Goal: Task Accomplishment & Management: Complete application form

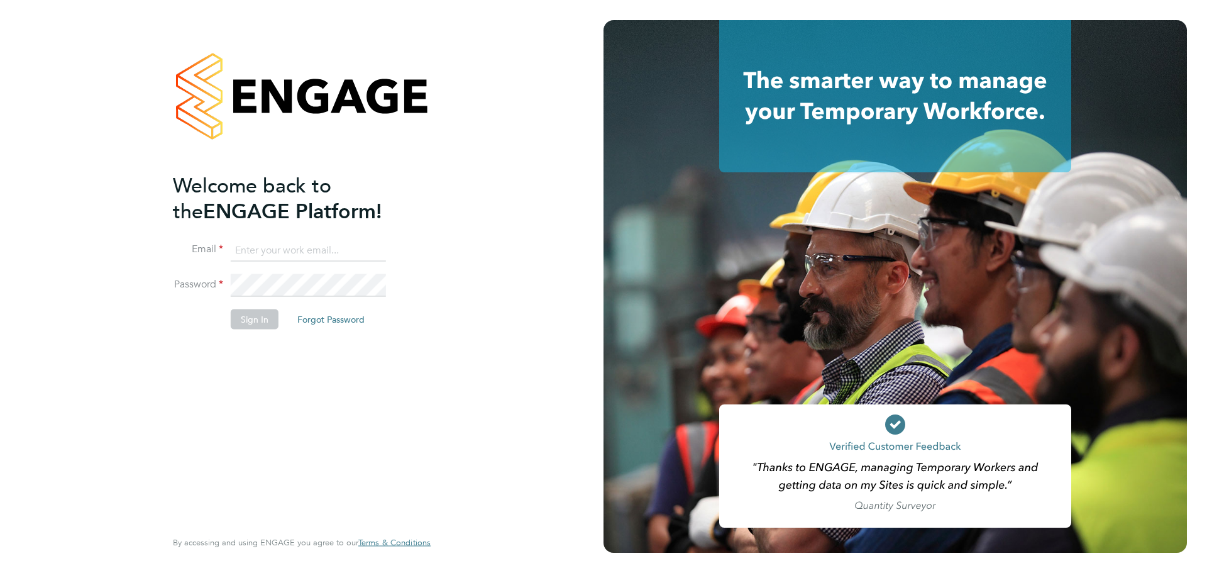
type input "olivia.glasgow@vistry.co.uk"
click at [252, 326] on button "Sign In" at bounding box center [255, 319] width 48 height 20
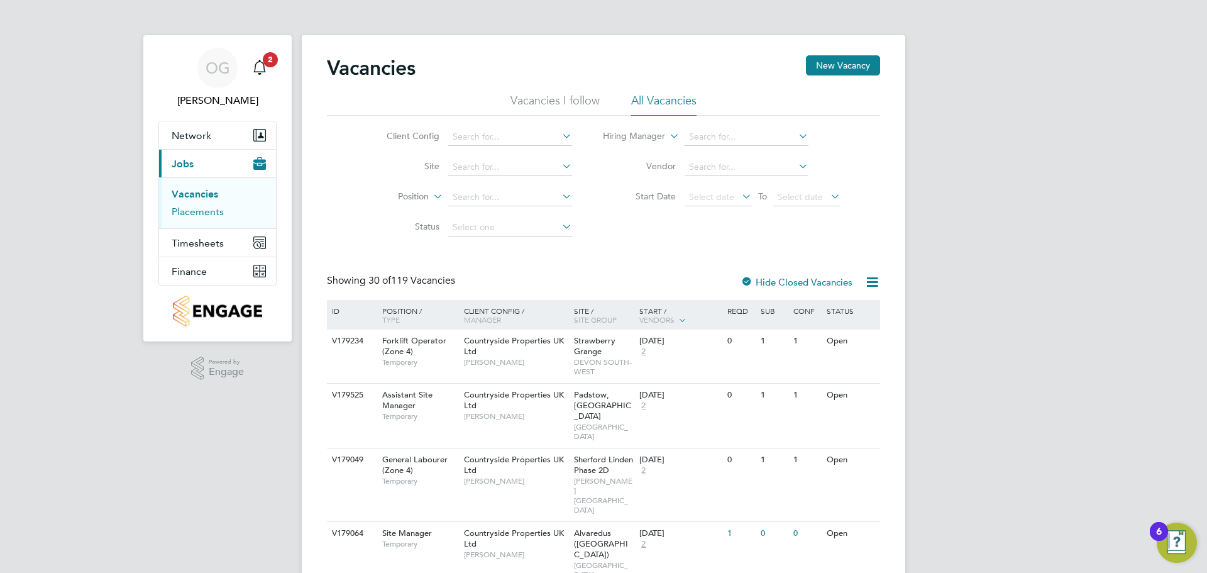
click at [204, 208] on link "Placements" at bounding box center [198, 212] width 52 height 12
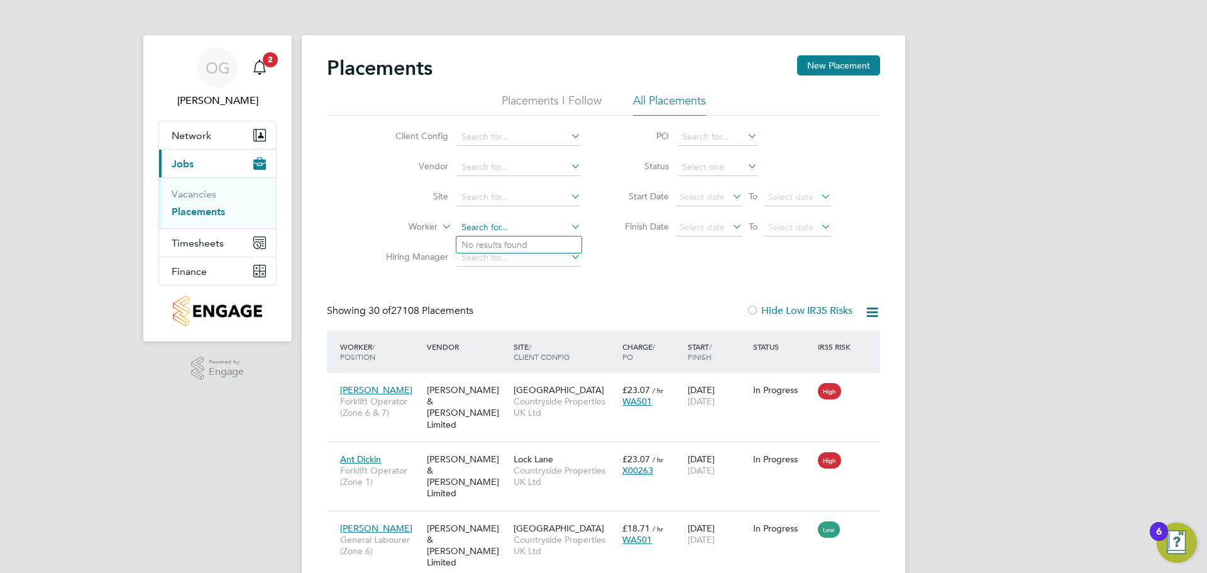
click at [509, 228] on input at bounding box center [519, 228] width 124 height 18
click at [713, 170] on input at bounding box center [718, 167] width 80 height 18
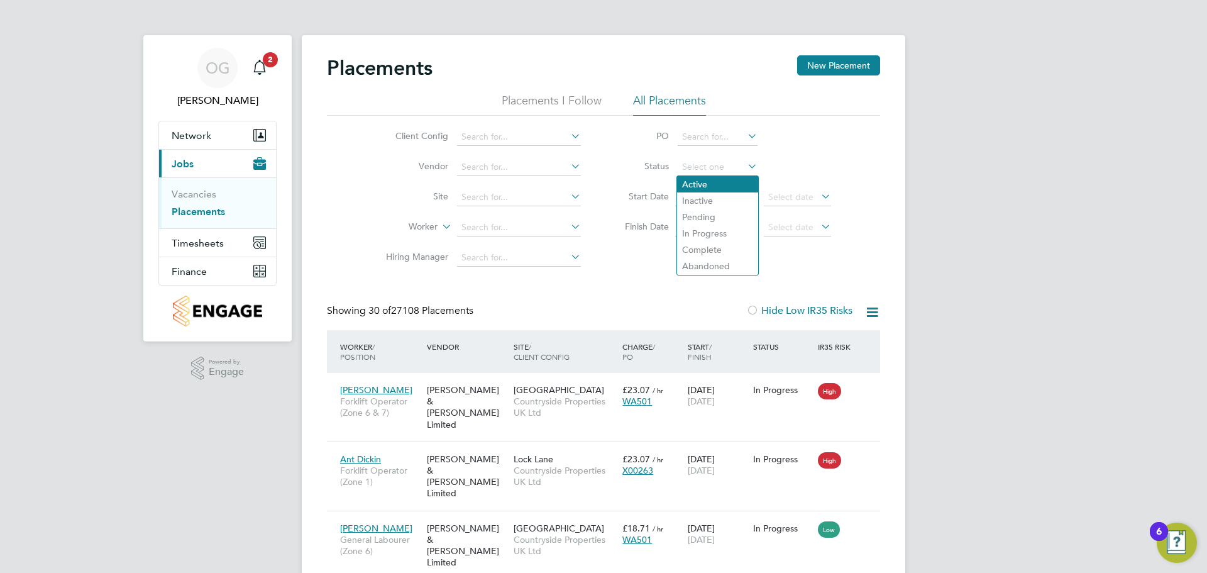
click at [719, 184] on li "Active" at bounding box center [717, 184] width 81 height 16
type input "Active"
click at [479, 196] on input at bounding box center [519, 198] width 124 height 18
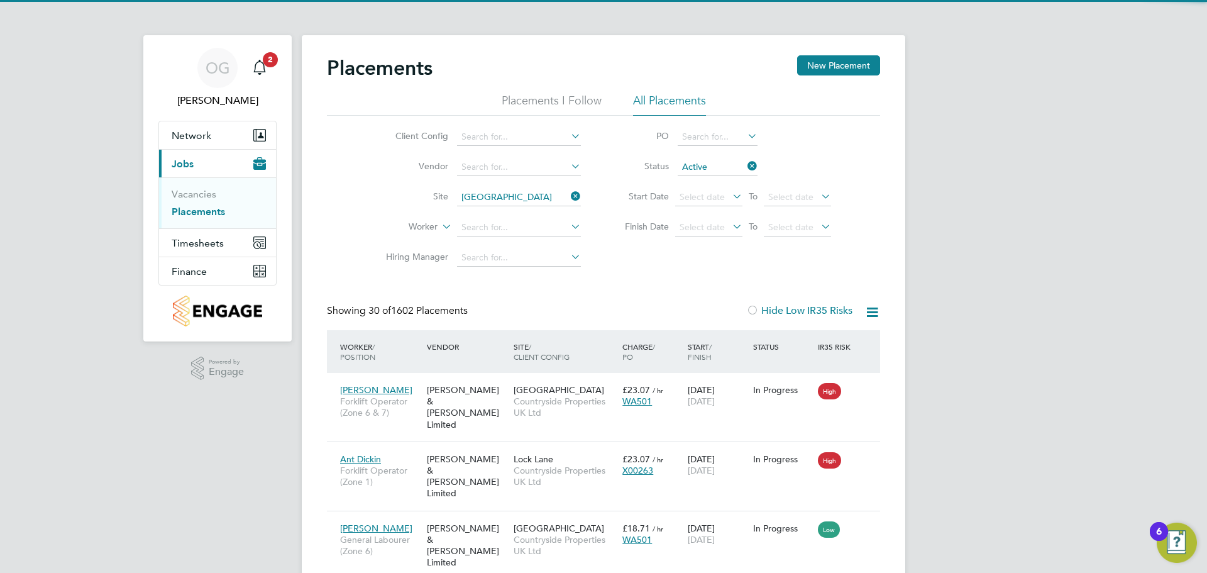
click at [505, 212] on li "Northwick Park" at bounding box center [519, 214] width 125 height 17
type input "[GEOGRAPHIC_DATA]"
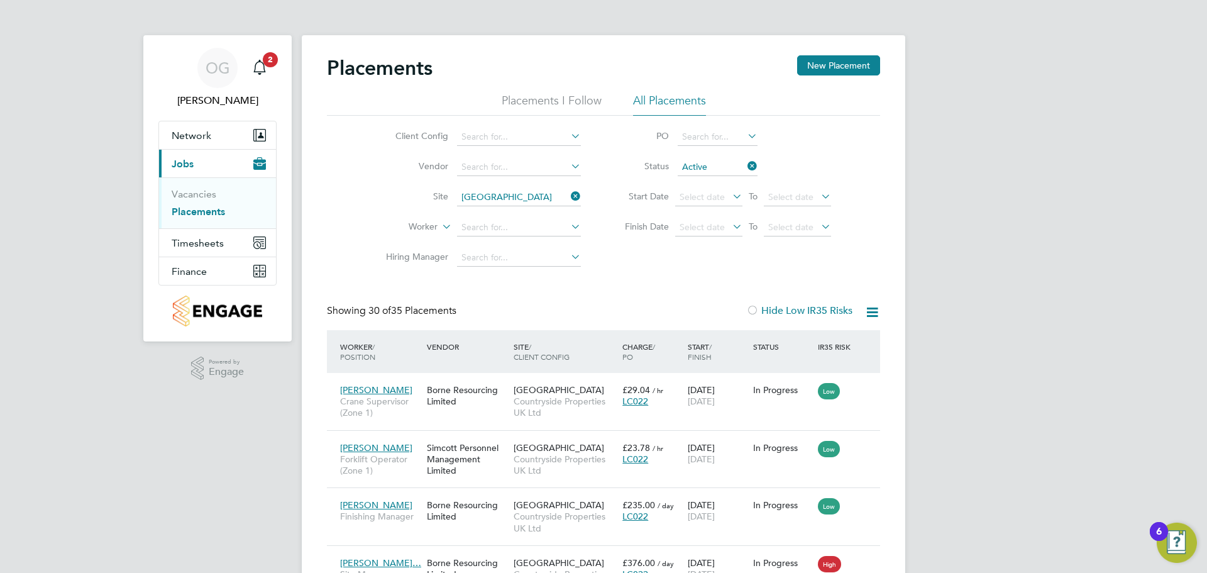
click at [569, 194] on icon at bounding box center [569, 196] width 0 height 18
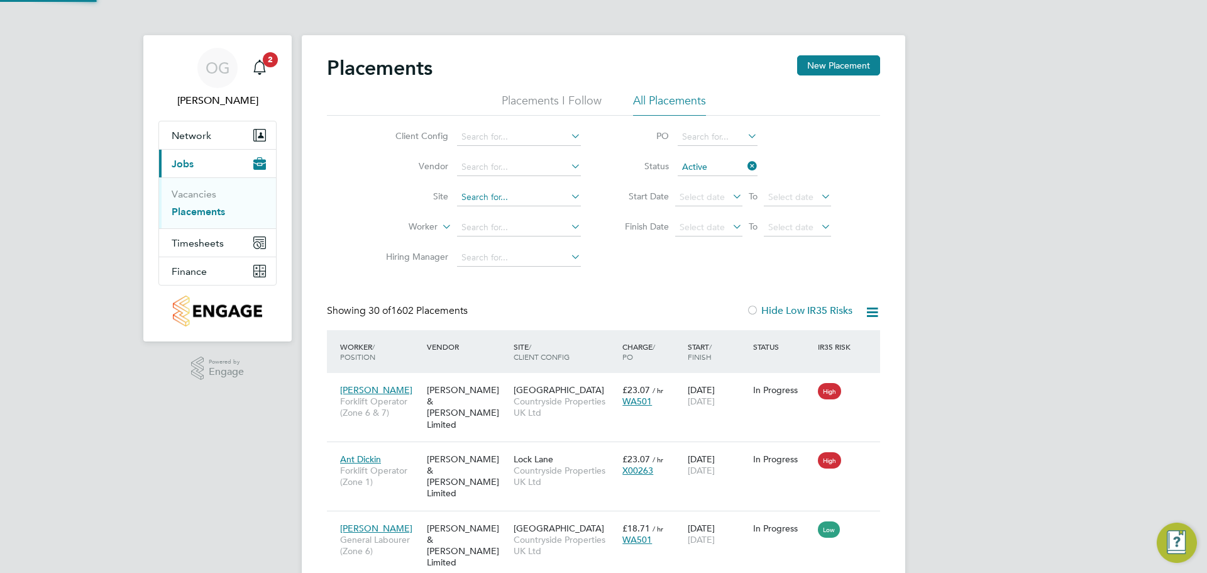
click at [518, 200] on input at bounding box center [519, 198] width 124 height 18
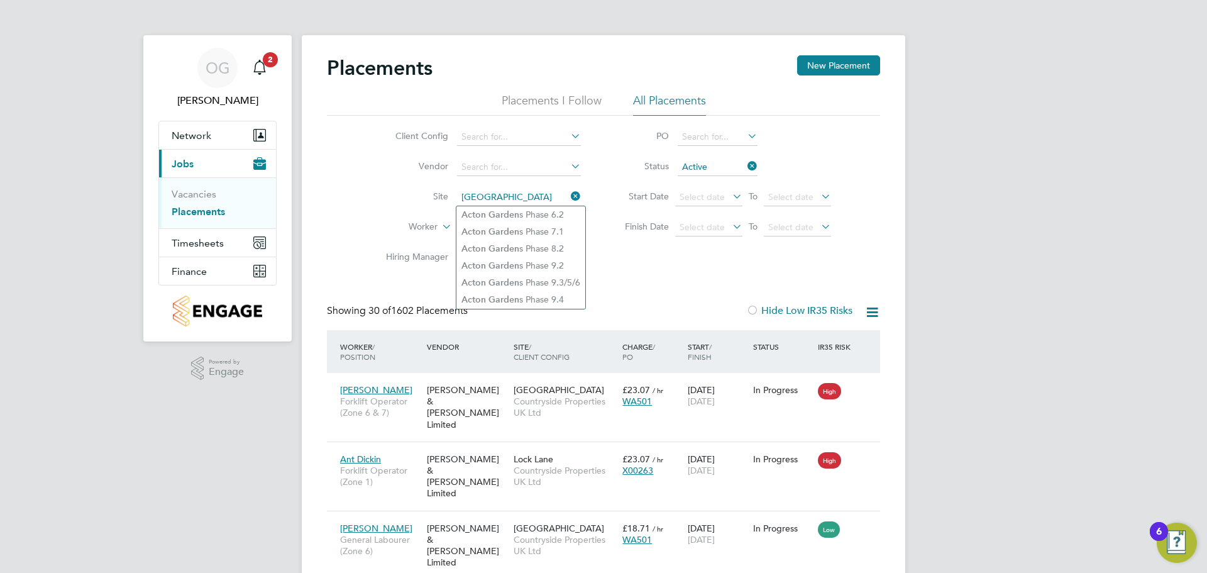
type input "acton garden"
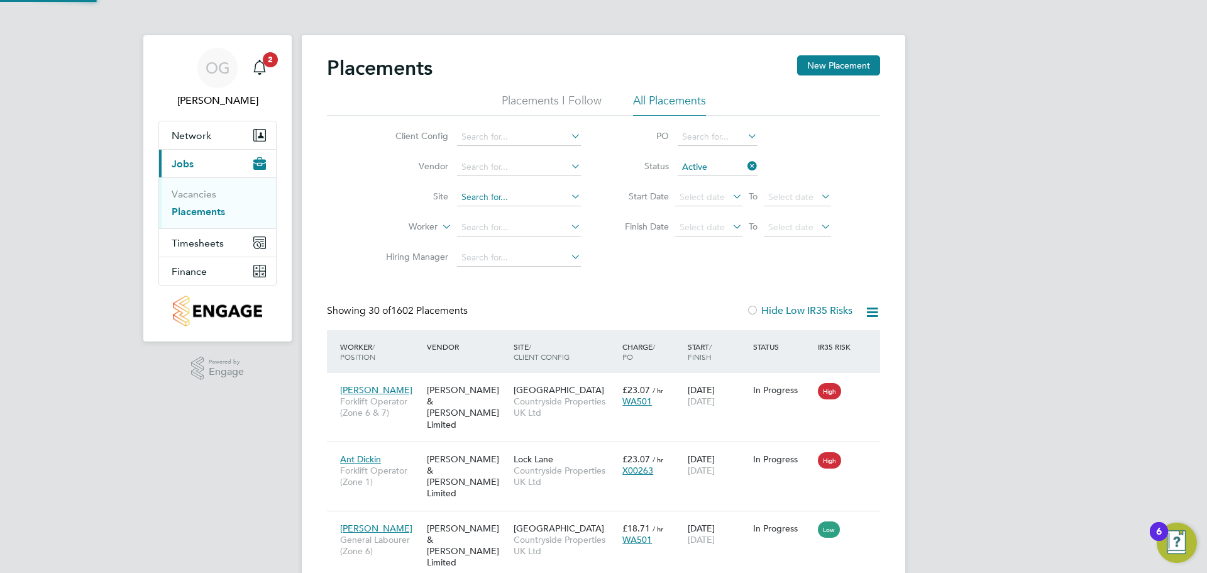
click at [512, 201] on input at bounding box center [519, 198] width 124 height 18
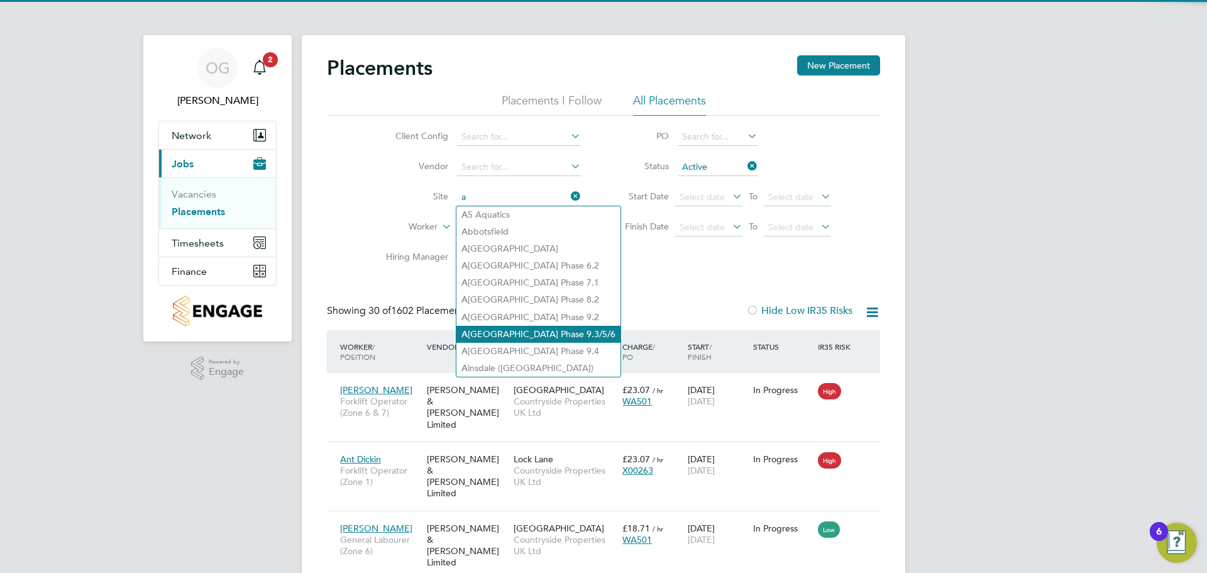
click at [550, 329] on li "A cton Gardens Phase 9.3/5/6" at bounding box center [539, 334] width 164 height 17
type input "Acton Gardens Phase 9.3/5/6"
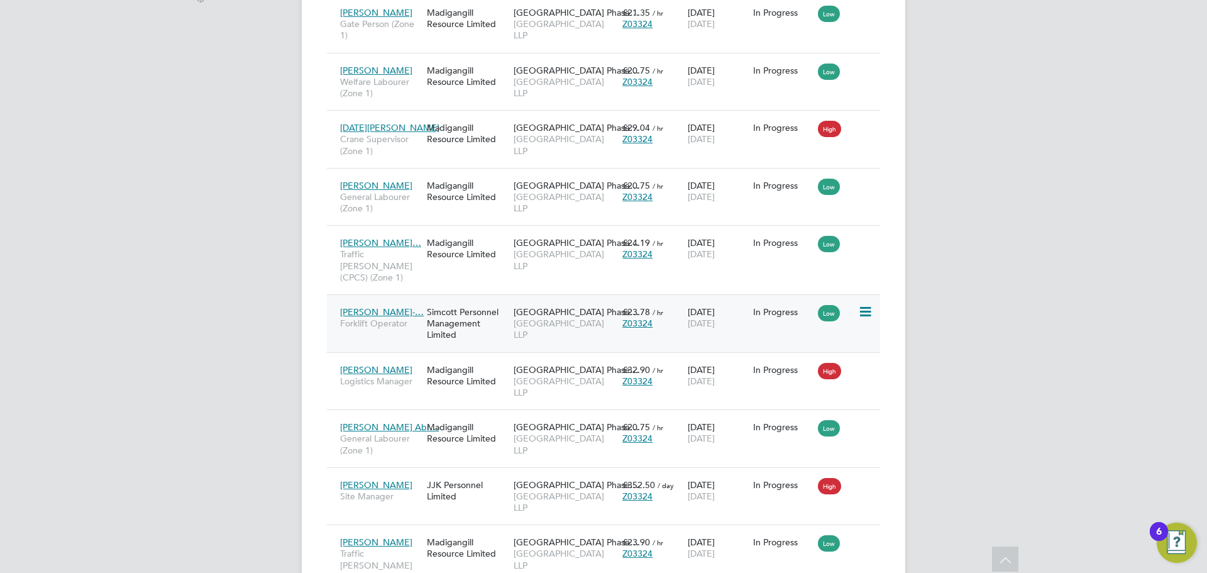
click at [545, 306] on span "Acton Gardens Phase…" at bounding box center [576, 311] width 125 height 11
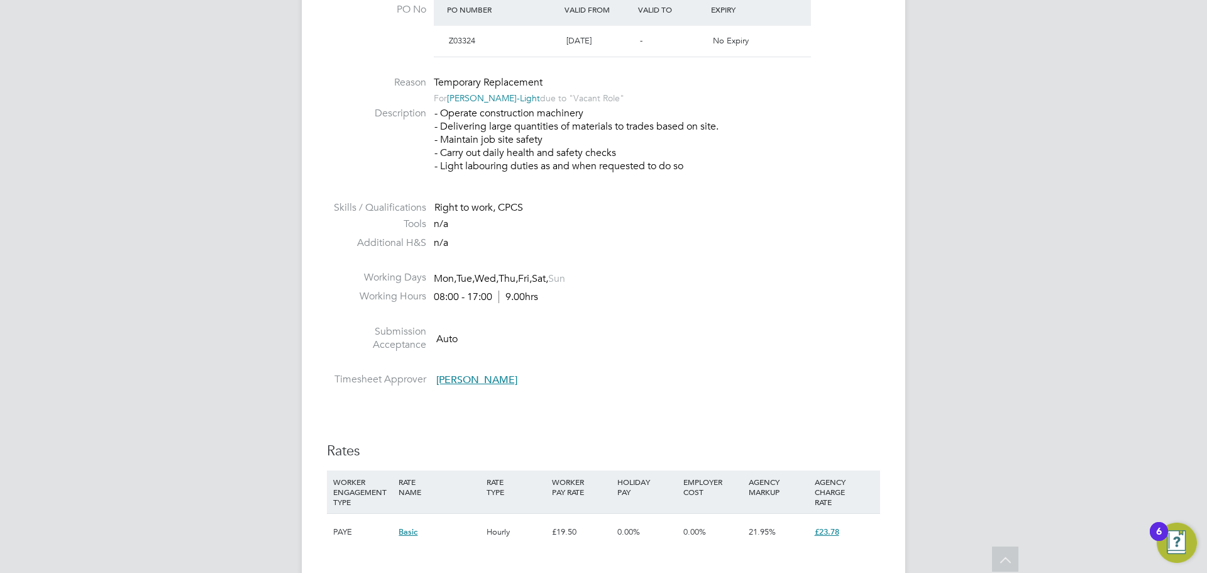
scroll to position [503, 0]
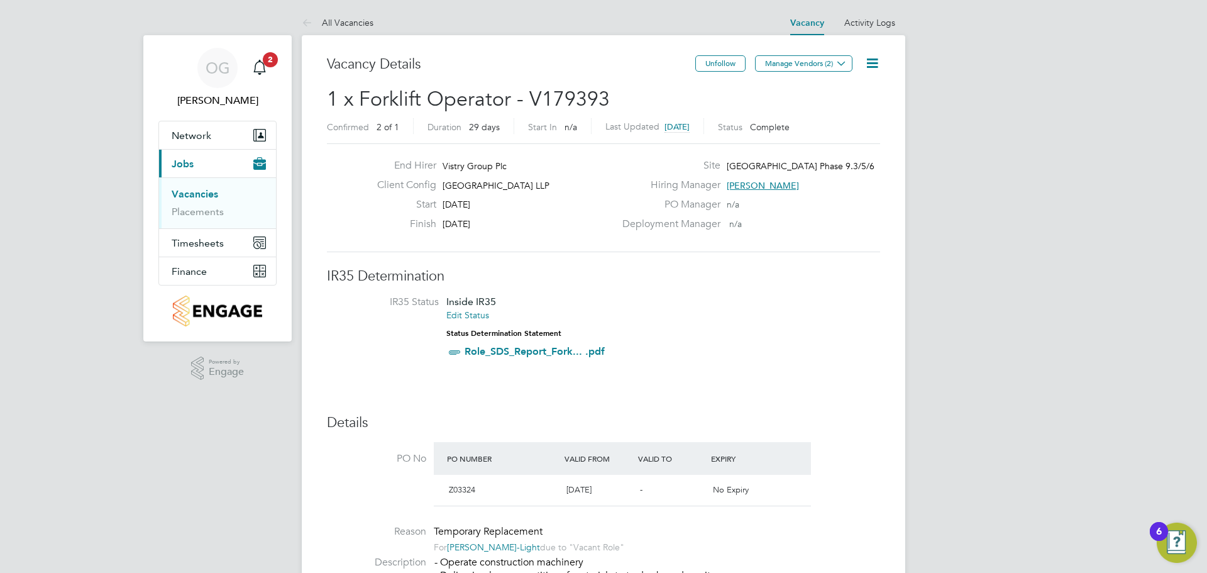
click at [877, 64] on icon at bounding box center [873, 63] width 16 height 16
click at [733, 101] on h2 "1 x Forklift Operator - V179393 Confirmed 2 of 1 Duration 29 days Start In n/a …" at bounding box center [603, 112] width 553 height 53
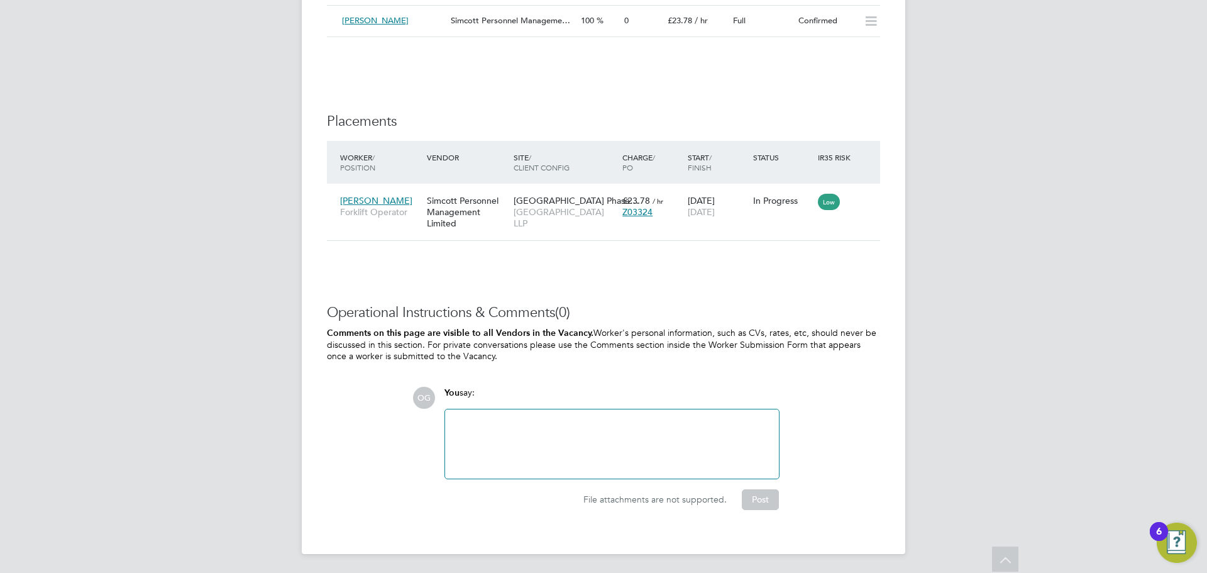
click at [497, 428] on div at bounding box center [612, 444] width 319 height 54
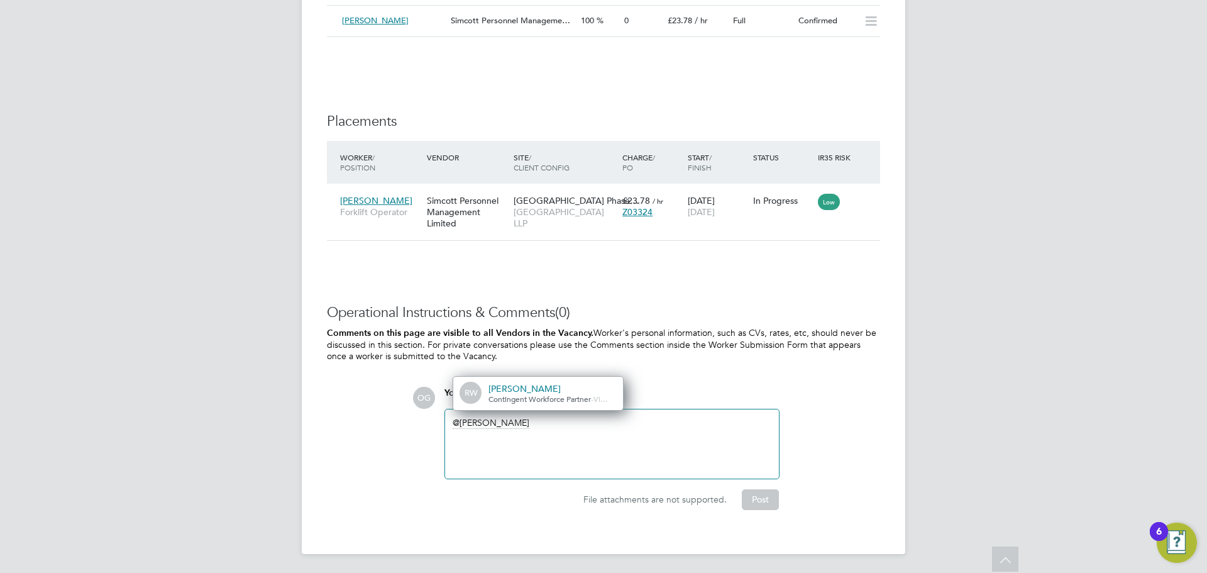
click at [560, 394] on span "Contingent Workforce Partner" at bounding box center [540, 399] width 103 height 10
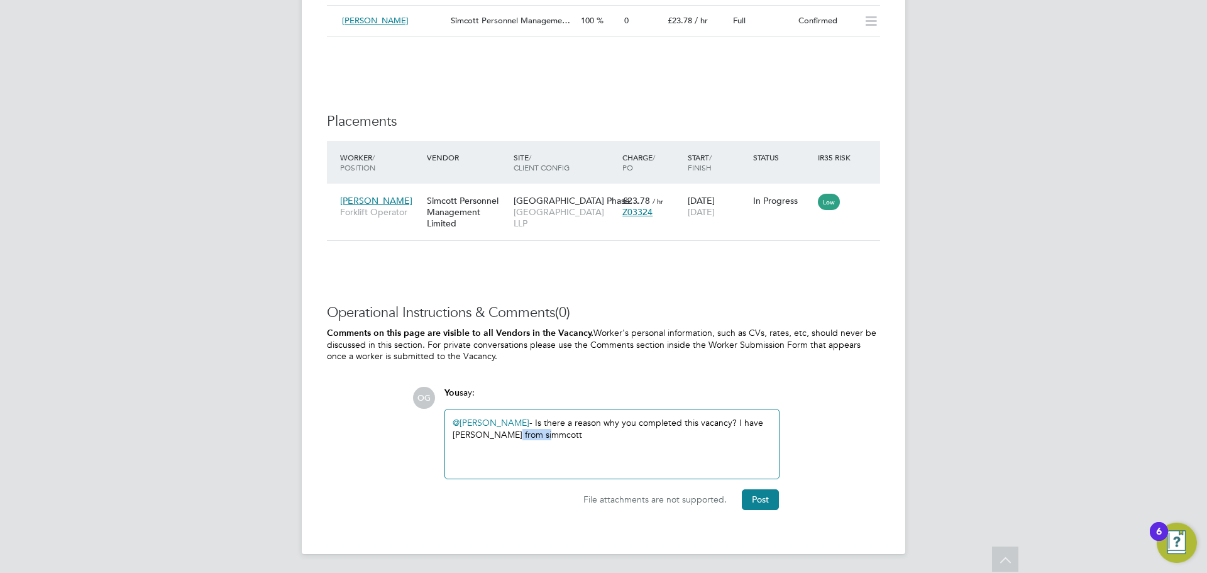
drag, startPoint x: 519, startPoint y: 432, endPoint x: 511, endPoint y: 437, distance: 9.1
click at [536, 447] on div "@Richard Walsh ​ - Is there a reason why you completed this vacancy? I have Sha…" at bounding box center [612, 444] width 319 height 54
drag, startPoint x: 497, startPoint y: 430, endPoint x: 557, endPoint y: 421, distance: 60.3
click at [498, 428] on div "@Richard Walsh ​ - Is there a reason why you completed this vacancy? I have Sha…" at bounding box center [612, 444] width 319 height 54
click at [499, 434] on div "@Richard Walsh ​ - Is there a reason why you completed this vacancy? I have Sha…" at bounding box center [612, 444] width 319 height 54
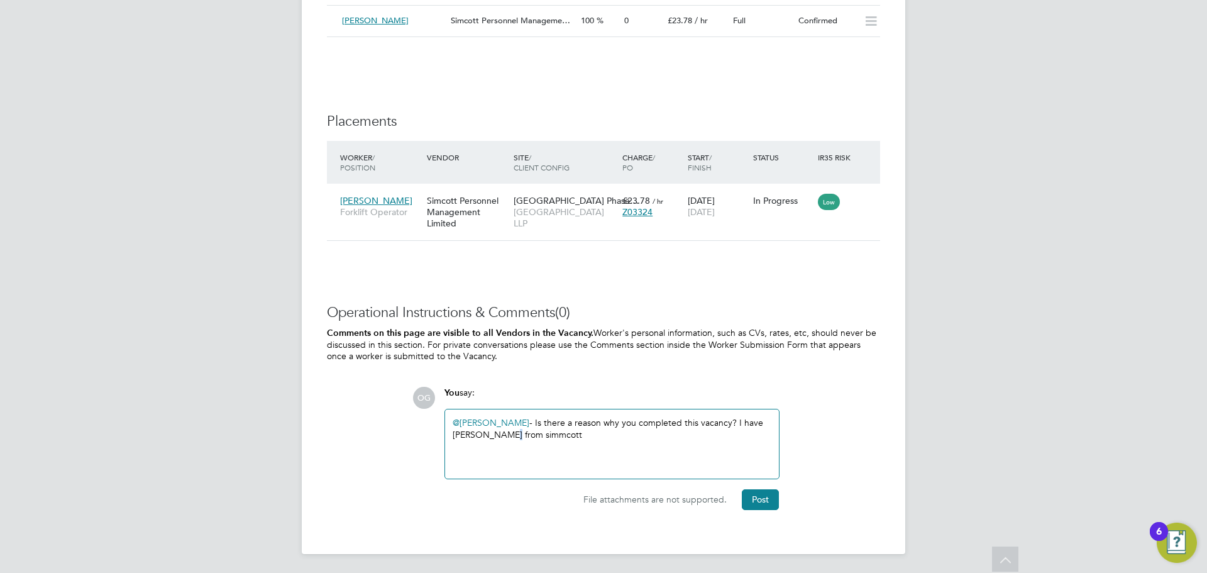
drag, startPoint x: 499, startPoint y: 431, endPoint x: 511, endPoint y: 430, distance: 12.0
click at [501, 431] on div "@Richard Walsh ​ - Is there a reason why you completed this vacancy? I have Sha…" at bounding box center [612, 444] width 319 height 54
click at [519, 440] on div "@Richard Walsh ​ - Is there a reason why you completed this vacancy? I have Sha…" at bounding box center [612, 444] width 319 height 54
click at [539, 432] on div "@Richard Walsh ​ - Is there a reason why you completed this vacancy? I have Sha…" at bounding box center [612, 444] width 319 height 54
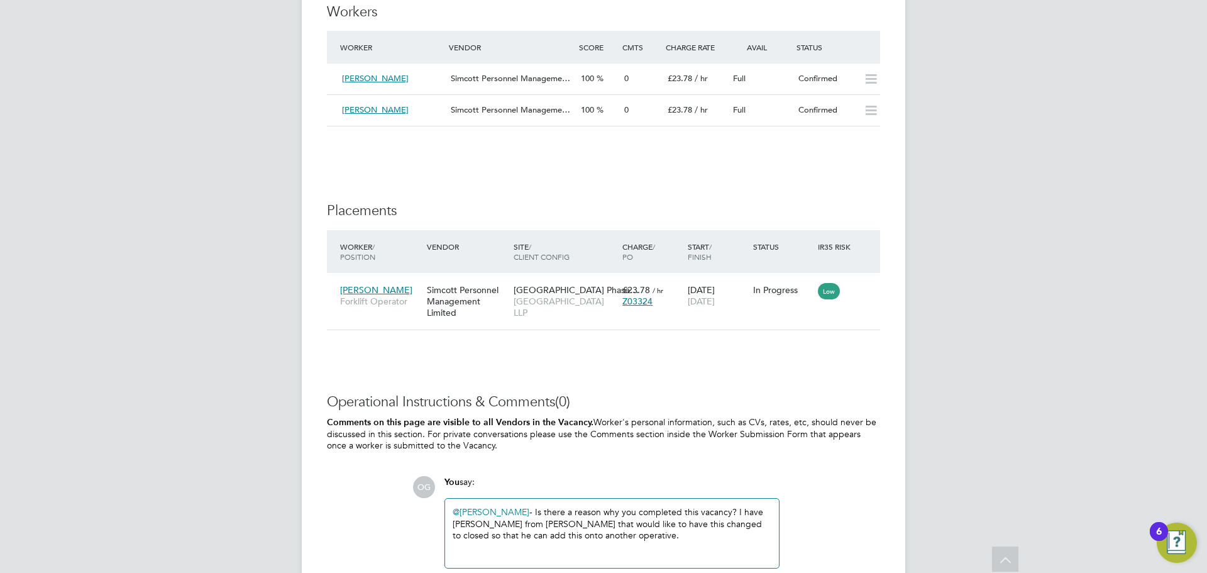
scroll to position [1136, 0]
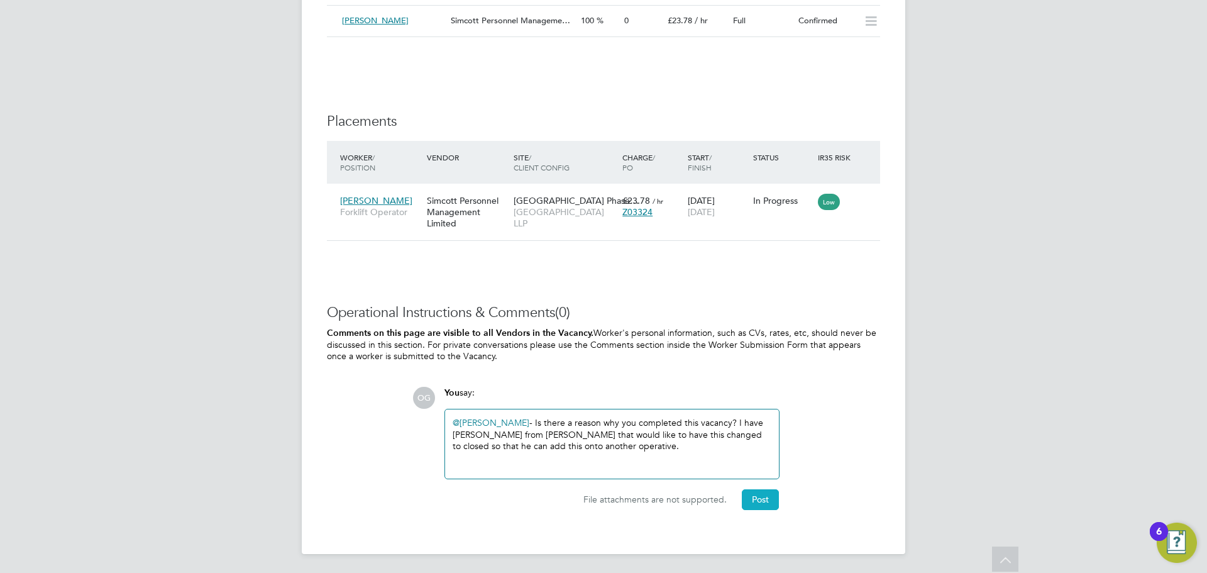
click at [765, 498] on button "Post" at bounding box center [760, 499] width 37 height 20
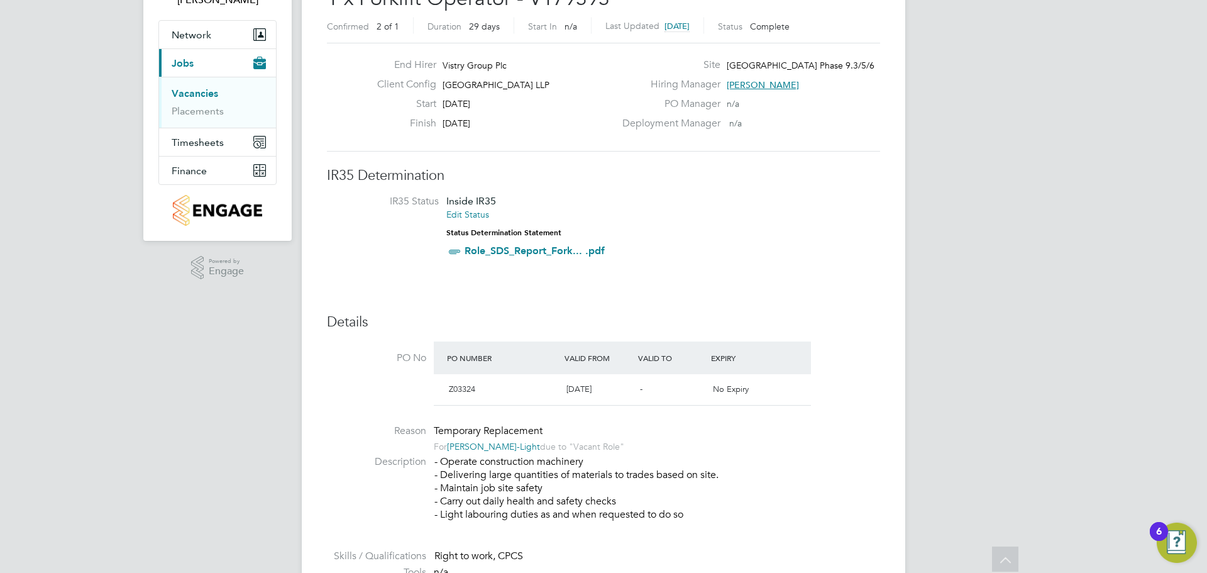
scroll to position [0, 0]
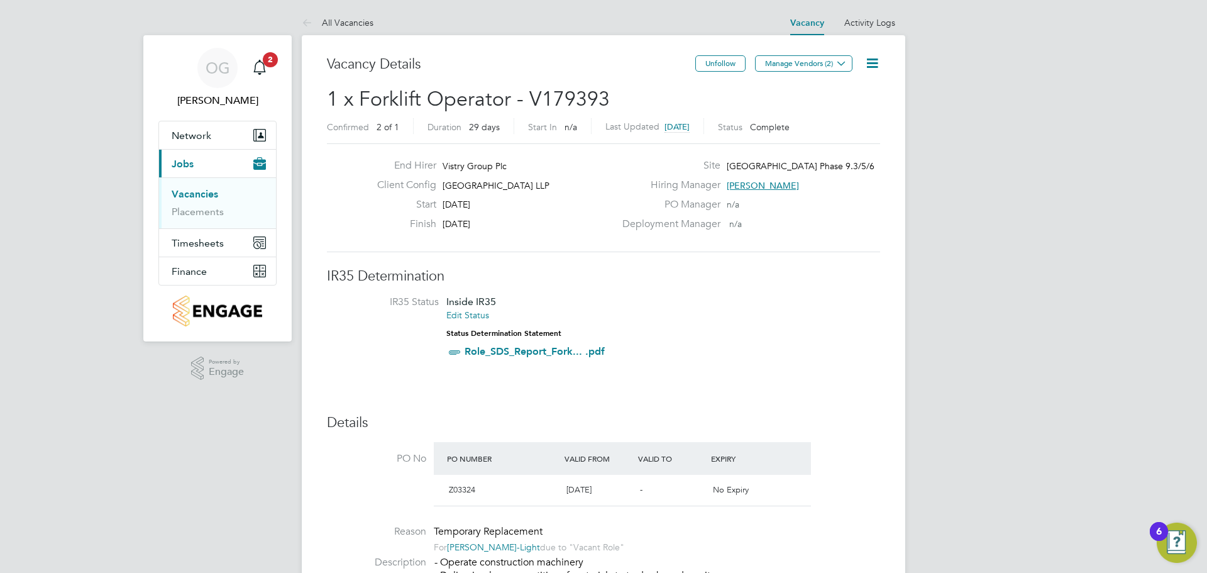
click at [868, 64] on icon at bounding box center [873, 63] width 16 height 16
click at [846, 109] on li "Update Status" at bounding box center [842, 111] width 73 height 18
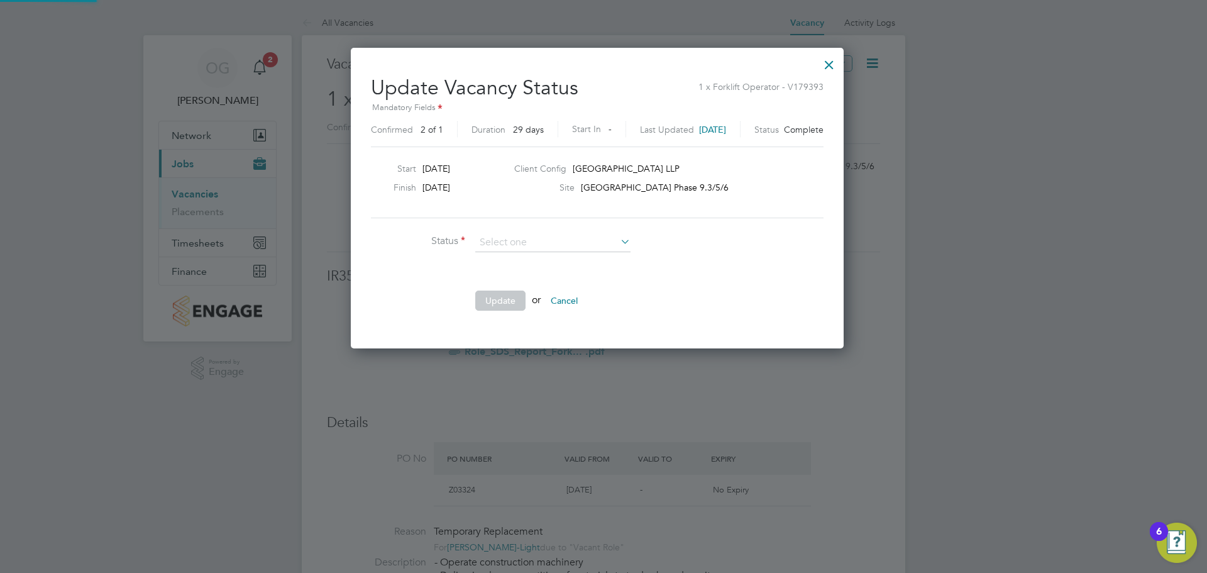
scroll to position [300, 505]
click at [580, 242] on input at bounding box center [552, 242] width 155 height 19
click at [675, 304] on li "Update or Cancel" at bounding box center [559, 307] width 377 height 33
click at [841, 63] on div at bounding box center [829, 61] width 23 height 23
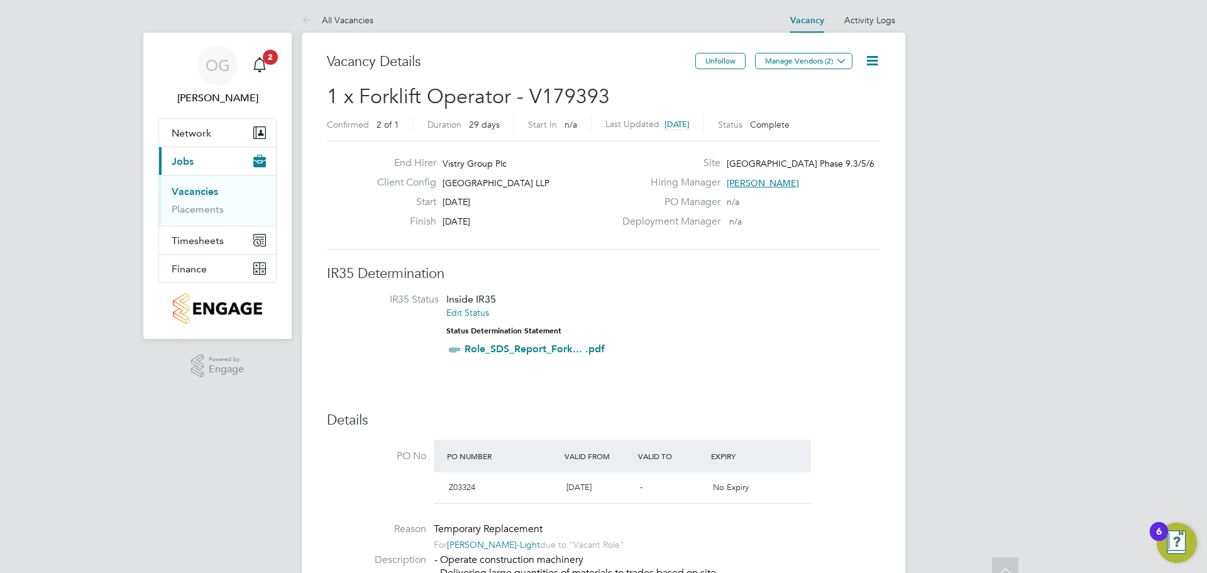
scroll to position [0, 0]
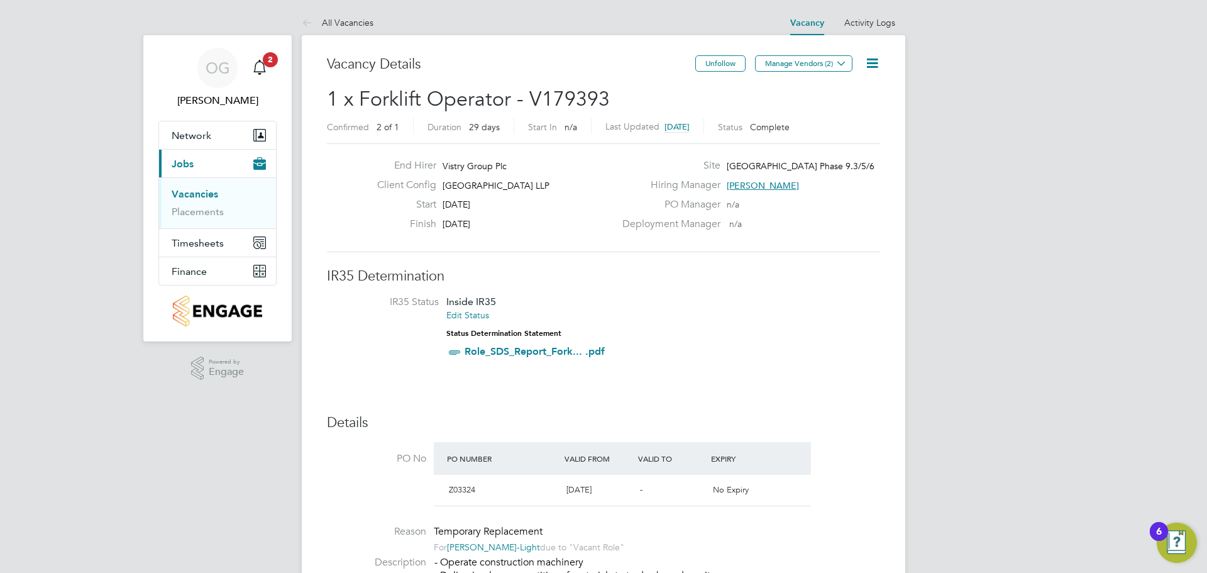
click at [875, 62] on icon at bounding box center [873, 63] width 16 height 16
click at [690, 99] on h2 "1 x Forklift Operator - V179393 Confirmed 2 of 1 Duration 29 days Start In n/a …" at bounding box center [603, 112] width 553 height 53
click at [264, 68] on icon "Main navigation" at bounding box center [259, 66] width 12 height 13
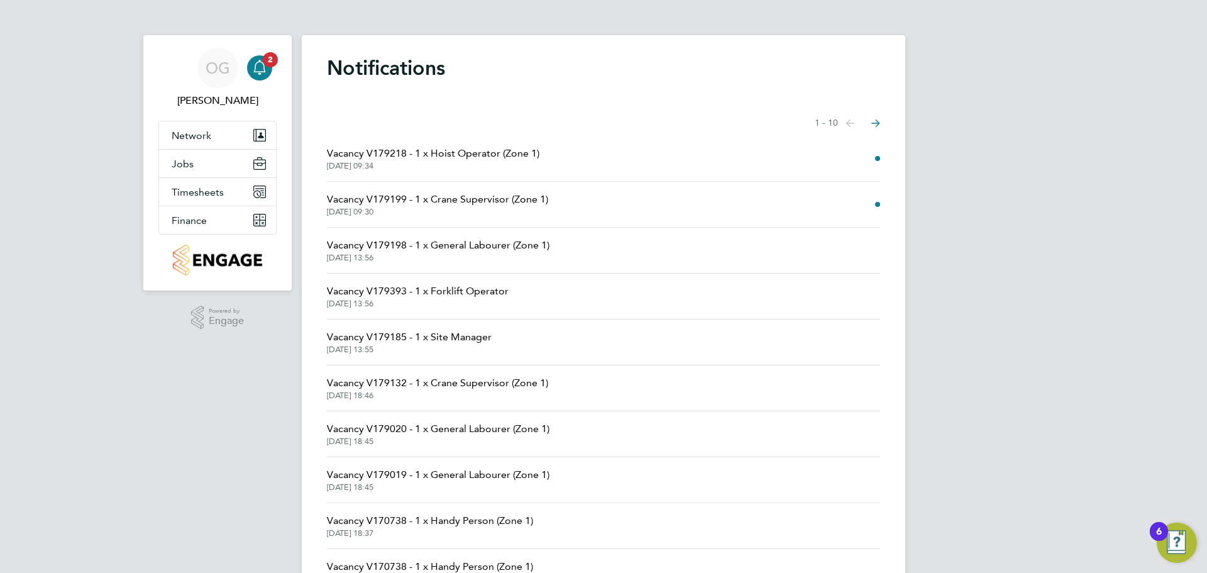
click at [484, 304] on span "28 Aug 2025, 13:56" at bounding box center [418, 304] width 182 height 10
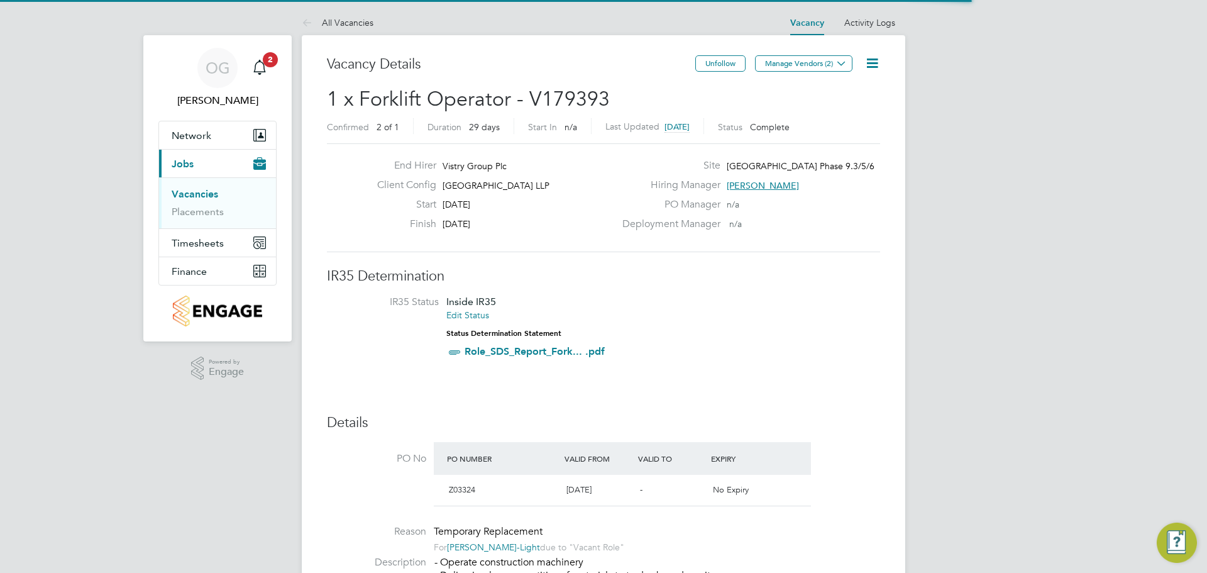
scroll to position [21, 118]
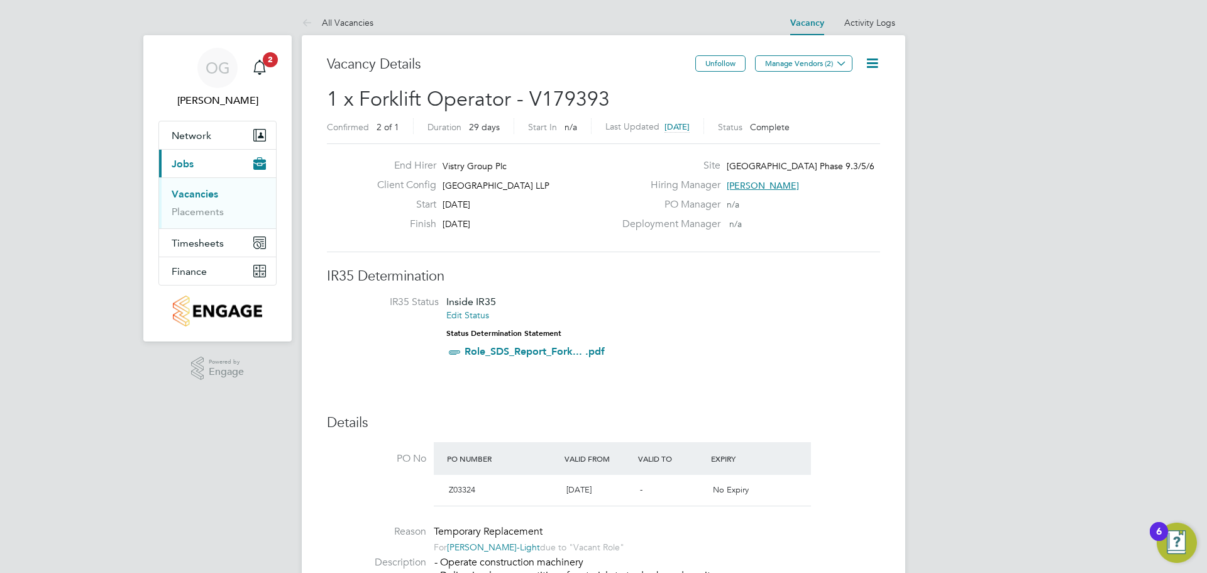
click at [874, 62] on icon at bounding box center [873, 63] width 16 height 16
click at [566, 245] on div "End Hirer Vistry Group Plc Client Config Acton Gardens LLP Start 18 Aug 2025 Fi…" at bounding box center [603, 197] width 553 height 109
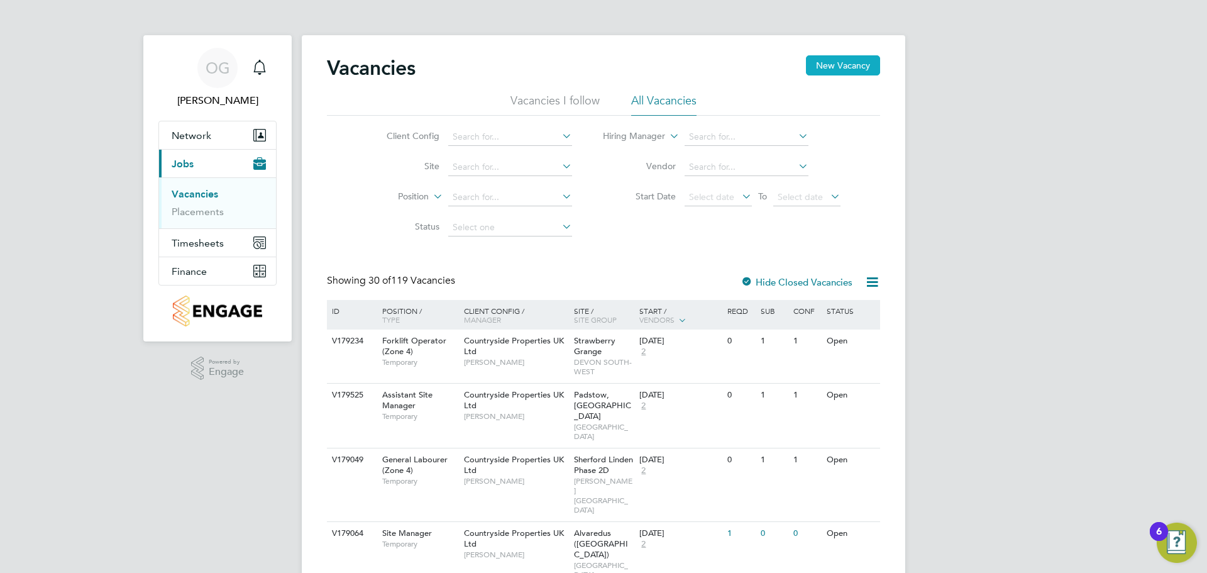
click at [832, 68] on button "New Vacancy" at bounding box center [843, 65] width 74 height 20
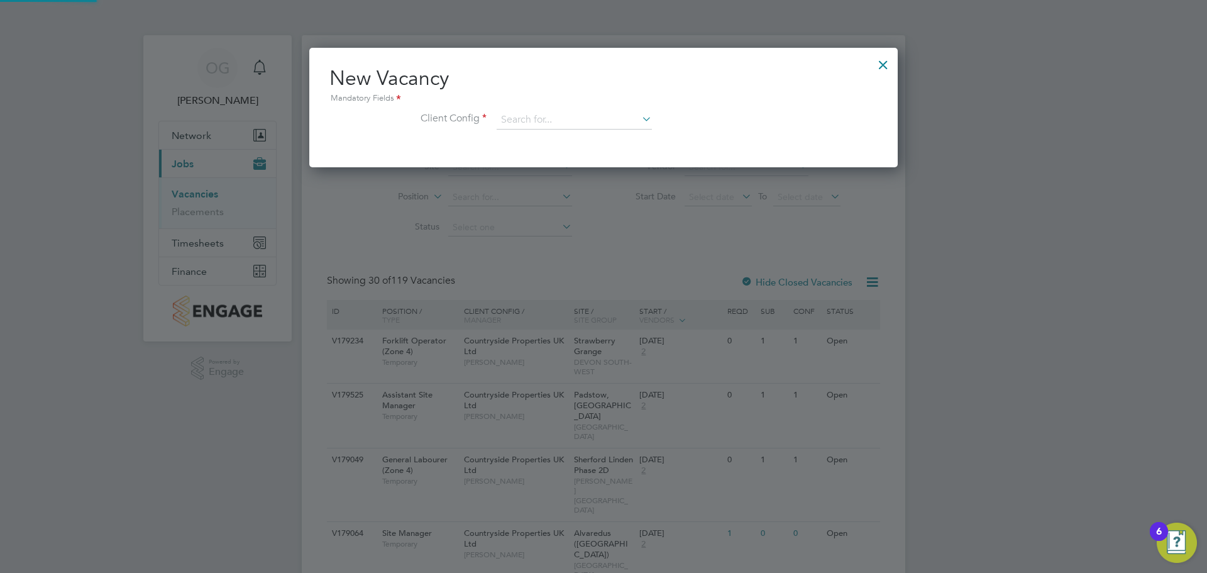
scroll to position [119, 589]
click at [515, 117] on input at bounding box center [574, 120] width 155 height 19
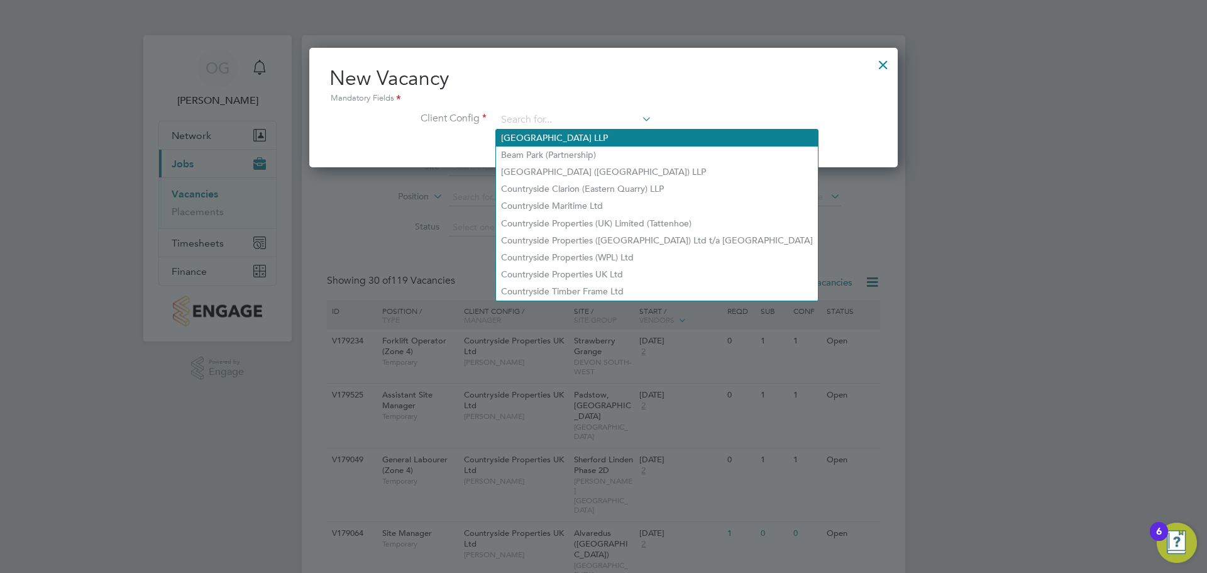
click at [557, 138] on li "Acton Gardens LLP" at bounding box center [657, 138] width 322 height 17
type input "Acton Gardens LLP"
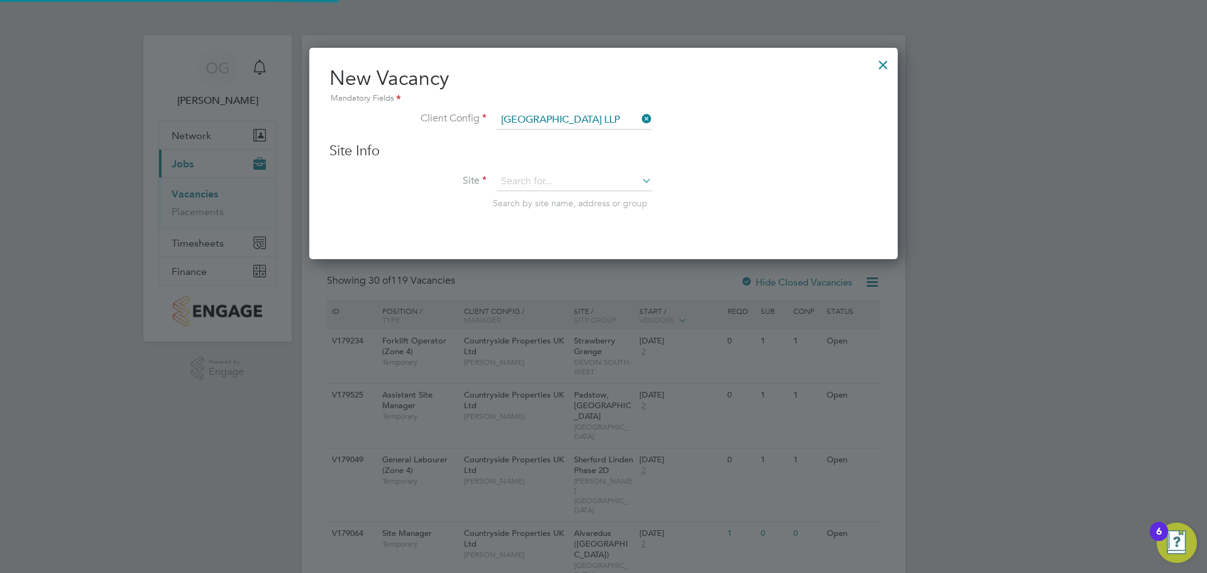
scroll to position [213, 589]
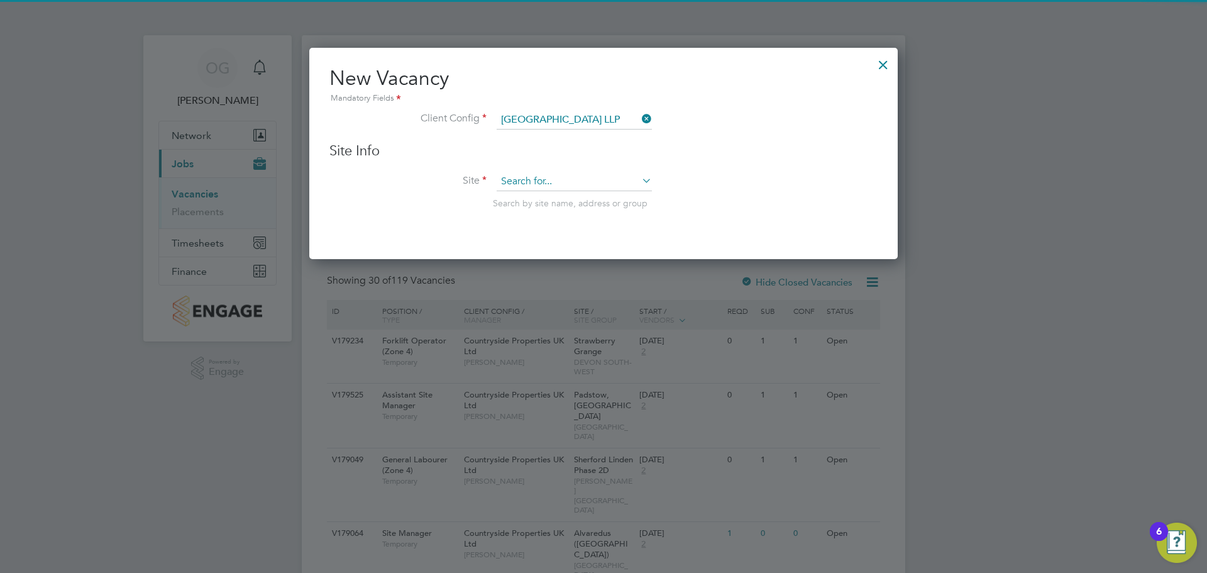
click at [543, 181] on input at bounding box center [574, 181] width 155 height 19
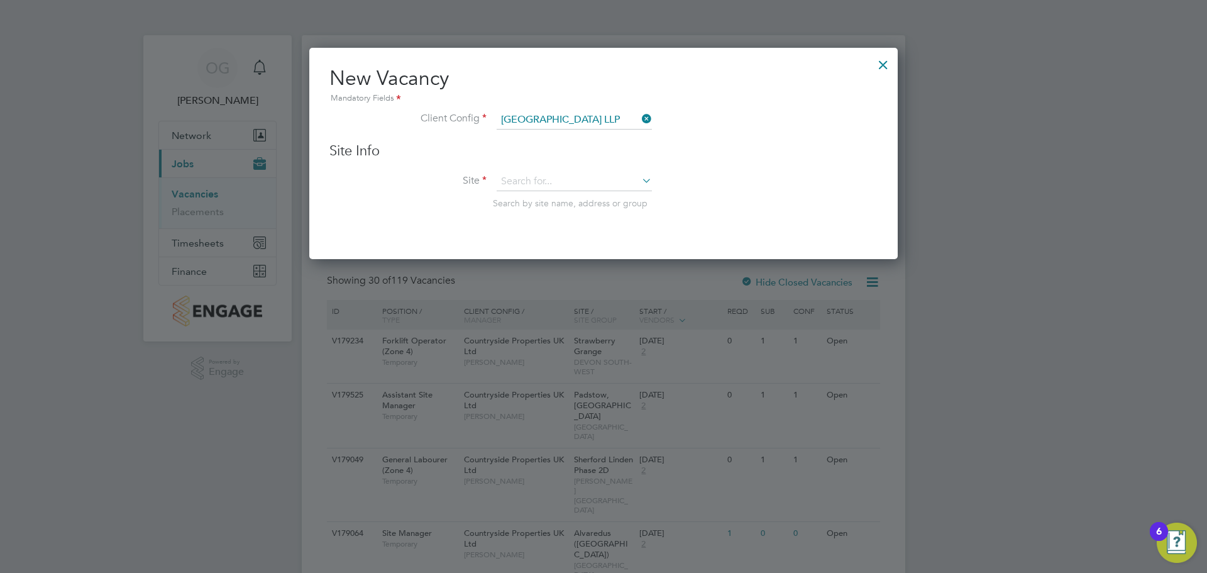
click at [558, 218] on li "Acton Gardens Phase 9.3/5/6" at bounding box center [575, 216] width 158 height 17
type input "Acton Gardens Phase 9.3/5/6"
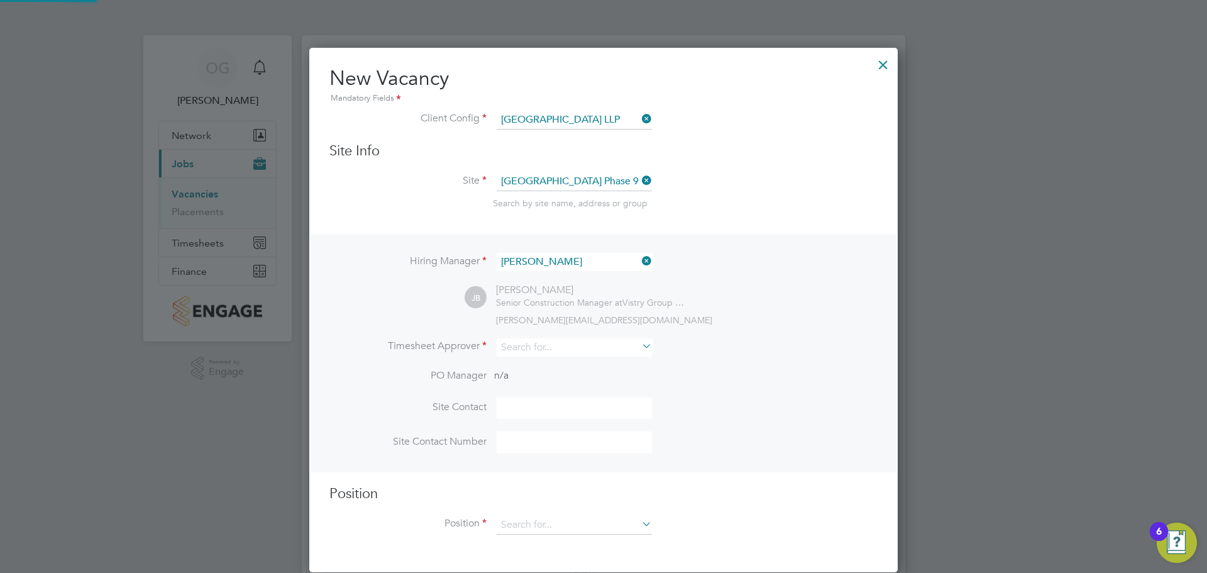
scroll to position [526, 589]
drag, startPoint x: 646, startPoint y: 265, endPoint x: 630, endPoint y: 263, distance: 15.8
click at [640, 264] on icon at bounding box center [640, 261] width 0 height 18
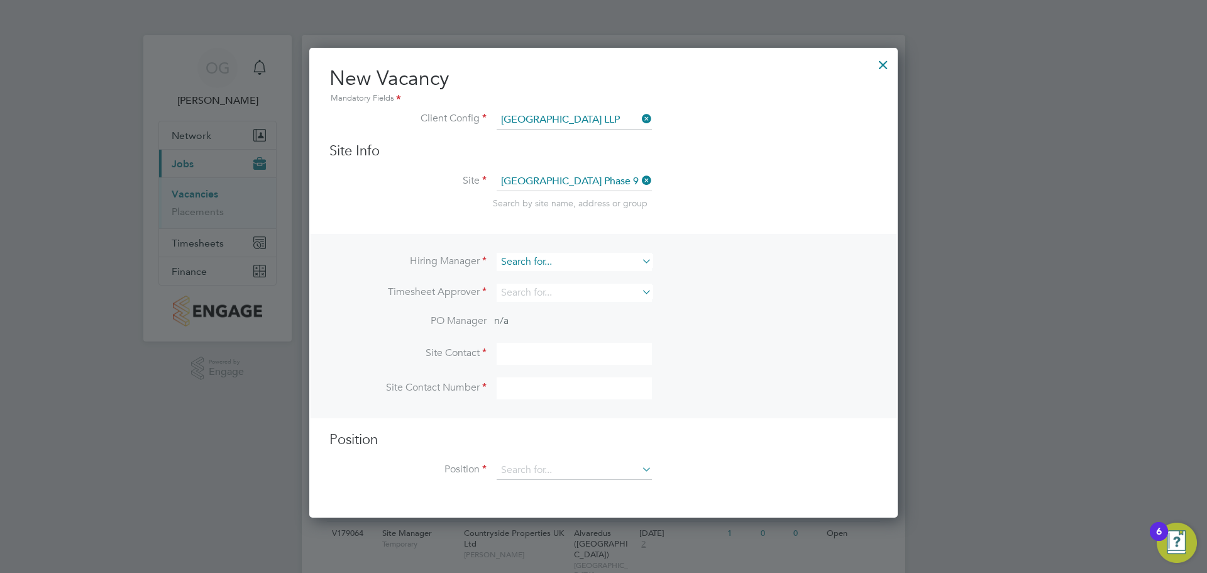
scroll to position [471, 589]
click at [612, 262] on input at bounding box center [574, 262] width 155 height 18
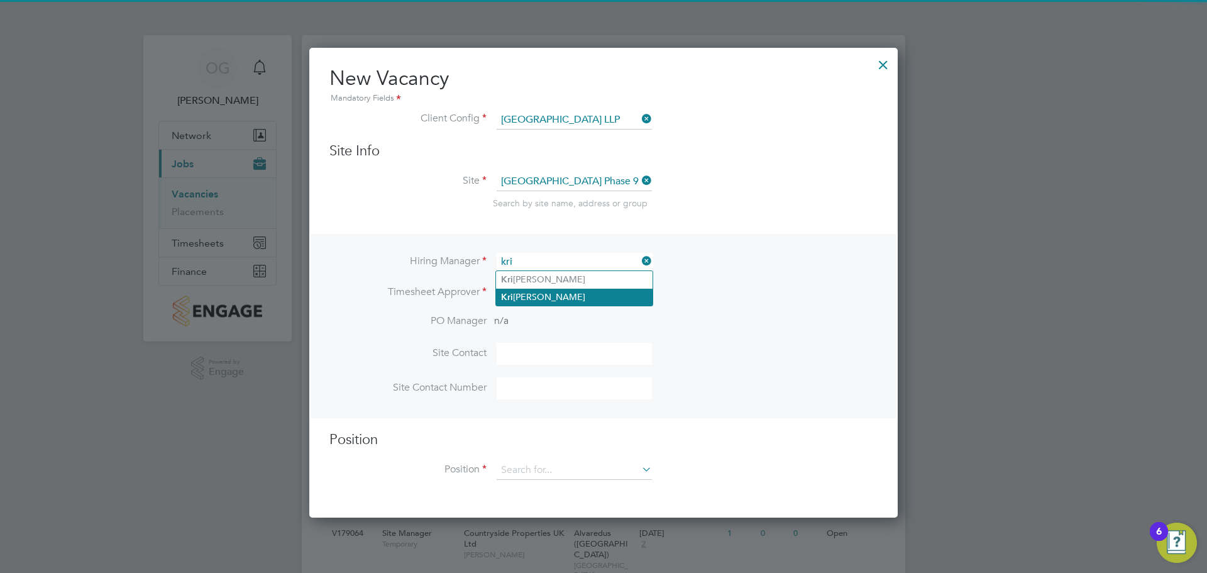
click at [563, 295] on li "Kri stoffer Lee" at bounding box center [574, 297] width 157 height 17
type input "Kristoffer Lee"
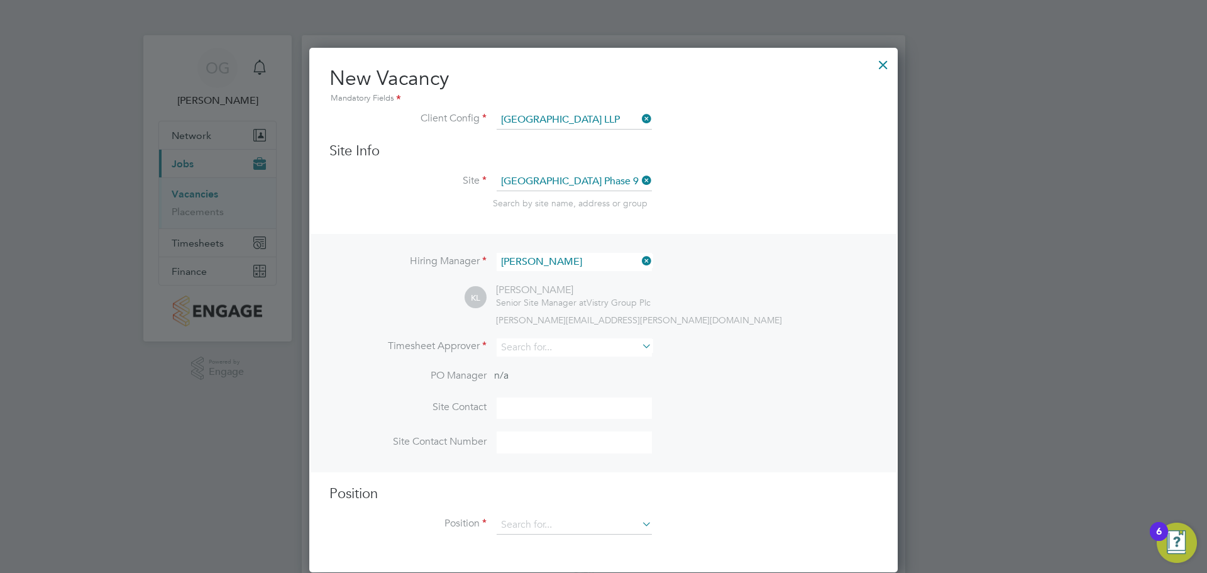
scroll to position [526, 589]
click at [523, 352] on input at bounding box center [574, 347] width 155 height 18
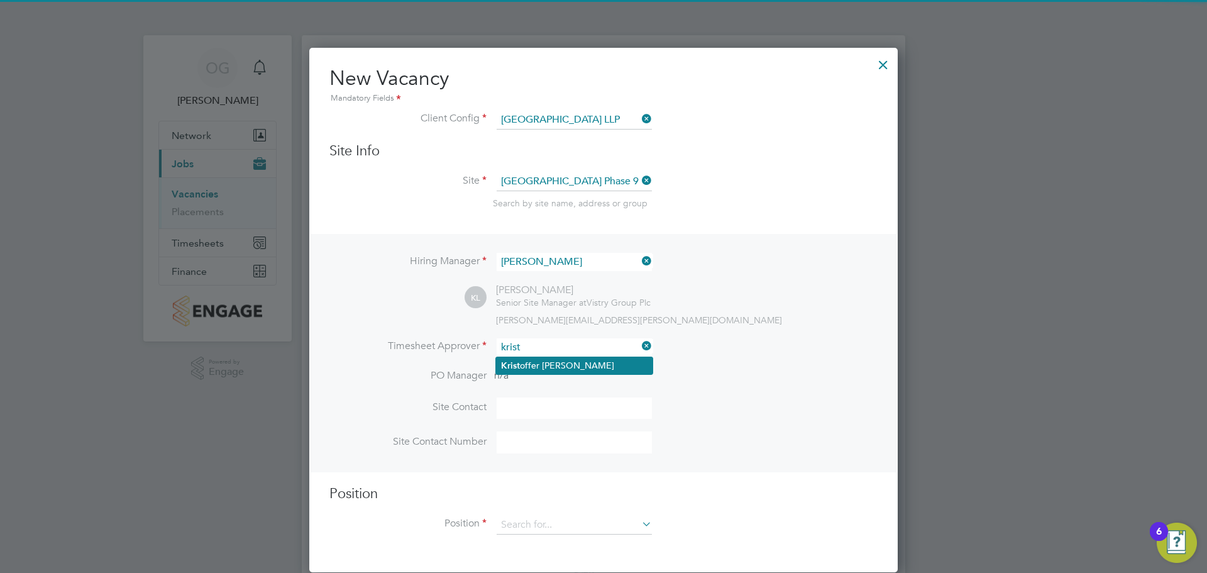
click at [563, 366] on li "Krist offer Lee" at bounding box center [574, 365] width 157 height 17
type input "Kristoffer Lee"
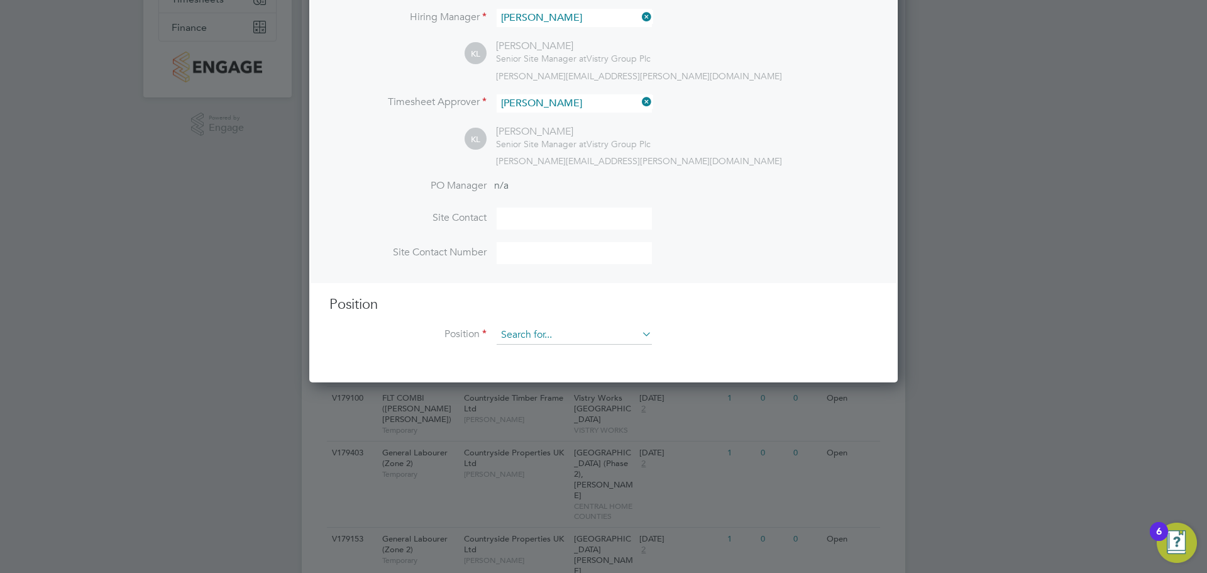
scroll to position [252, 0]
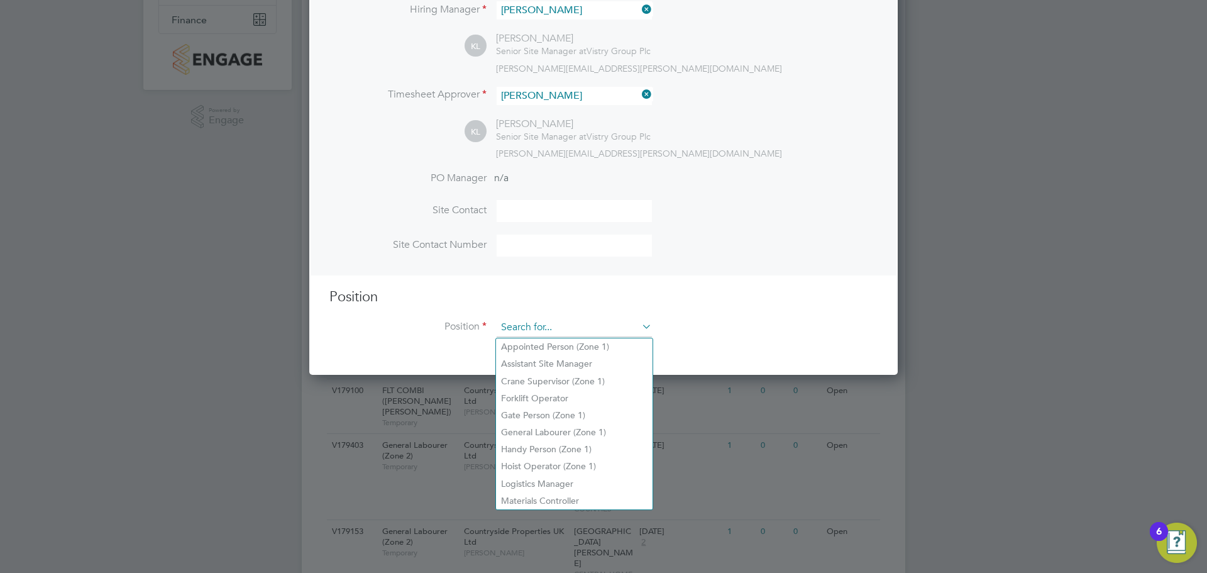
click at [527, 332] on input at bounding box center [574, 327] width 155 height 19
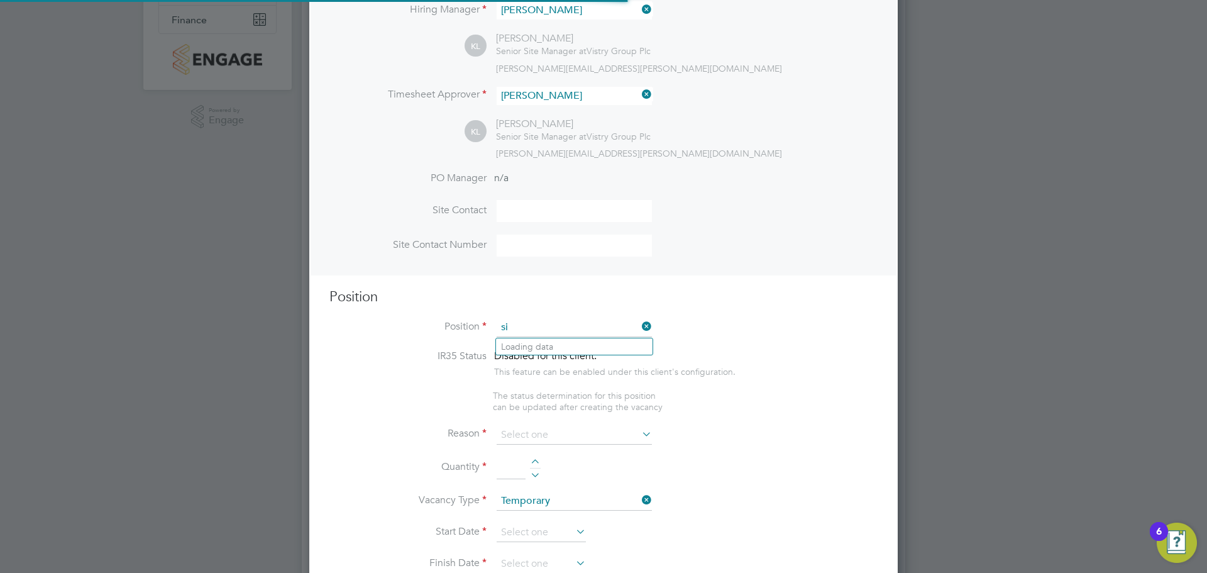
scroll to position [1813, 589]
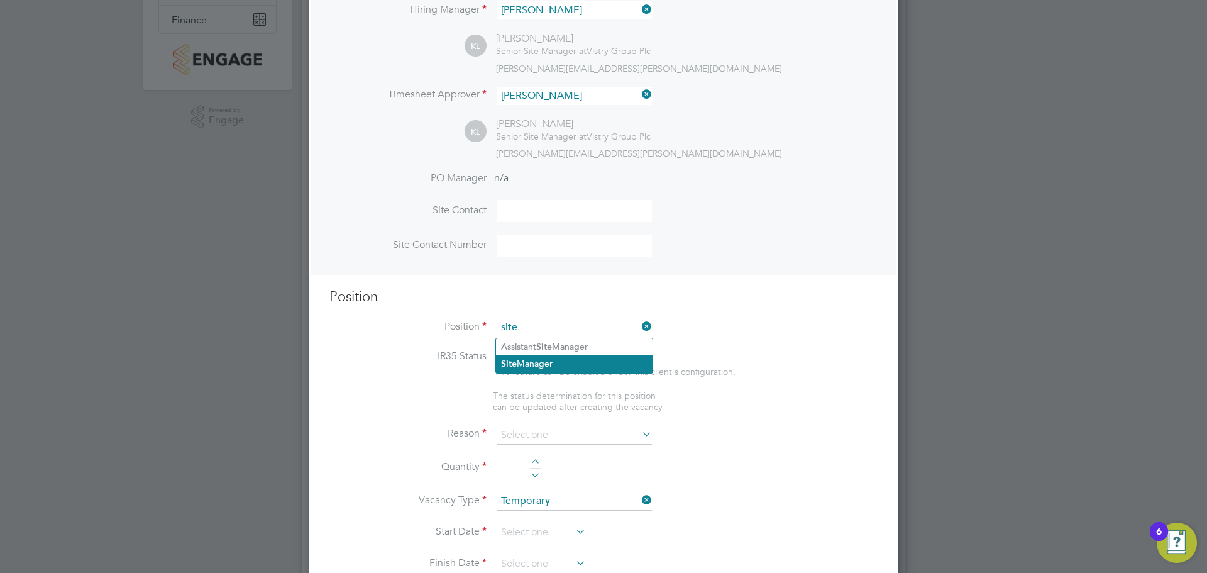
click at [540, 365] on li "Site Manager" at bounding box center [574, 363] width 157 height 17
type input "Site Manager"
type textarea "• Ensures that works are carried out in accordance with the contract informatio…"
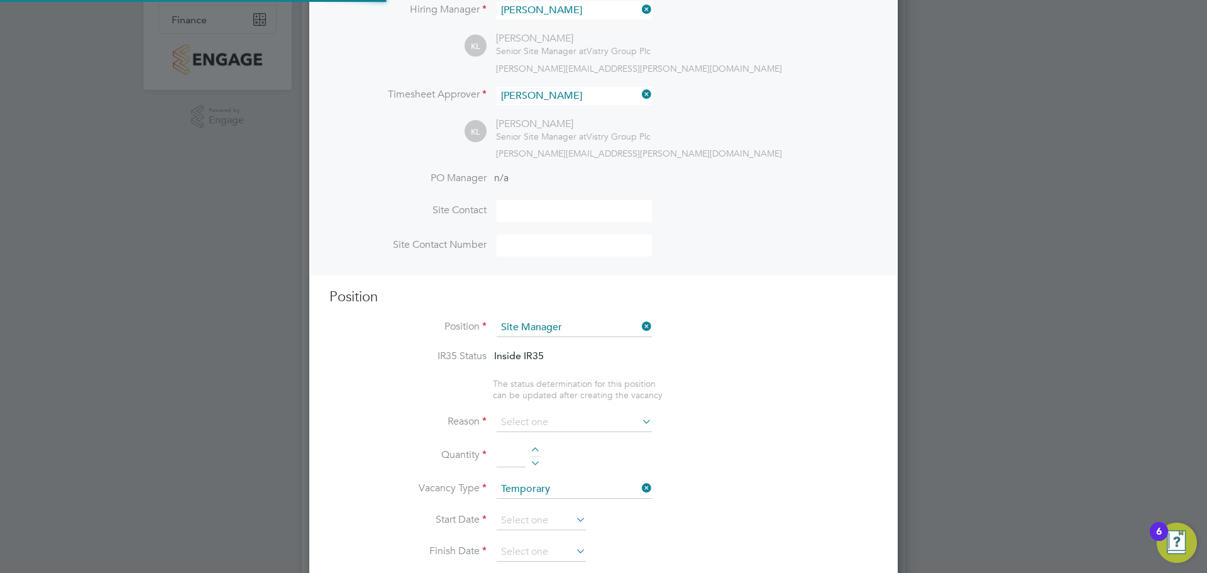
scroll to position [37, 66]
drag, startPoint x: 772, startPoint y: 382, endPoint x: 772, endPoint y: 391, distance: 8.8
click at [772, 382] on ul "IR35 Status Inside IR35 The status determination for this position can be updat…" at bounding box center [604, 375] width 548 height 51
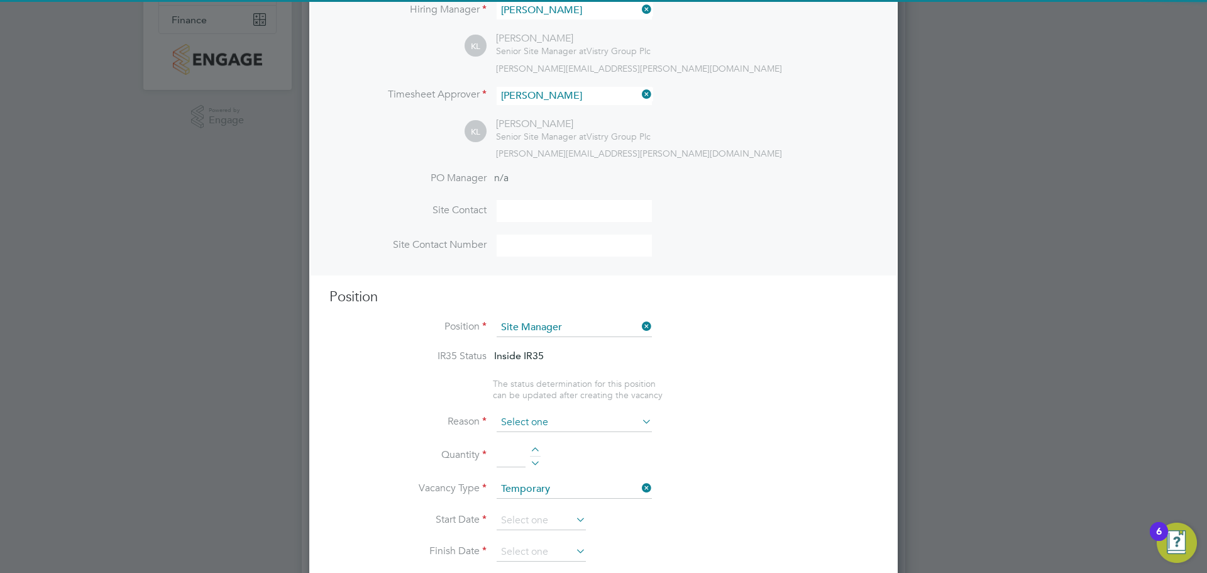
click at [596, 426] on input at bounding box center [574, 422] width 155 height 19
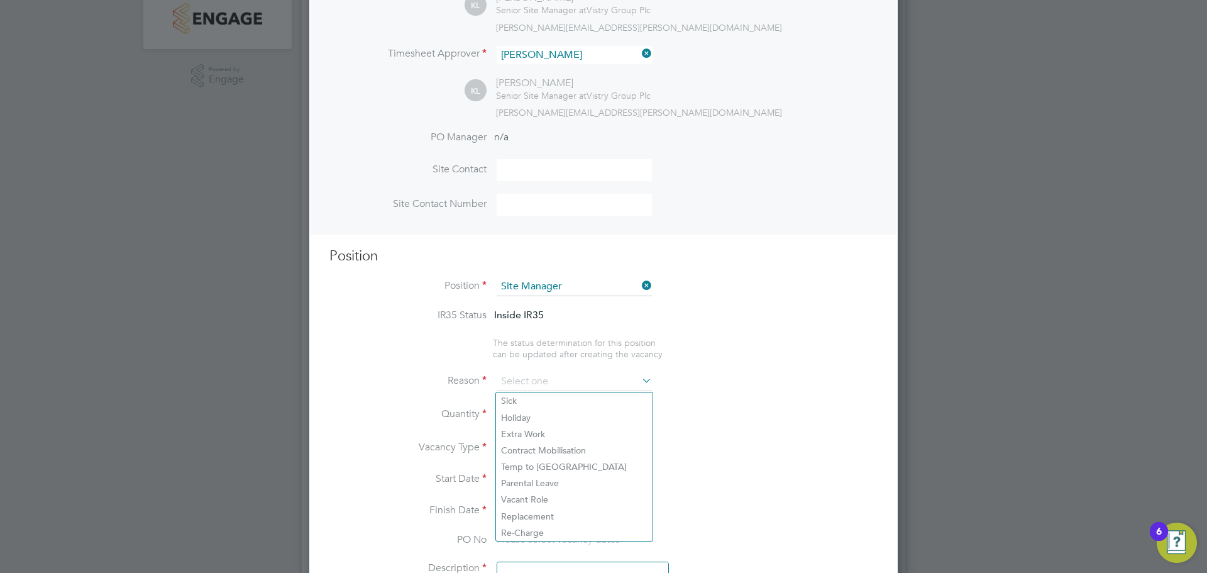
scroll to position [314, 0]
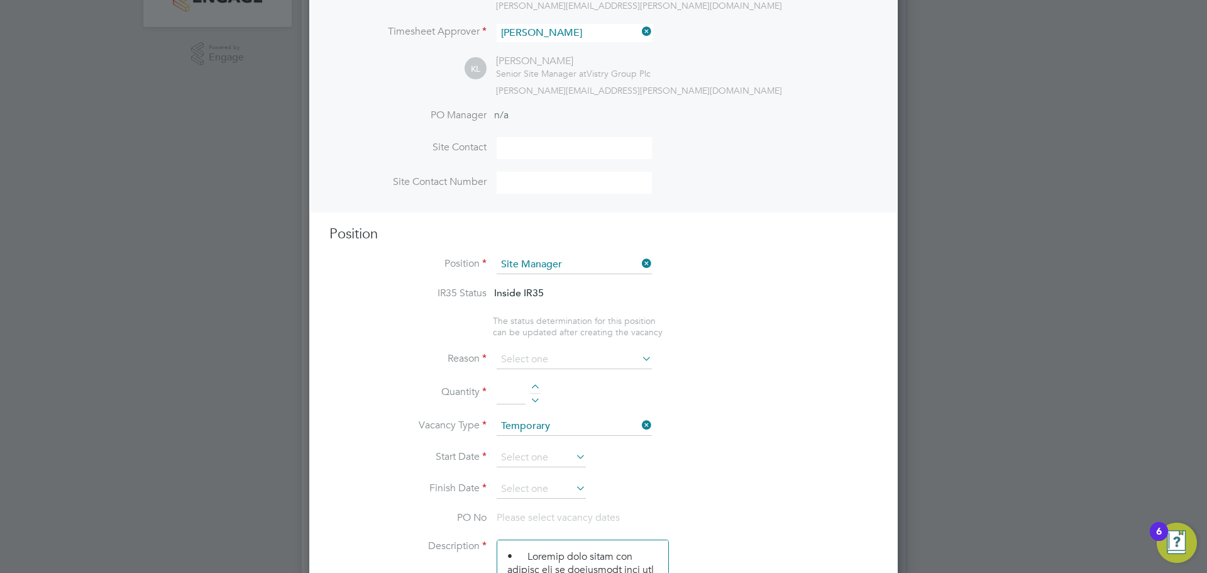
click at [582, 479] on li "Vacant Role" at bounding box center [574, 477] width 157 height 16
type input "Vacant Role"
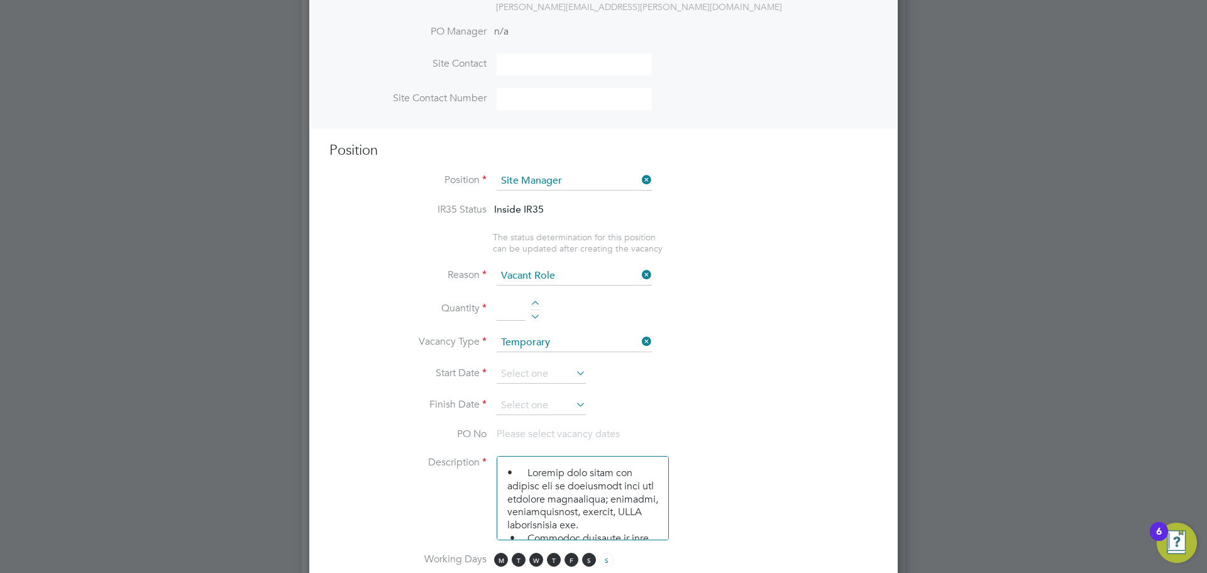
scroll to position [503, 0]
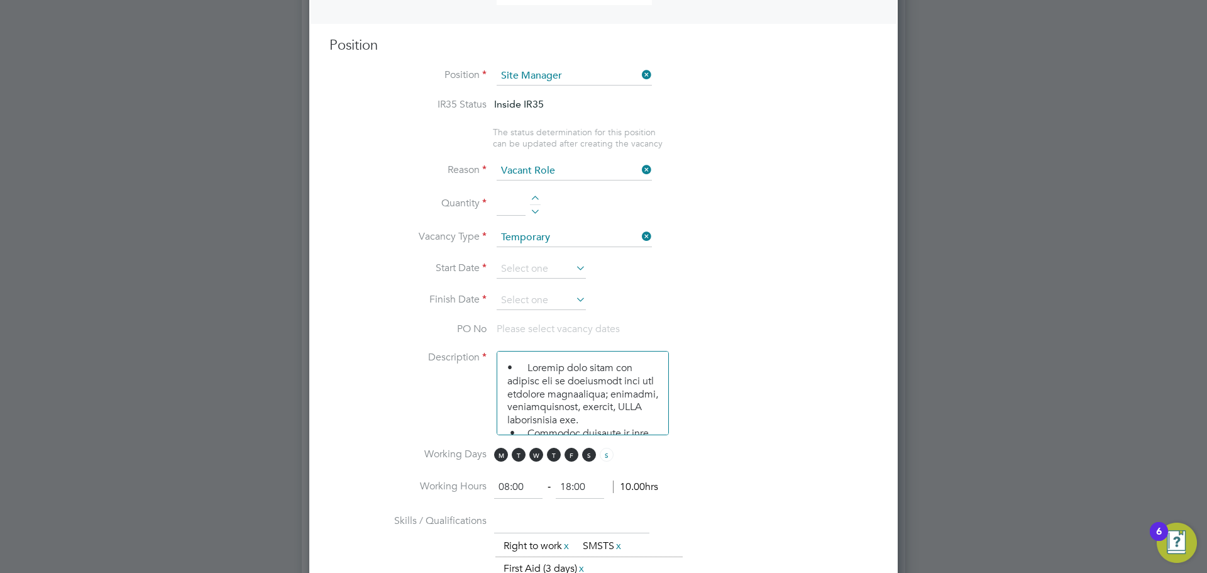
click at [513, 199] on input at bounding box center [511, 204] width 29 height 23
type input "`"
type input "1"
drag, startPoint x: 863, startPoint y: 369, endPoint x: 597, endPoint y: 263, distance: 285.9
click at [861, 369] on li "Description" at bounding box center [604, 399] width 548 height 97
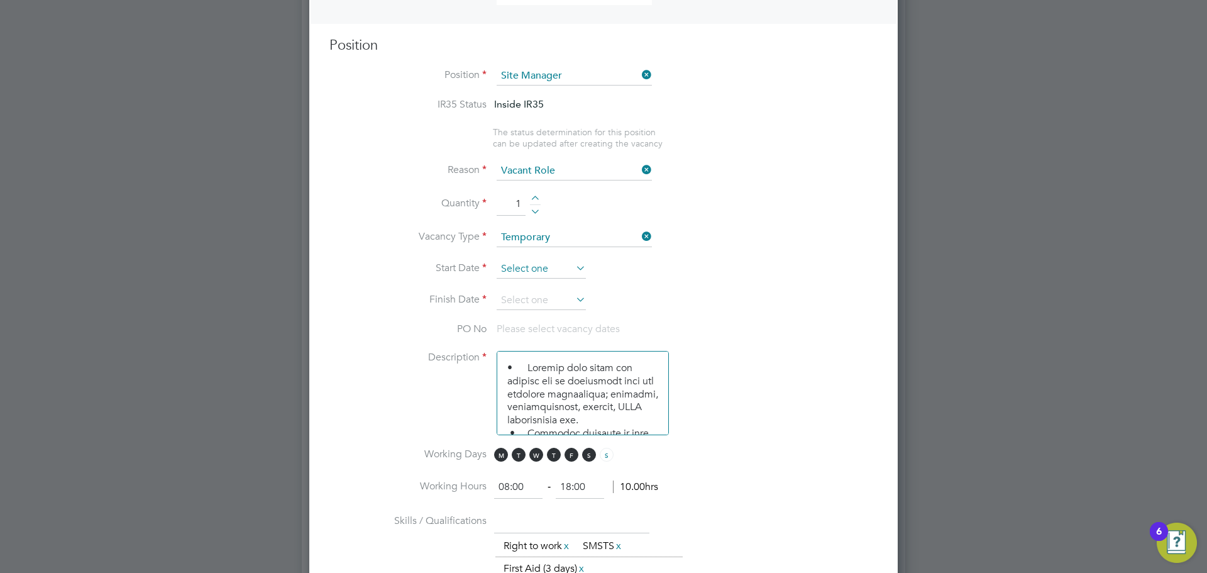
click at [545, 267] on input at bounding box center [541, 269] width 89 height 19
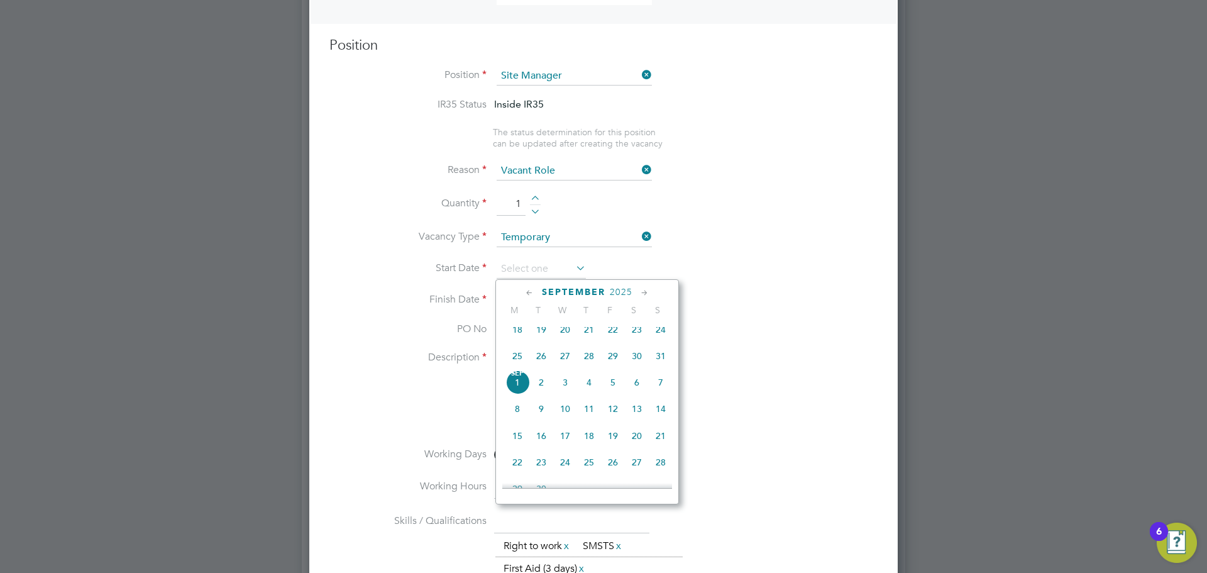
click at [520, 393] on span "Sep 1" at bounding box center [518, 382] width 24 height 24
type input "01 Sep 2025"
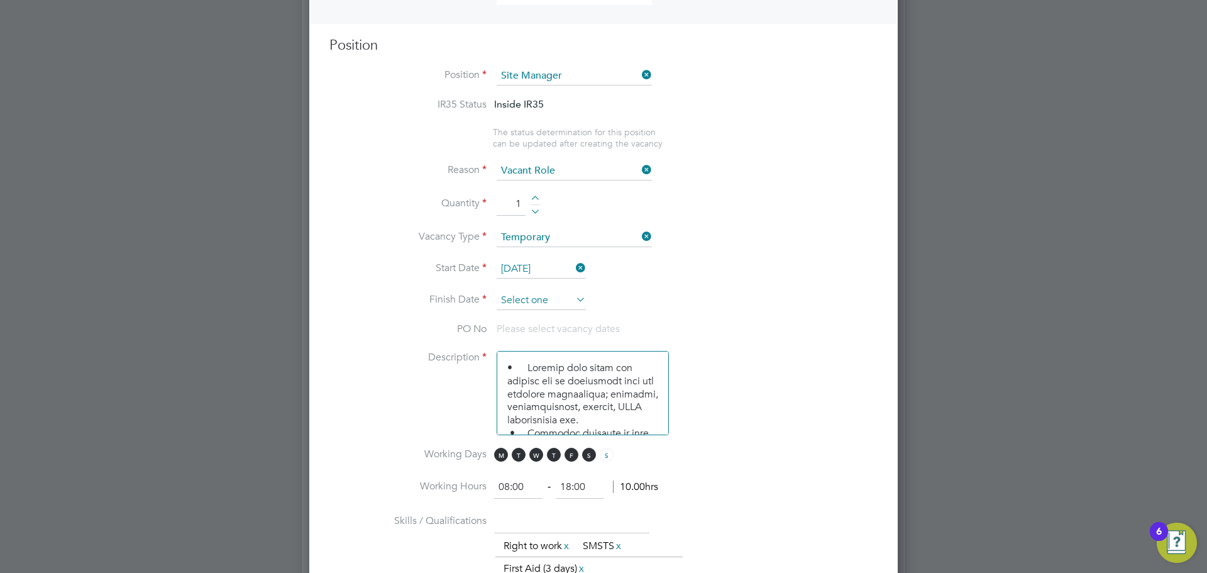
click at [545, 306] on input at bounding box center [541, 300] width 89 height 19
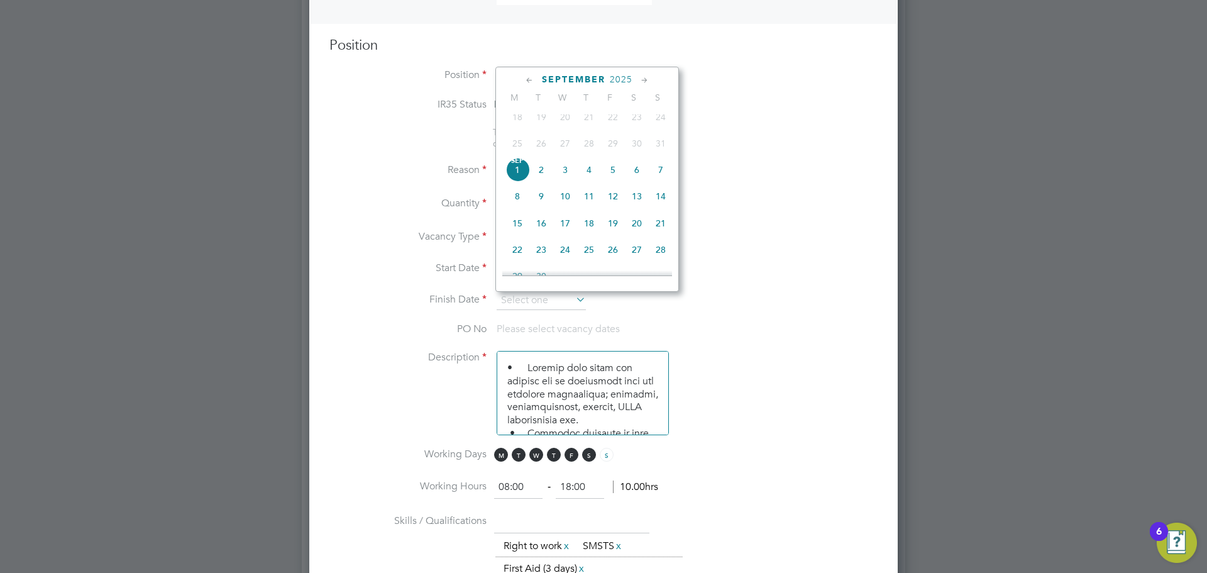
click at [650, 82] on icon at bounding box center [645, 81] width 12 height 14
click at [641, 80] on icon at bounding box center [645, 81] width 12 height 14
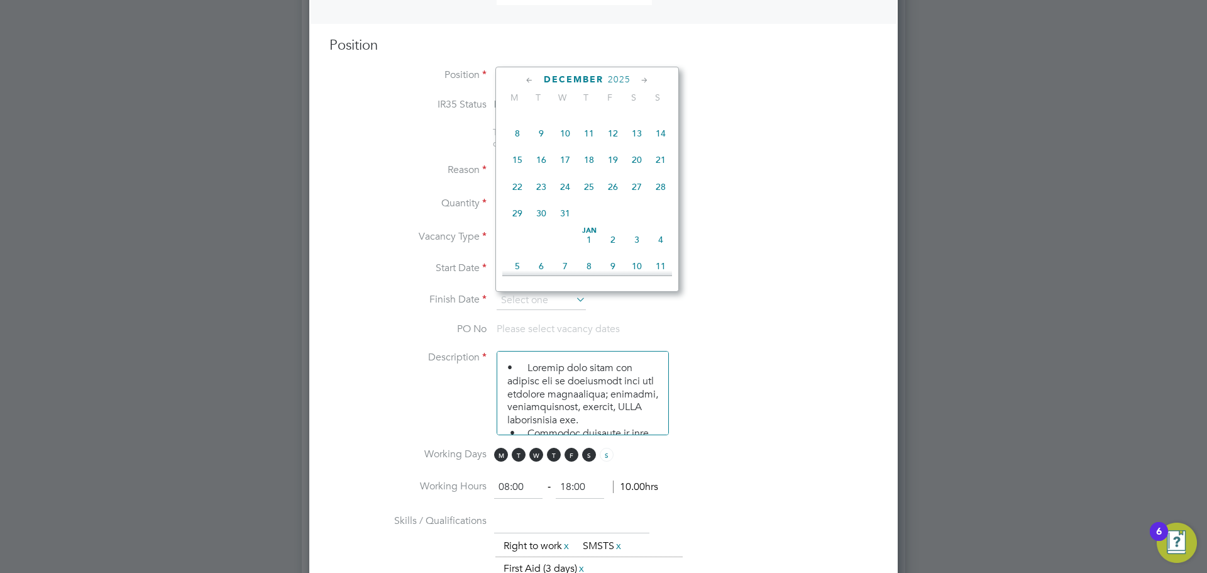
scroll to position [978, 0]
drag, startPoint x: 913, startPoint y: 244, endPoint x: 922, endPoint y: 225, distance: 21.7
click at [913, 243] on div at bounding box center [603, 286] width 1207 height 573
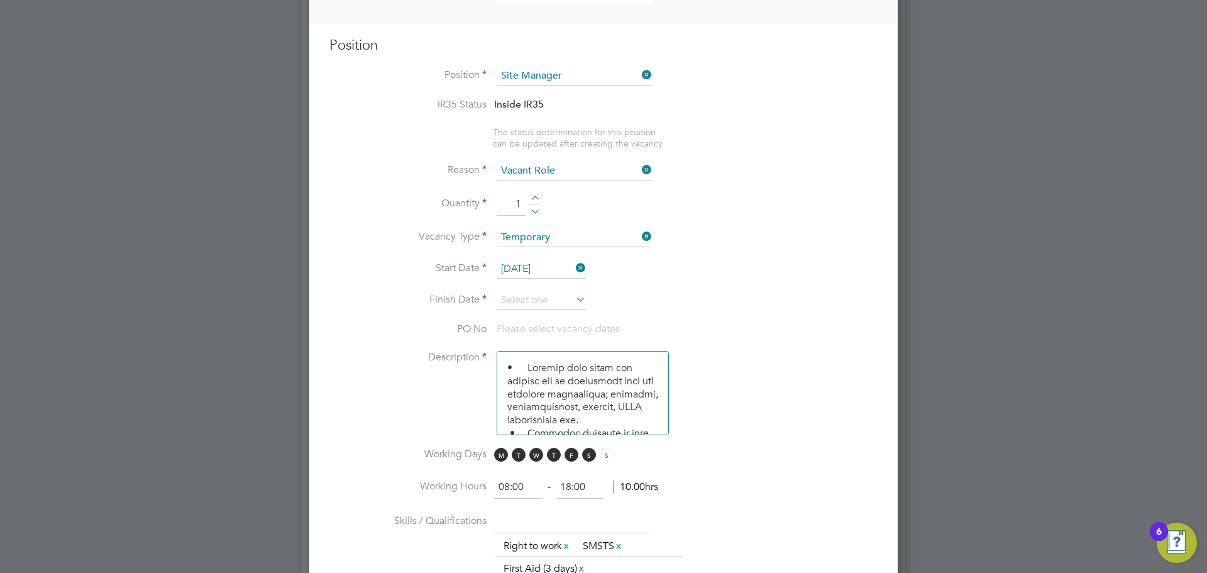
click at [967, 201] on div at bounding box center [603, 286] width 1207 height 573
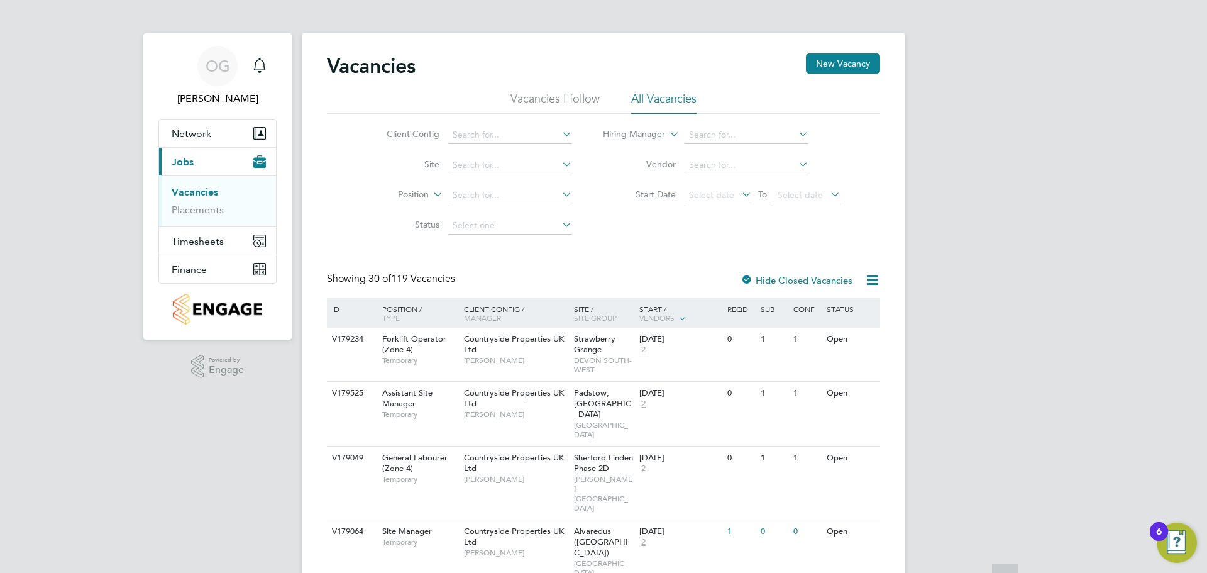
scroll to position [0, 0]
click at [210, 209] on link "Placements" at bounding box center [198, 212] width 52 height 12
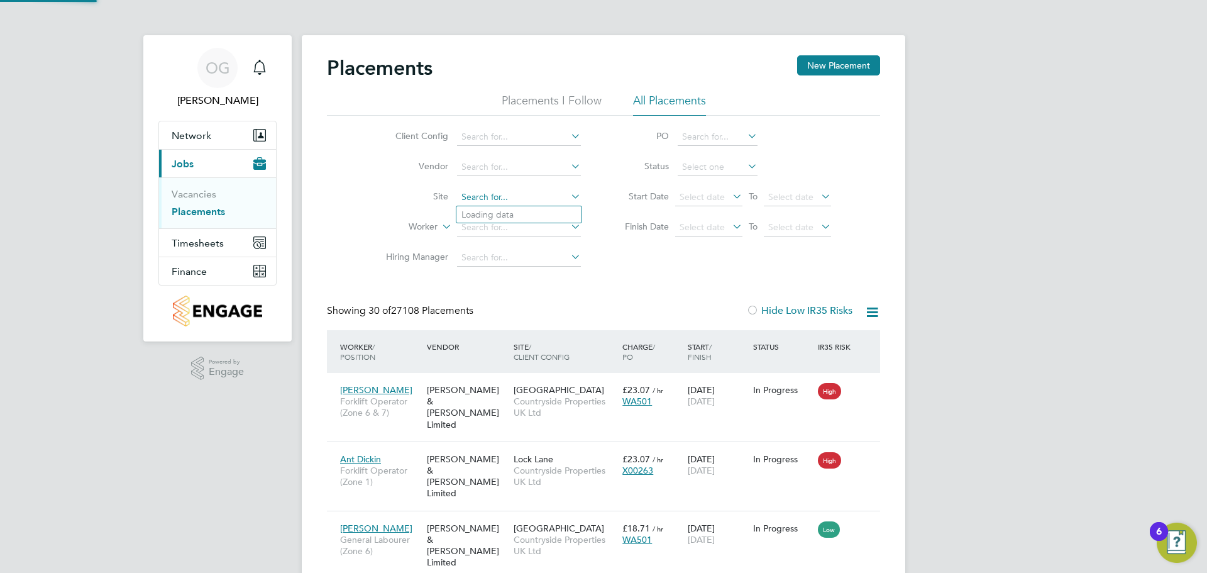
click at [482, 197] on input at bounding box center [519, 198] width 124 height 18
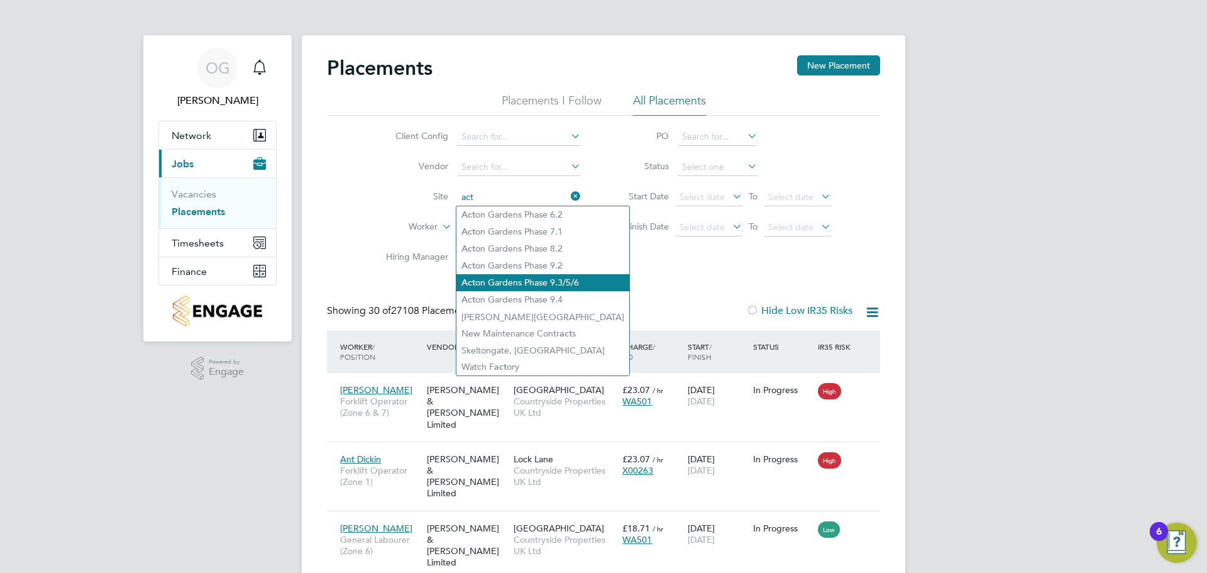
click at [548, 283] on li "Act on Gardens Phase 9.3/5/6" at bounding box center [543, 282] width 173 height 17
type input "[GEOGRAPHIC_DATA] Phase 9.3/5/6"
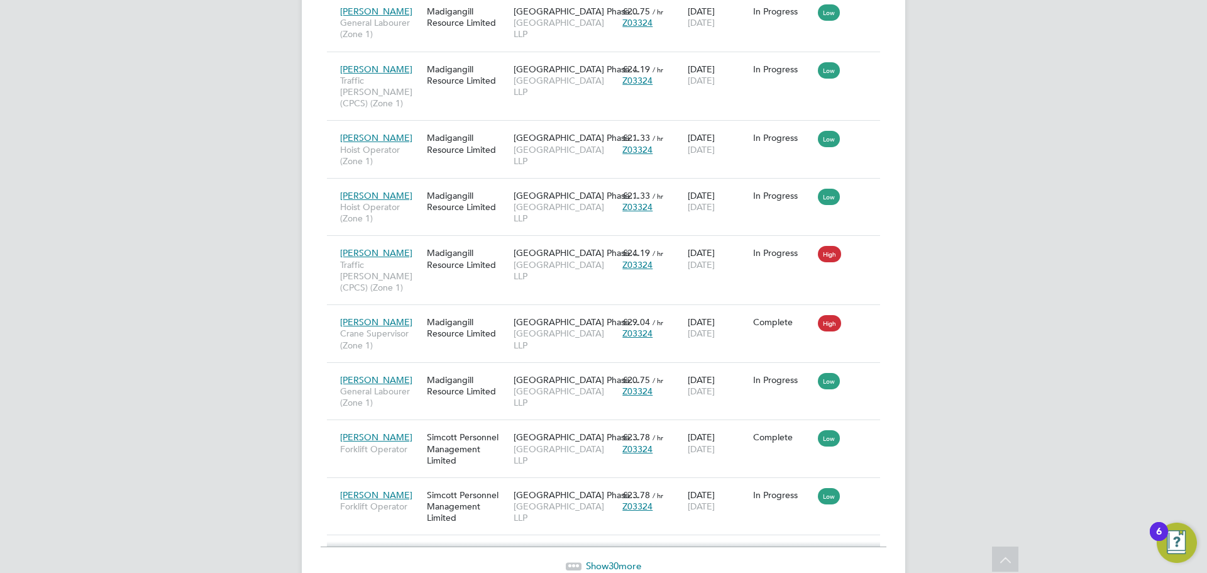
click at [608, 560] on span "Show 30 more" at bounding box center [613, 566] width 55 height 12
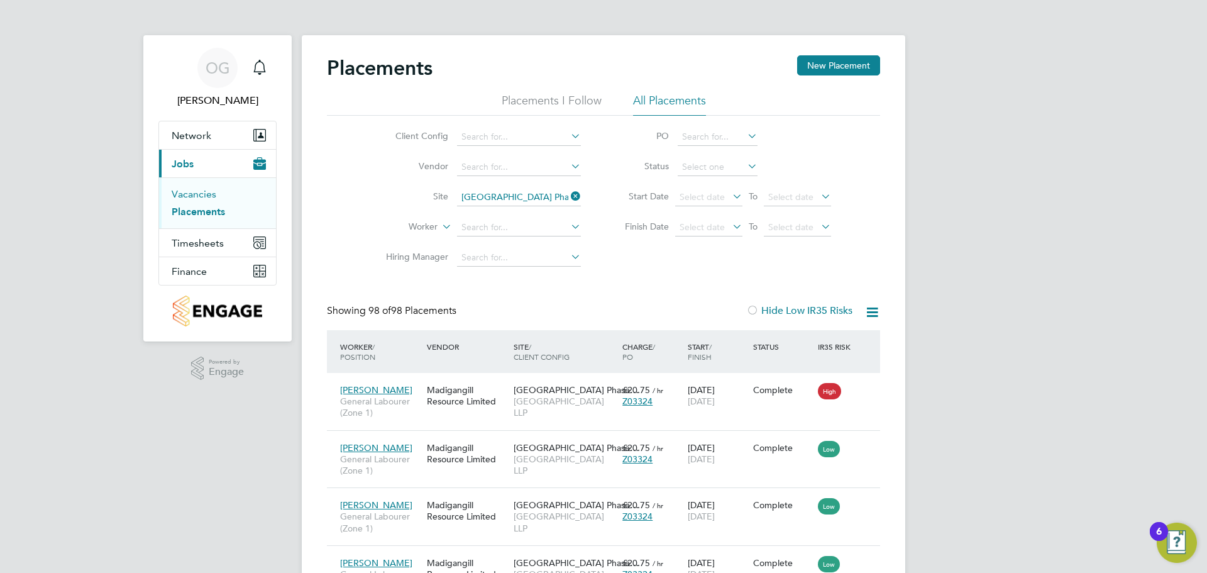
click at [192, 193] on link "Vacancies" at bounding box center [194, 194] width 45 height 12
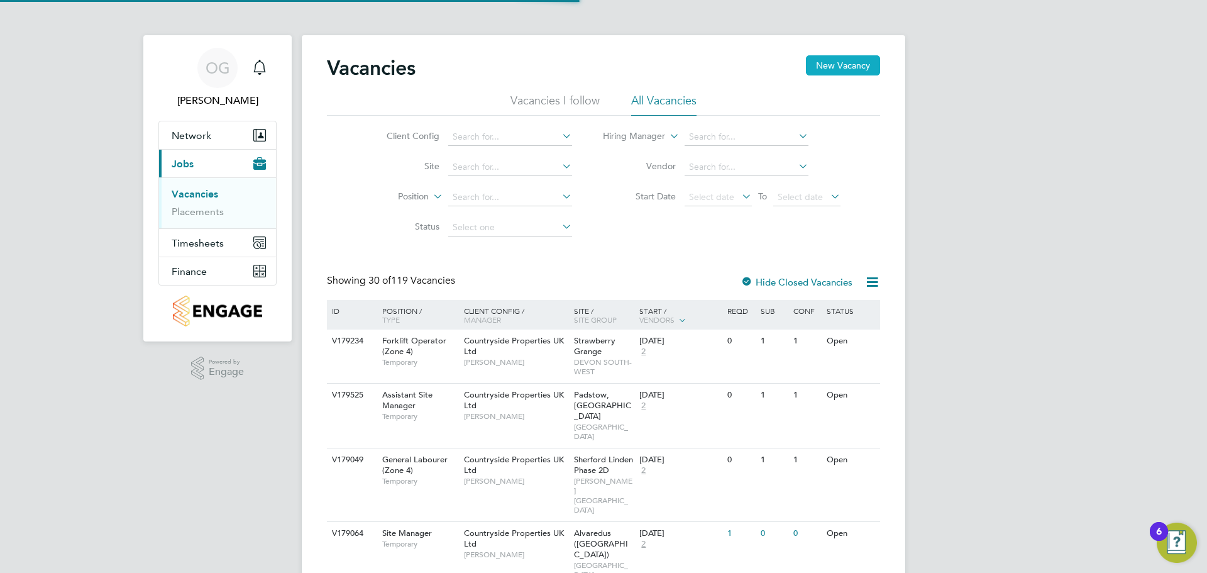
click at [848, 72] on button "New Vacancy" at bounding box center [843, 65] width 74 height 20
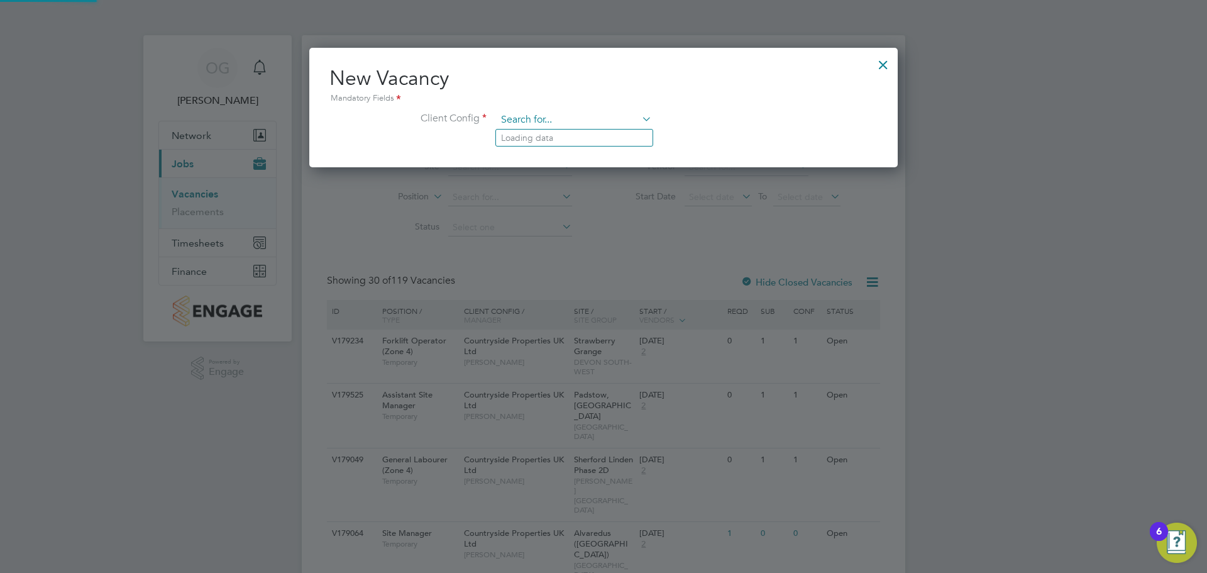
click at [545, 119] on input at bounding box center [574, 120] width 155 height 19
click at [574, 138] on li "[GEOGRAPHIC_DATA] LLP" at bounding box center [657, 138] width 322 height 17
type input "[GEOGRAPHIC_DATA] LLP"
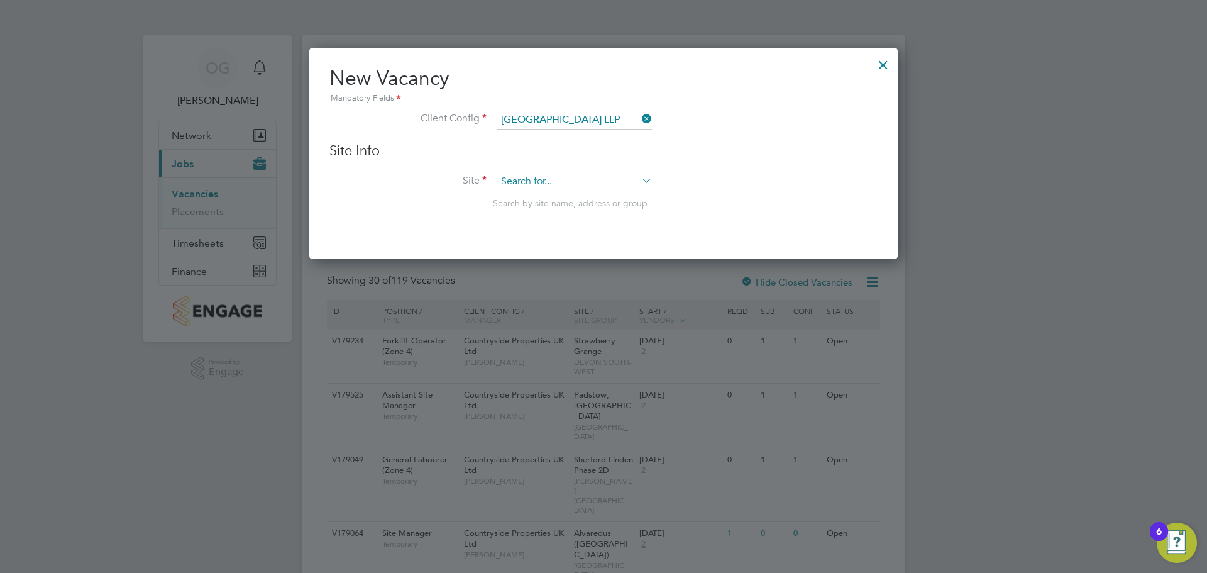
click at [552, 182] on input at bounding box center [574, 181] width 155 height 19
click at [570, 214] on li "[GEOGRAPHIC_DATA] Phase 9.3/5/6" at bounding box center [575, 216] width 158 height 17
type input "[GEOGRAPHIC_DATA] Phase 9.3/5/6"
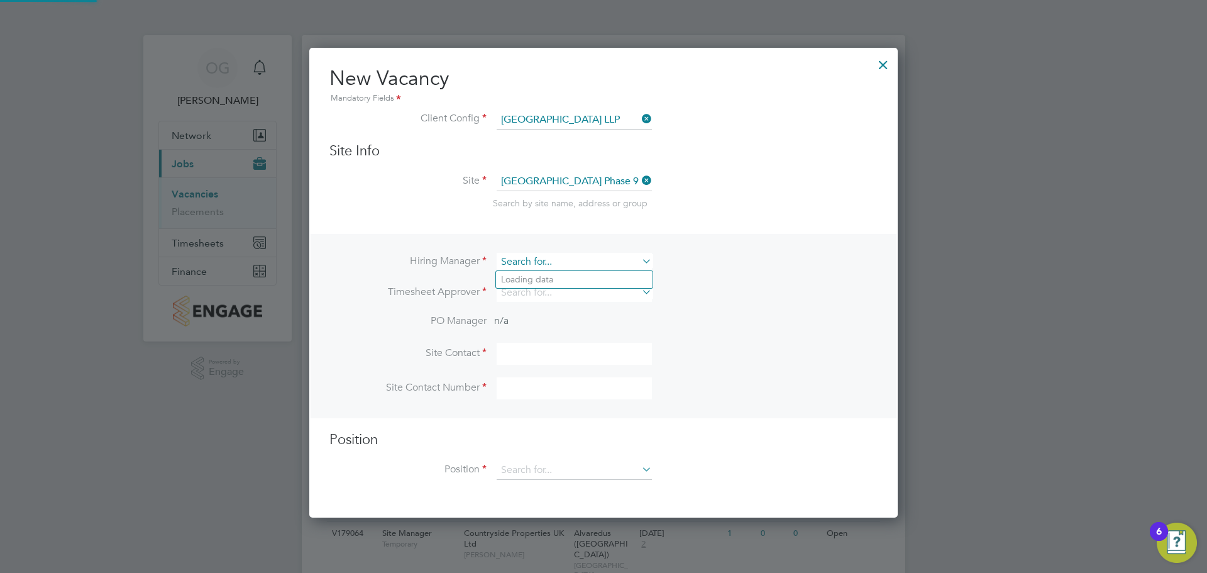
click at [538, 255] on input at bounding box center [574, 262] width 155 height 18
click at [525, 297] on li "Kri stoffer Lee" at bounding box center [574, 297] width 157 height 17
type input "[PERSON_NAME]"
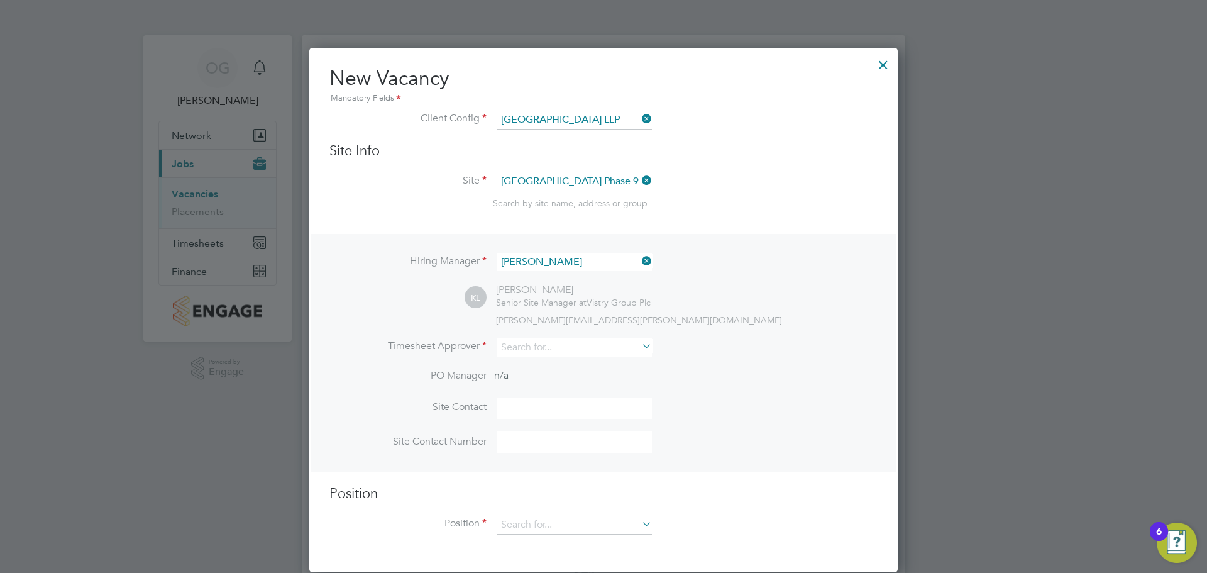
drag, startPoint x: 778, startPoint y: 330, endPoint x: 644, endPoint y: 337, distance: 134.2
click at [779, 330] on div "Hiring Manager Kristoffer Lee KL Kristoffer Lee Senior Site Manager at Vistry G…" at bounding box center [604, 353] width 586 height 238
click at [589, 349] on input at bounding box center [574, 347] width 155 height 18
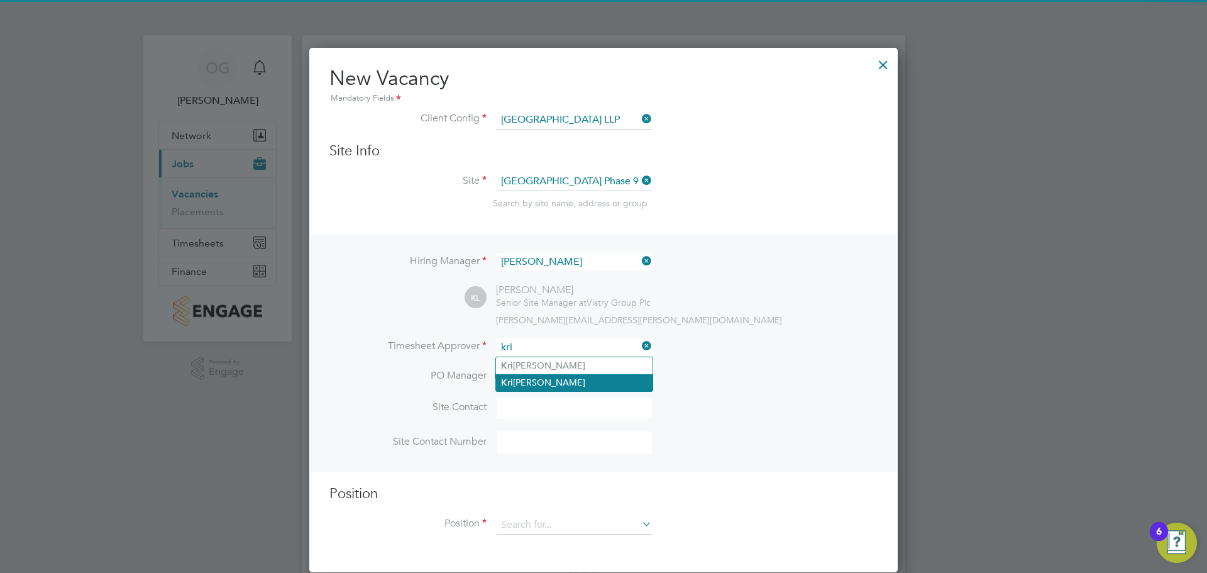
click at [574, 382] on li "Kri stoffer Lee" at bounding box center [574, 382] width 157 height 17
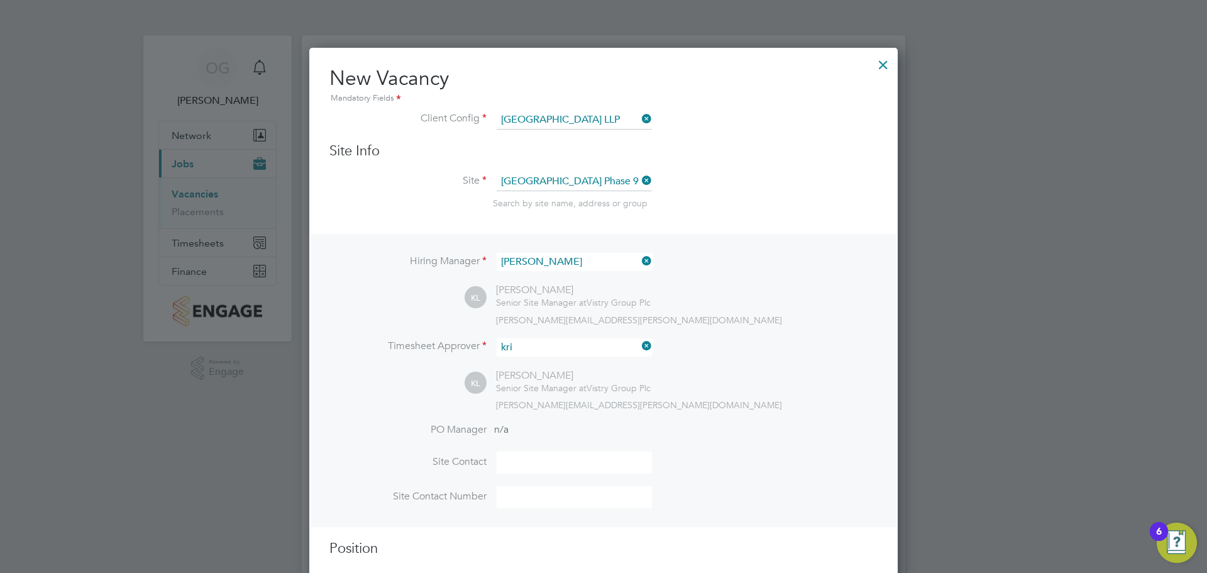
type input "[PERSON_NAME]"
click at [780, 386] on div "KL Kristoffer Lee Senior Site Manager at Vistry Group Plc kristoffer.lee@vistry…" at bounding box center [671, 390] width 413 height 42
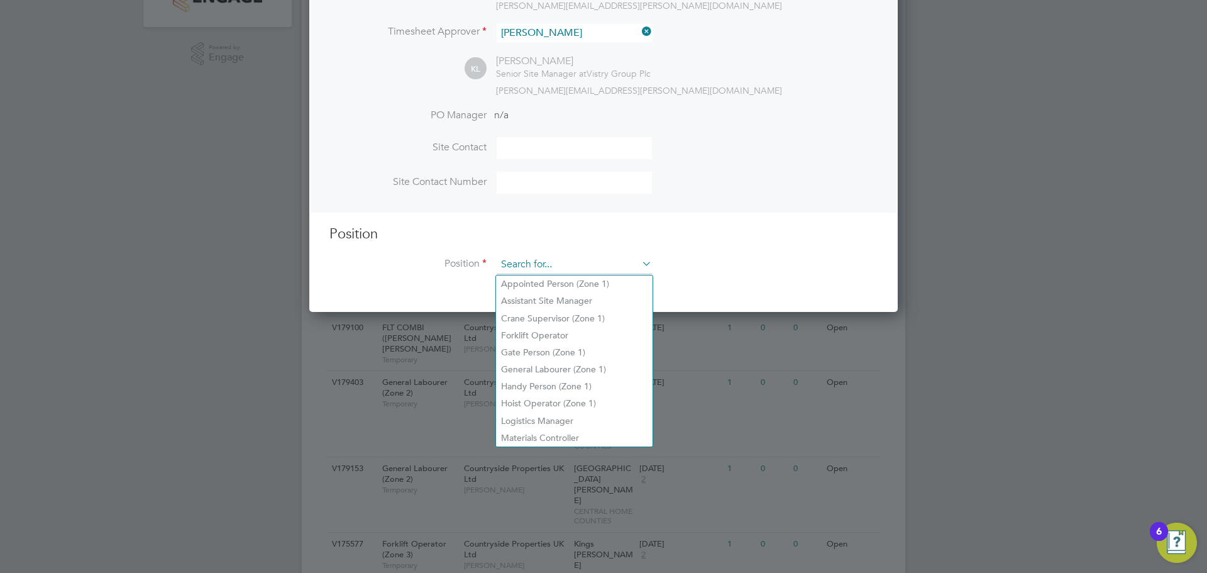
click at [545, 267] on input at bounding box center [574, 264] width 155 height 19
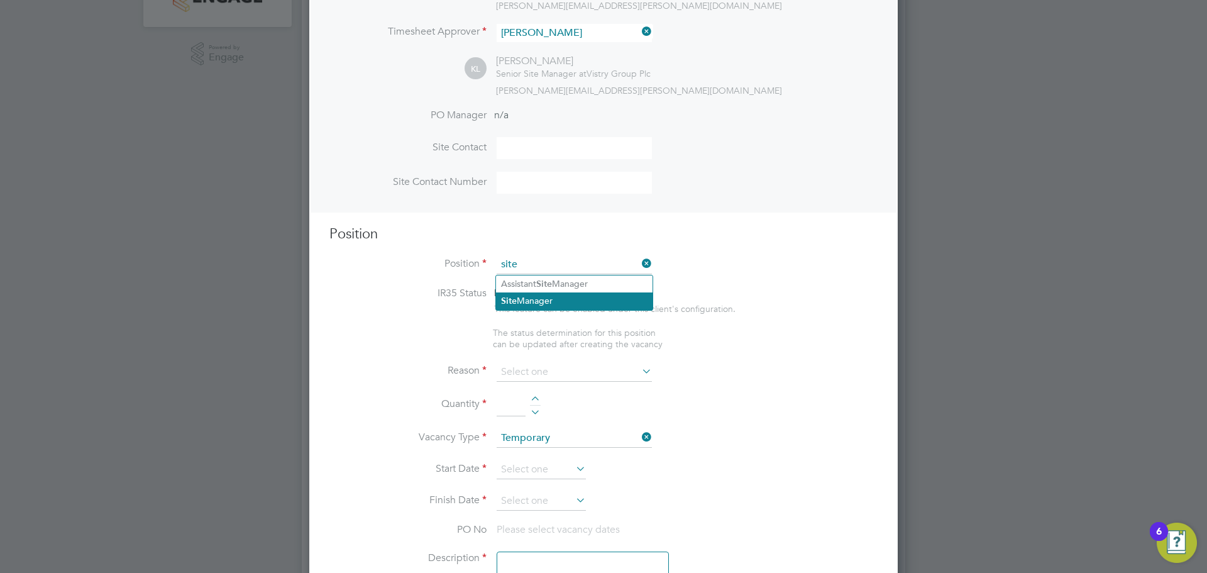
click at [577, 301] on li "Site Manager" at bounding box center [574, 300] width 157 height 17
type input "Site Manager"
type textarea "• Ensures that works are carried out in accordance with the contract informatio…"
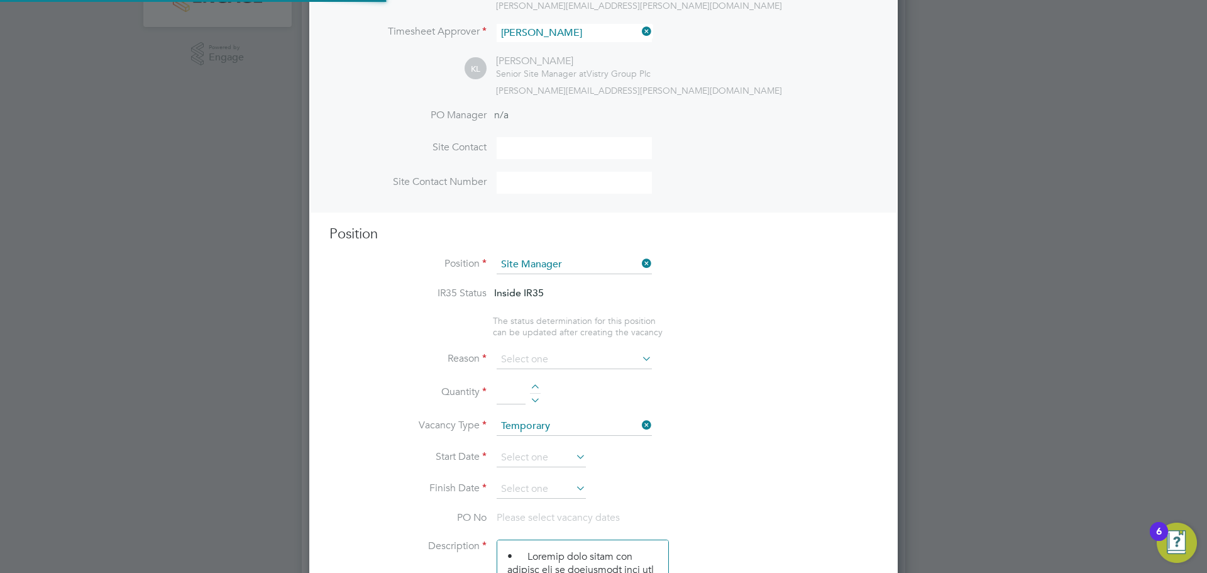
click at [819, 379] on li "Reason" at bounding box center [604, 365] width 548 height 31
click at [575, 363] on input at bounding box center [574, 359] width 155 height 19
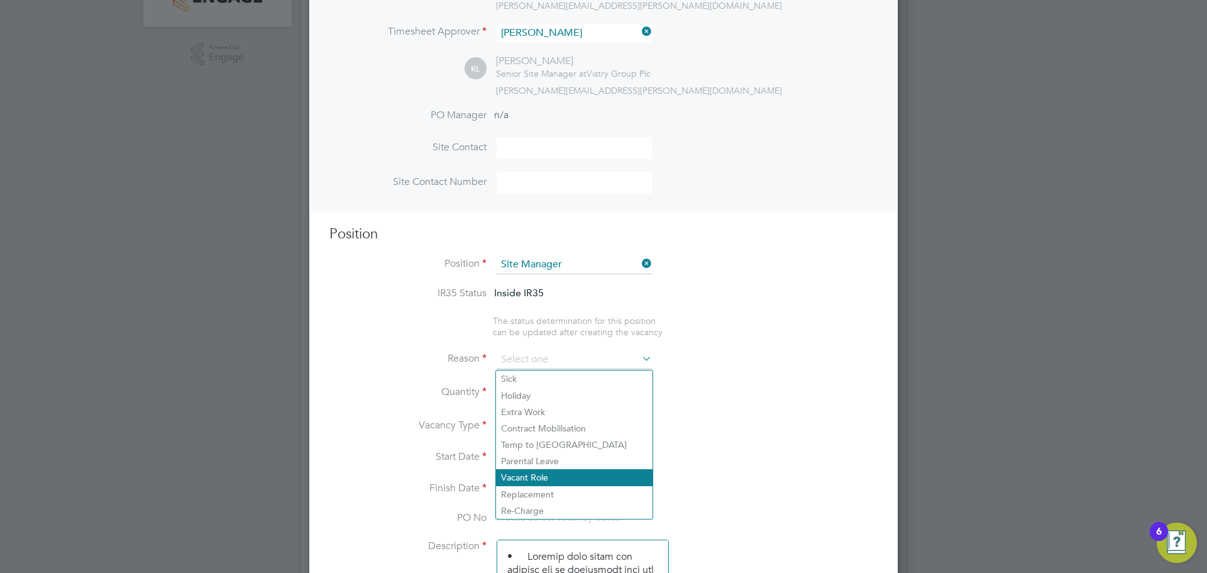
click at [548, 472] on li "Vacant Role" at bounding box center [574, 477] width 157 height 16
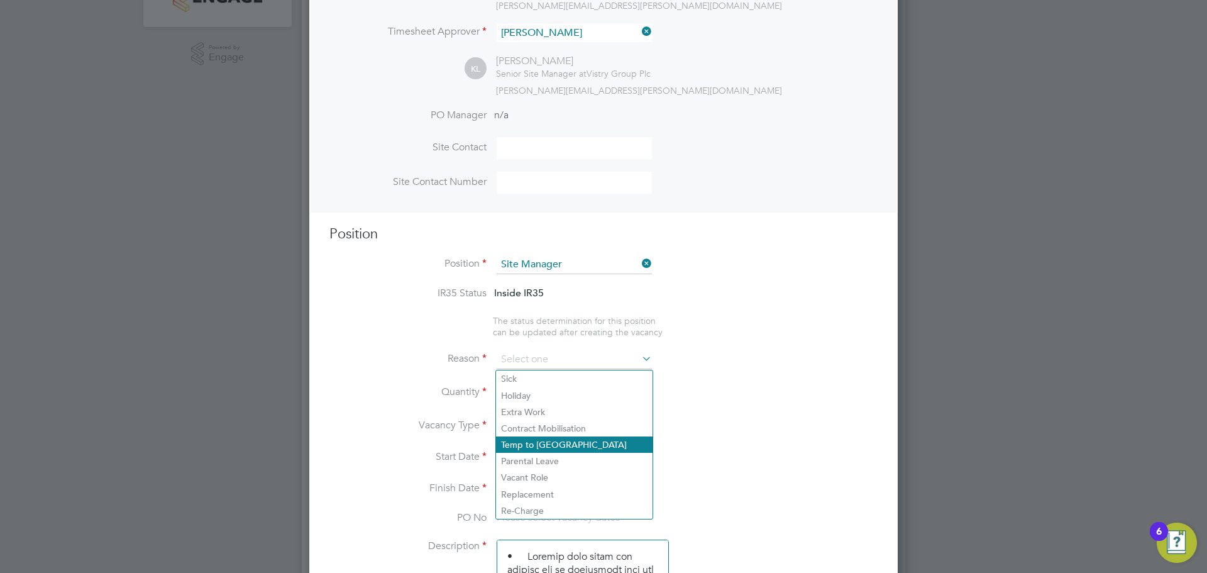
type input "Vacant Role"
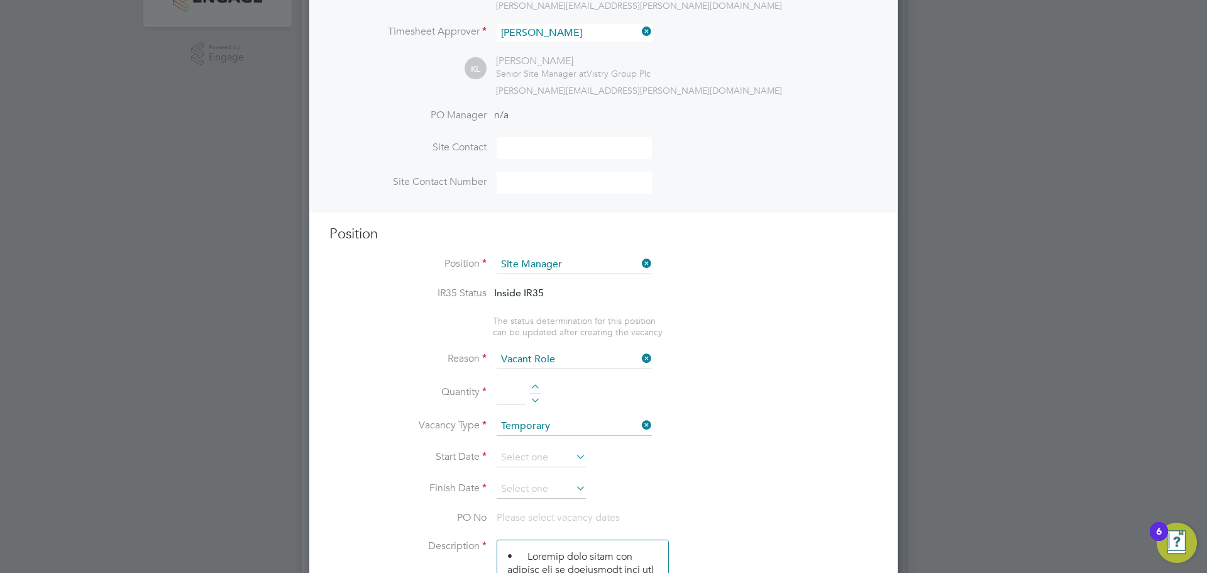
click at [507, 396] on input at bounding box center [511, 393] width 29 height 23
type input "1"
drag, startPoint x: 855, startPoint y: 367, endPoint x: 672, endPoint y: 413, distance: 189.3
click at [855, 368] on li "Reason Vacant Role" at bounding box center [604, 365] width 548 height 31
click at [585, 430] on input at bounding box center [574, 426] width 155 height 19
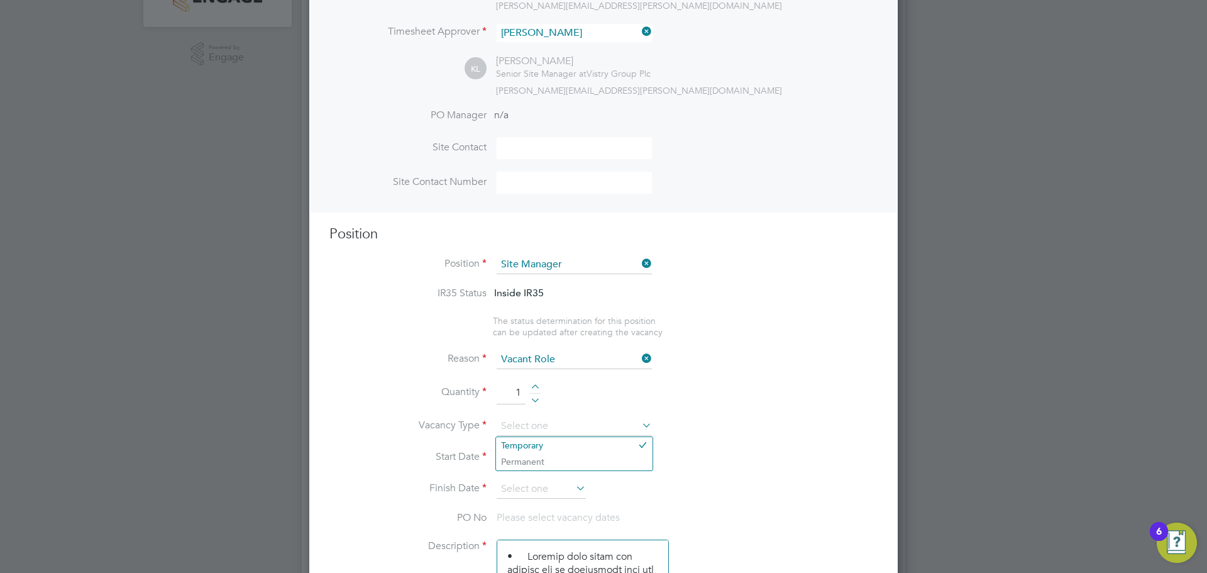
click at [797, 411] on li "Quantity 1" at bounding box center [604, 399] width 548 height 35
click at [562, 428] on input at bounding box center [574, 426] width 155 height 19
click at [528, 446] on li "Temporary" at bounding box center [574, 445] width 157 height 16
type input "Temporary"
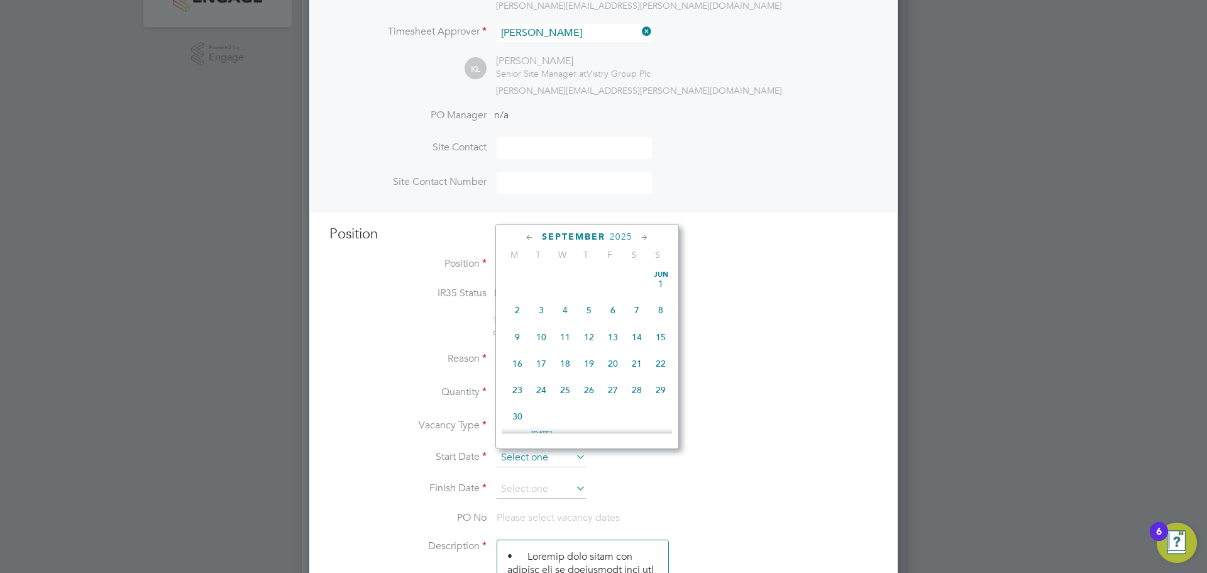
click at [510, 458] on input at bounding box center [541, 457] width 89 height 19
click at [524, 334] on span "Sep 1" at bounding box center [518, 327] width 24 height 24
type input "01 Sep 2025"
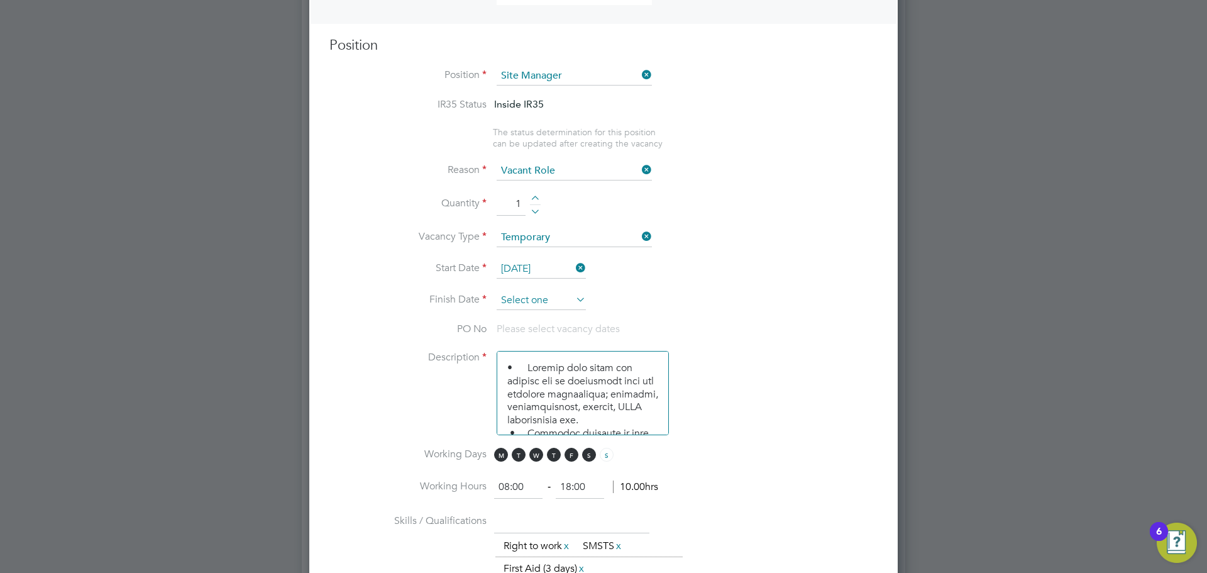
click at [524, 310] on input at bounding box center [541, 300] width 89 height 19
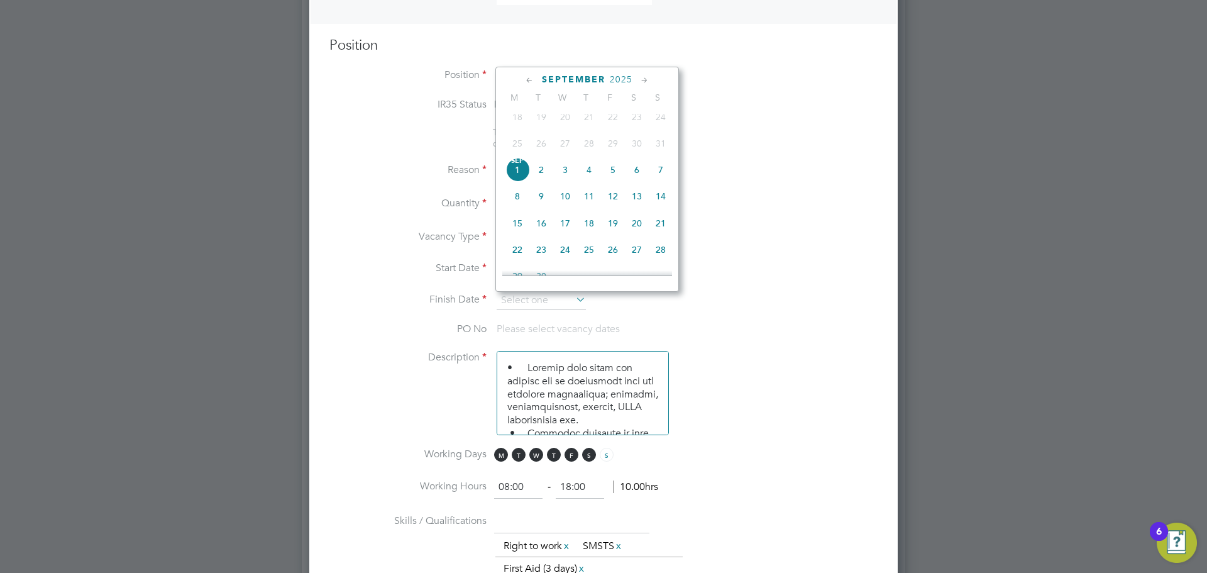
click at [647, 79] on icon at bounding box center [645, 81] width 12 height 14
click at [646, 79] on icon at bounding box center [645, 81] width 12 height 14
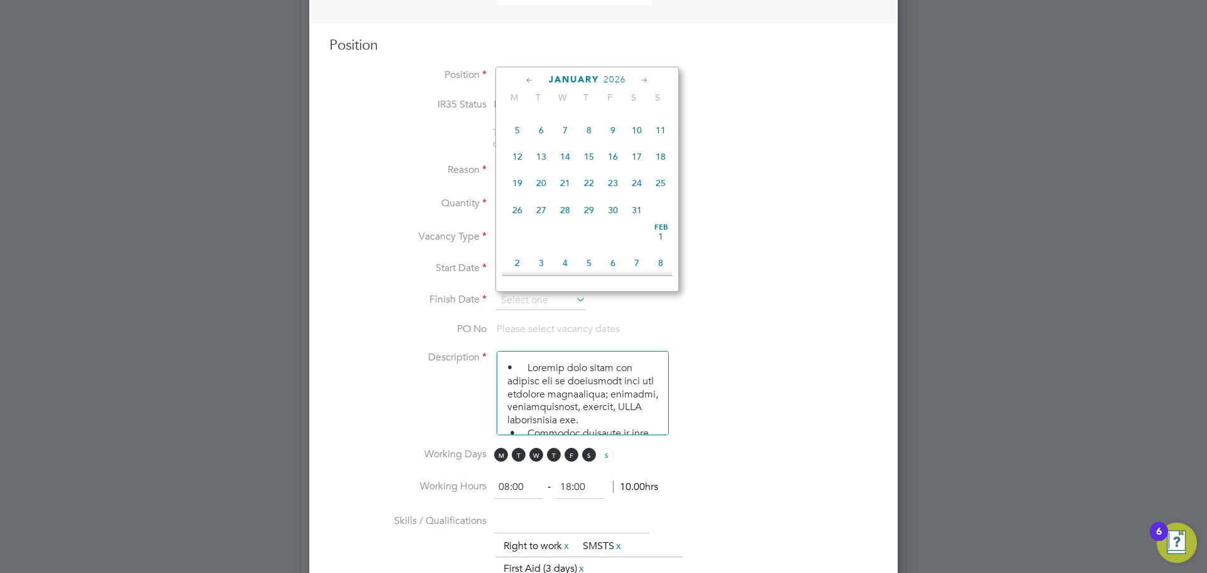
click at [532, 77] on icon at bounding box center [530, 81] width 12 height 14
click at [531, 77] on icon at bounding box center [530, 81] width 12 height 14
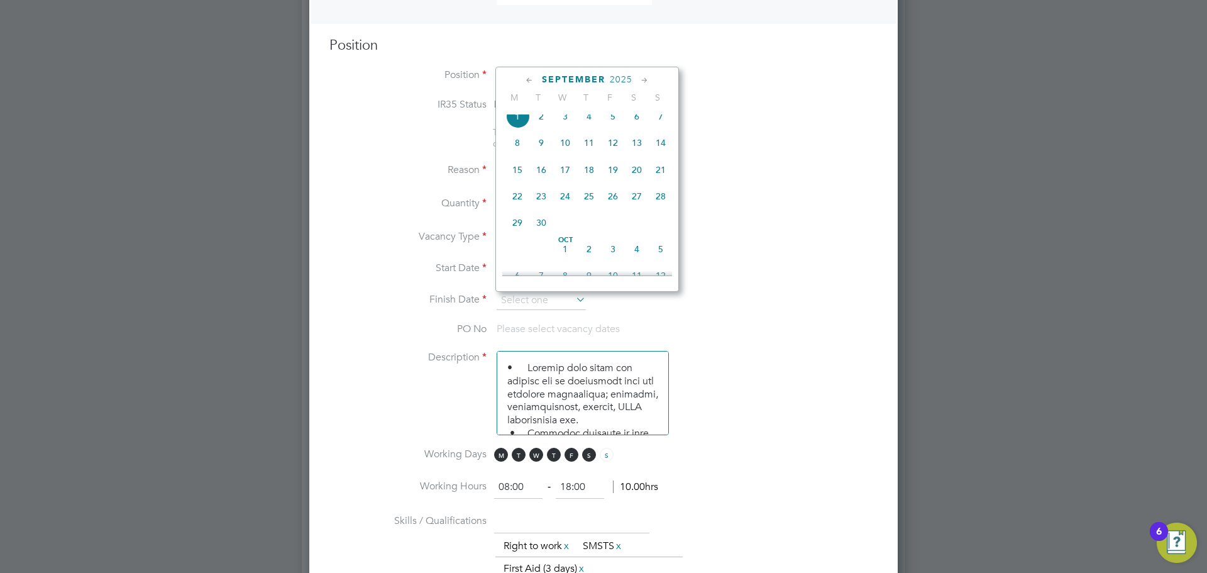
click at [649, 79] on icon at bounding box center [645, 81] width 12 height 14
click at [648, 79] on icon at bounding box center [645, 81] width 12 height 14
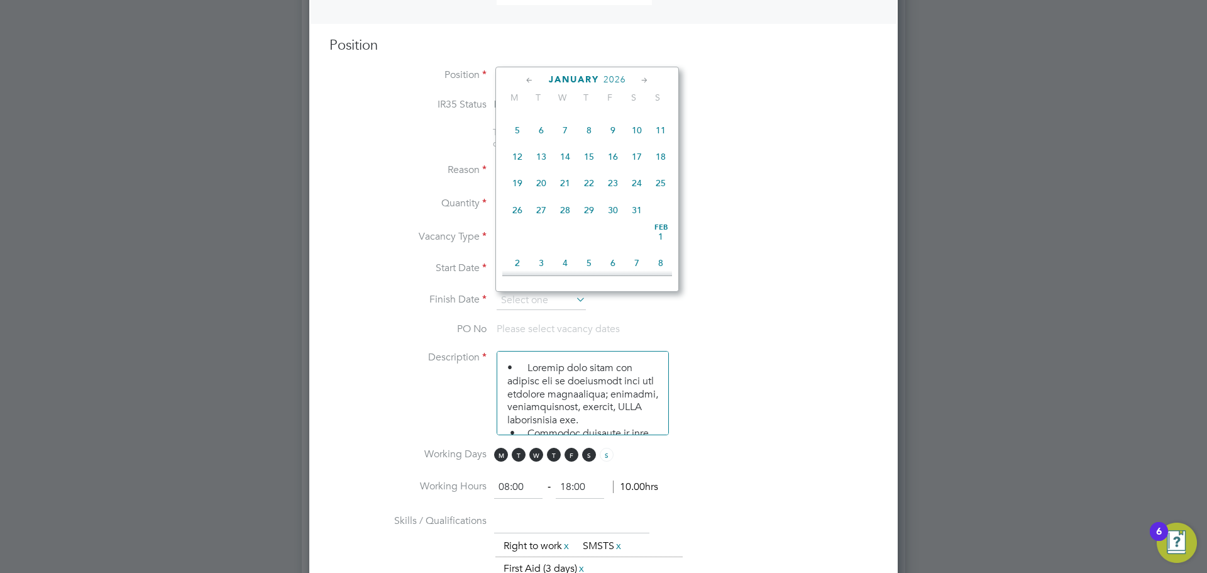
scroll to position [1114, 0]
click at [659, 113] on span "Feb 1" at bounding box center [661, 101] width 24 height 24
type input "01 Feb 2026"
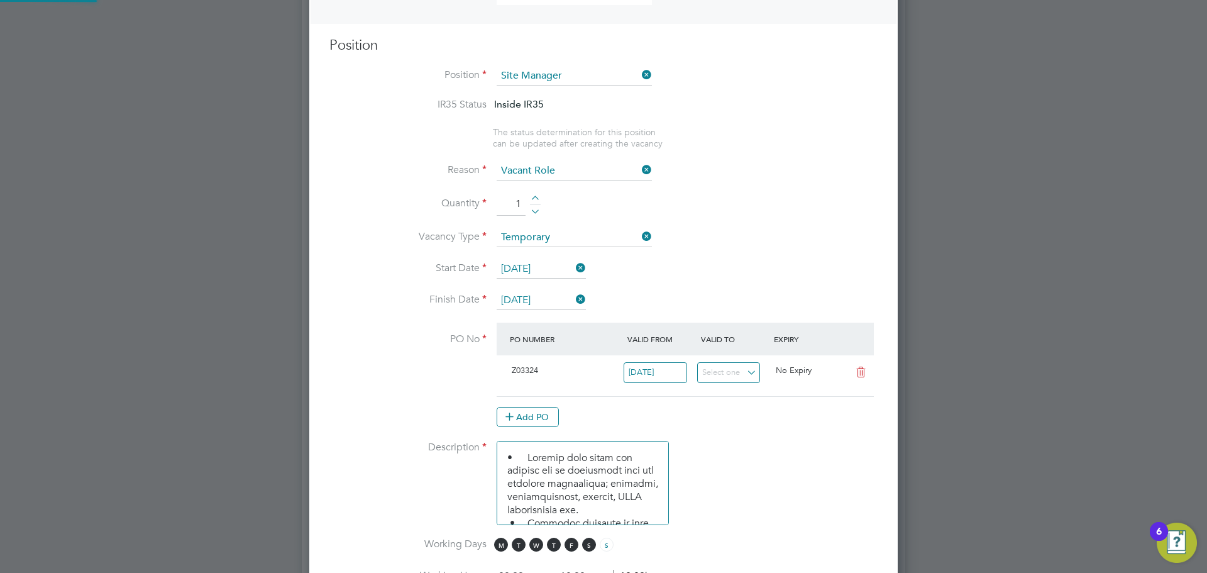
scroll to position [6, 6]
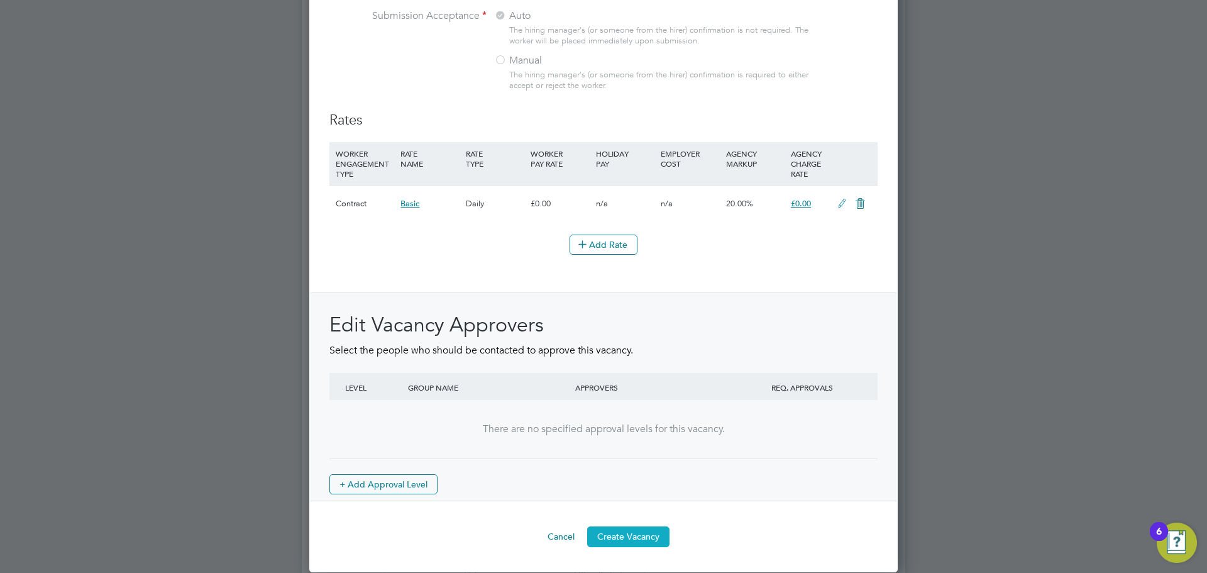
click at [644, 530] on button "Create Vacancy" at bounding box center [628, 536] width 82 height 20
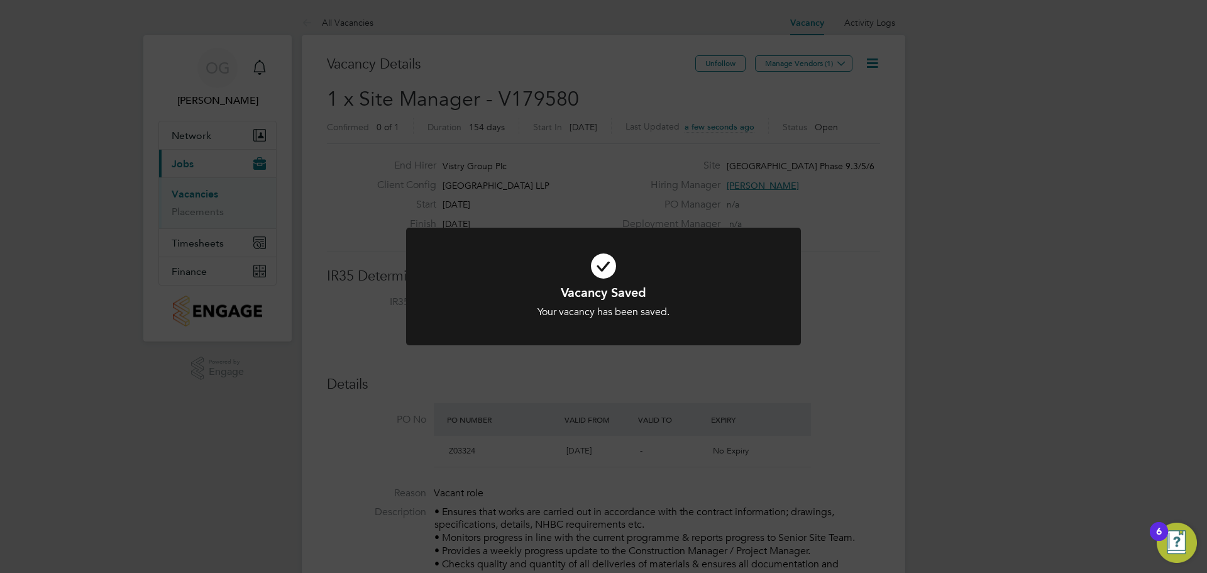
click at [830, 60] on div "Vacancy Saved Your vacancy has been saved. Cancel Okay" at bounding box center [603, 286] width 1207 height 573
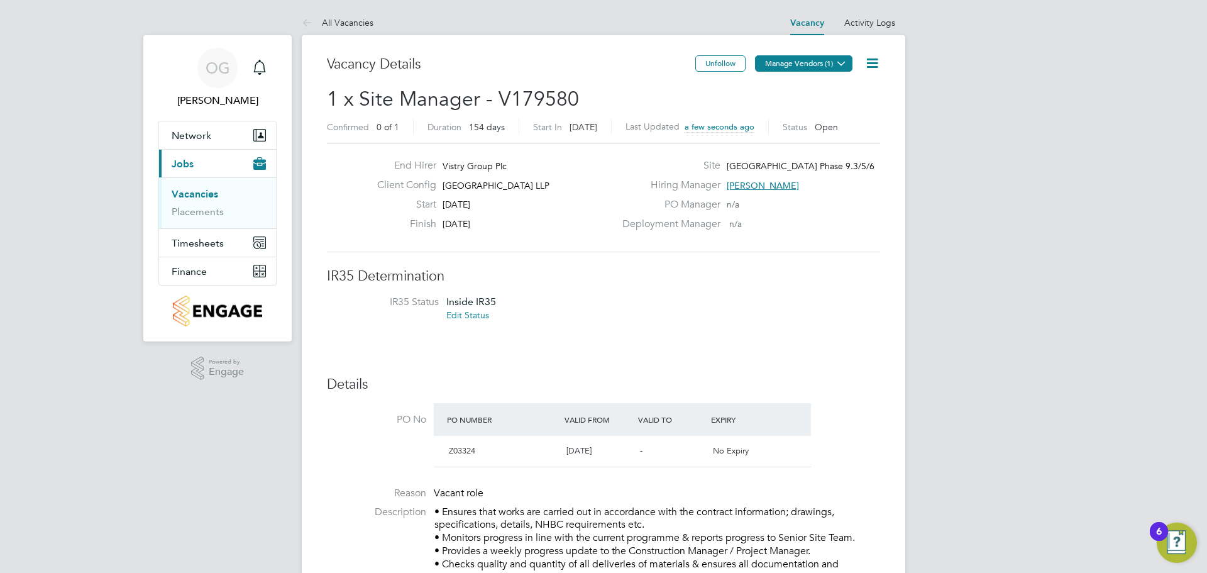
click at [830, 61] on button "Manage Vendors (1)" at bounding box center [803, 63] width 97 height 16
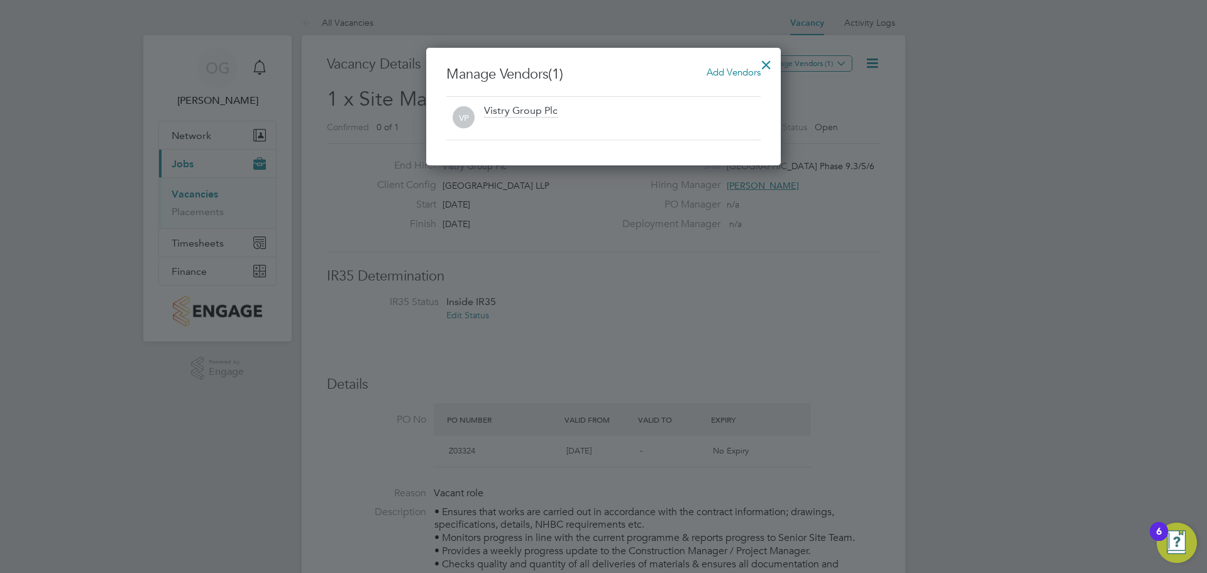
click at [724, 72] on span "Add Vendors" at bounding box center [734, 72] width 54 height 12
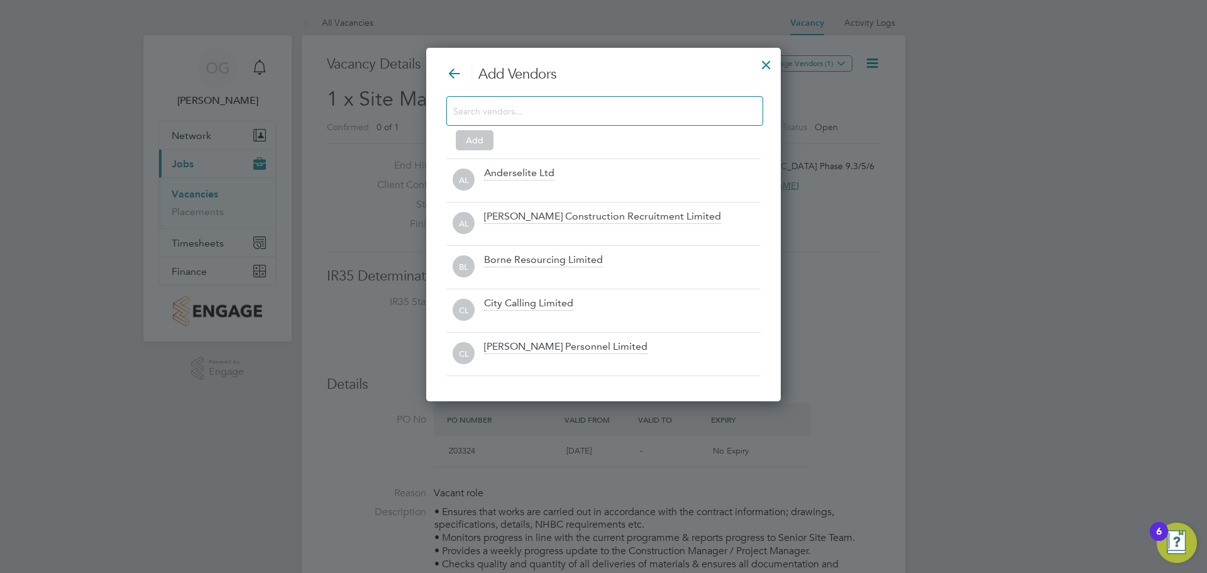
click at [487, 97] on div at bounding box center [605, 111] width 317 height 30
click at [491, 109] on input at bounding box center [594, 111] width 283 height 16
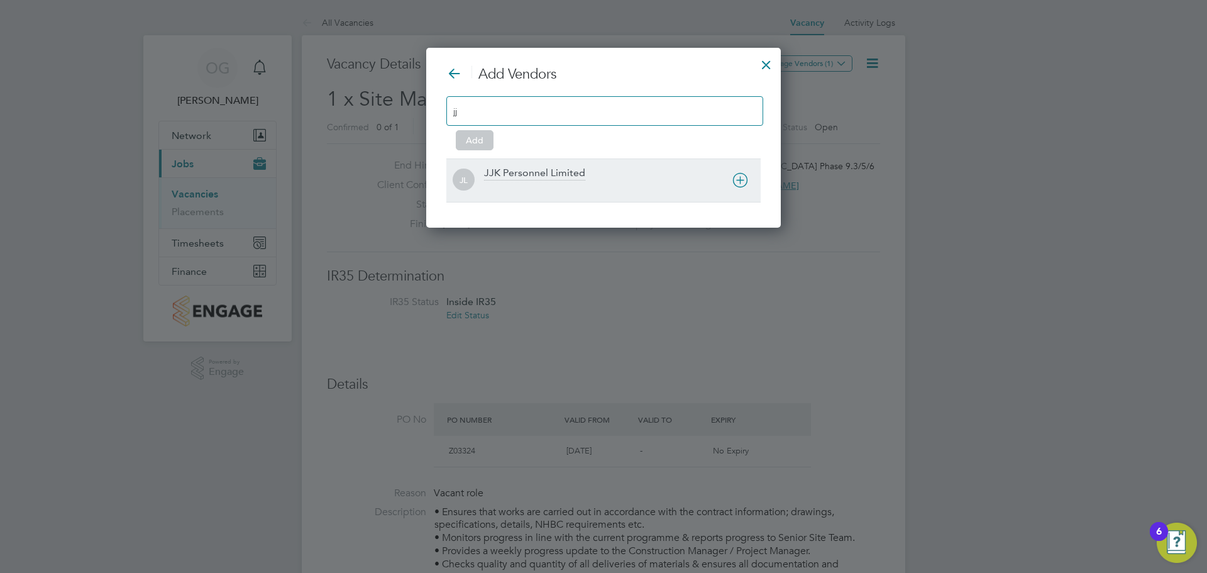
type input "jj"
click at [524, 173] on div "JJK Personnel Limited" at bounding box center [534, 174] width 101 height 14
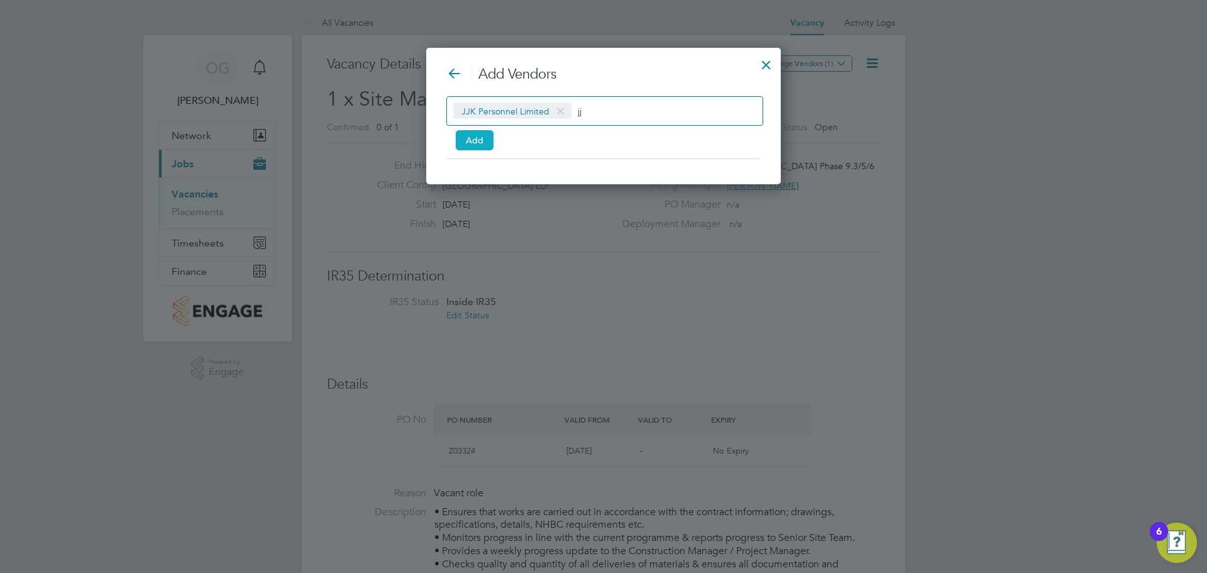
click at [482, 146] on button "Add" at bounding box center [475, 140] width 38 height 20
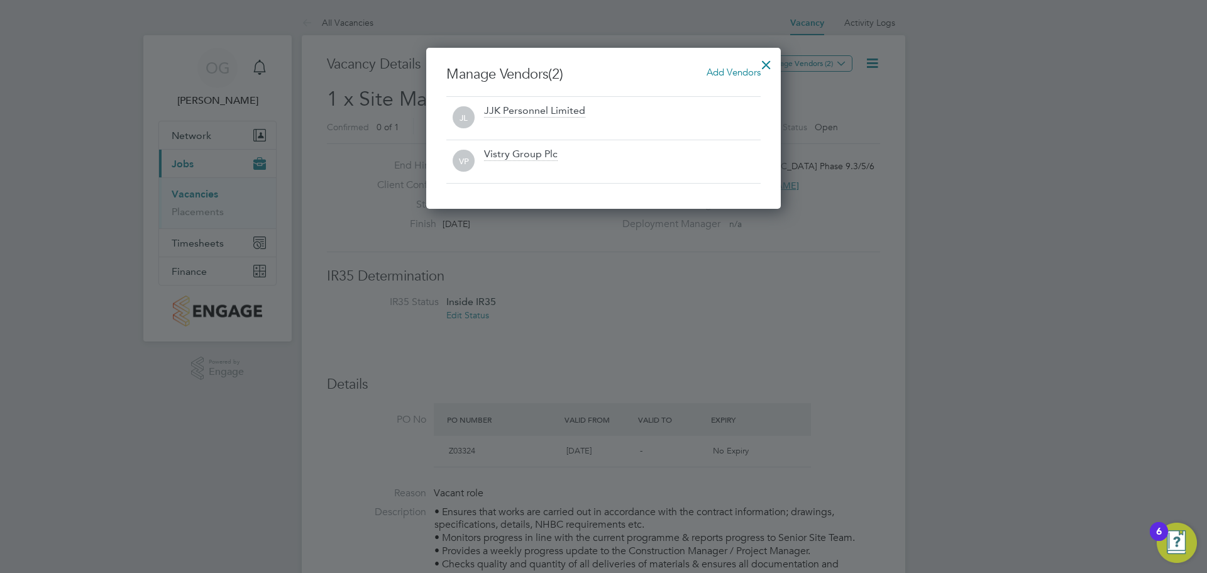
click at [777, 60] on div at bounding box center [766, 61] width 23 height 23
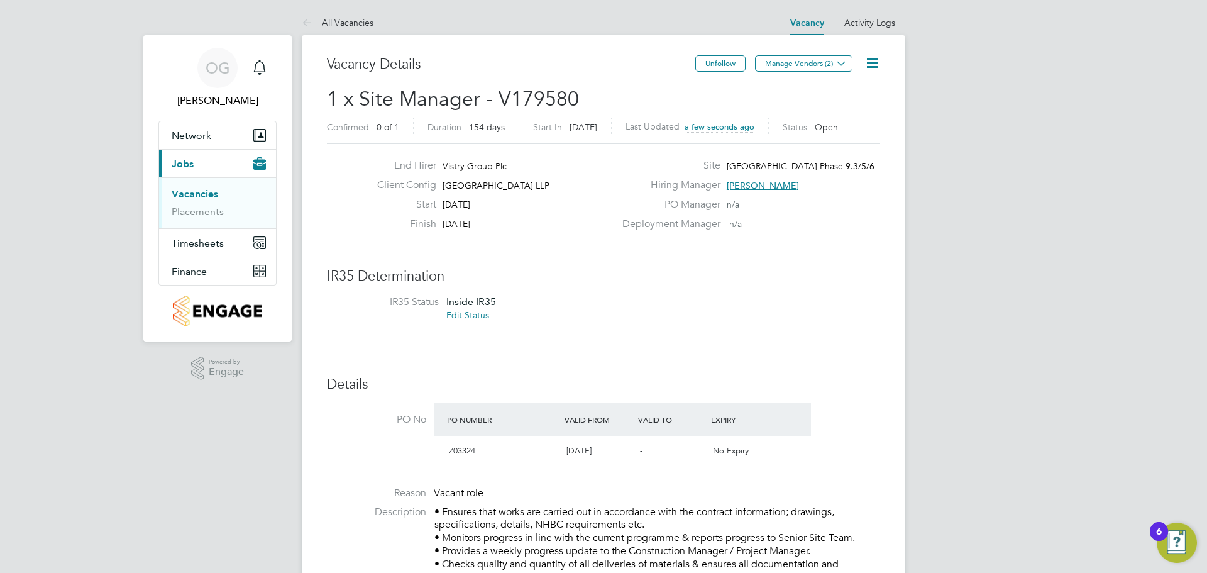
click at [876, 64] on icon at bounding box center [873, 63] width 16 height 16
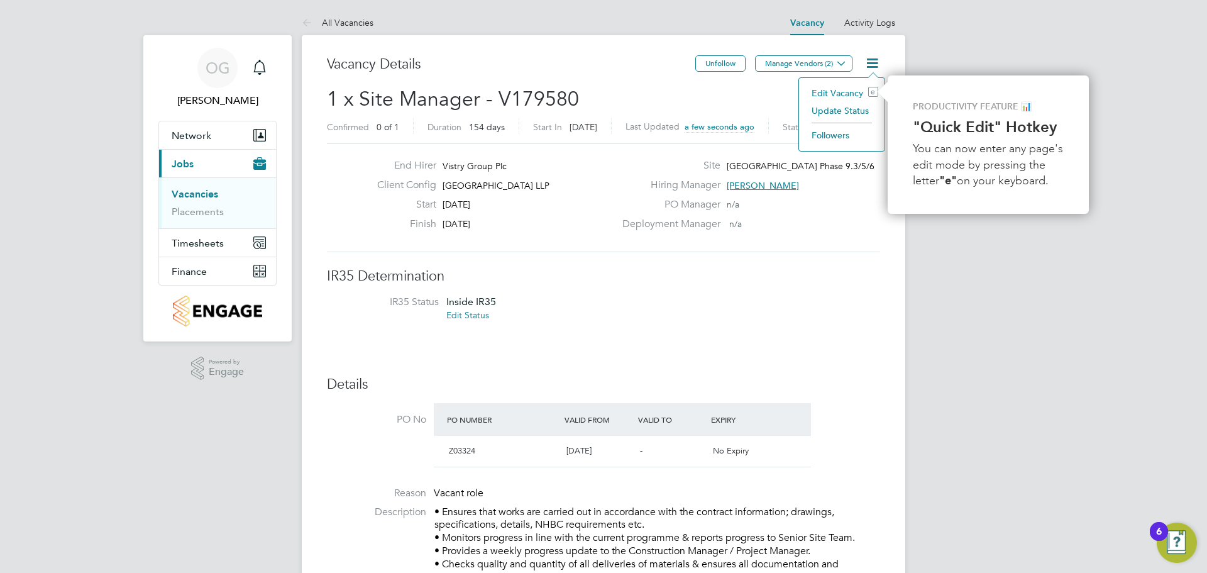
click at [850, 92] on li "Edit Vacancy e" at bounding box center [842, 93] width 73 height 18
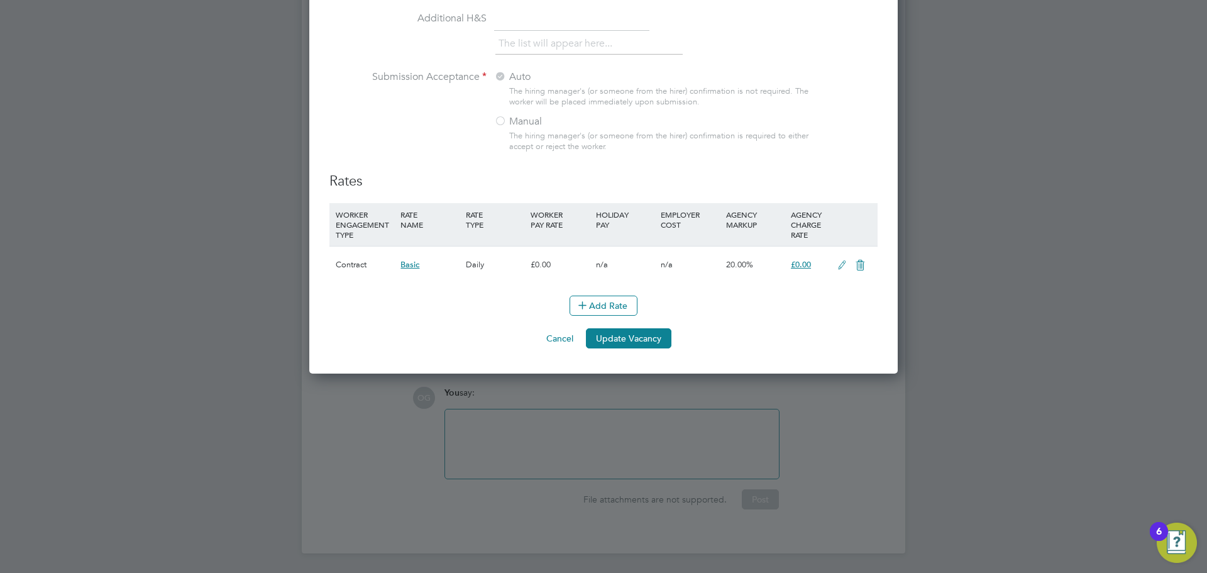
click at [844, 266] on icon at bounding box center [843, 265] width 16 height 10
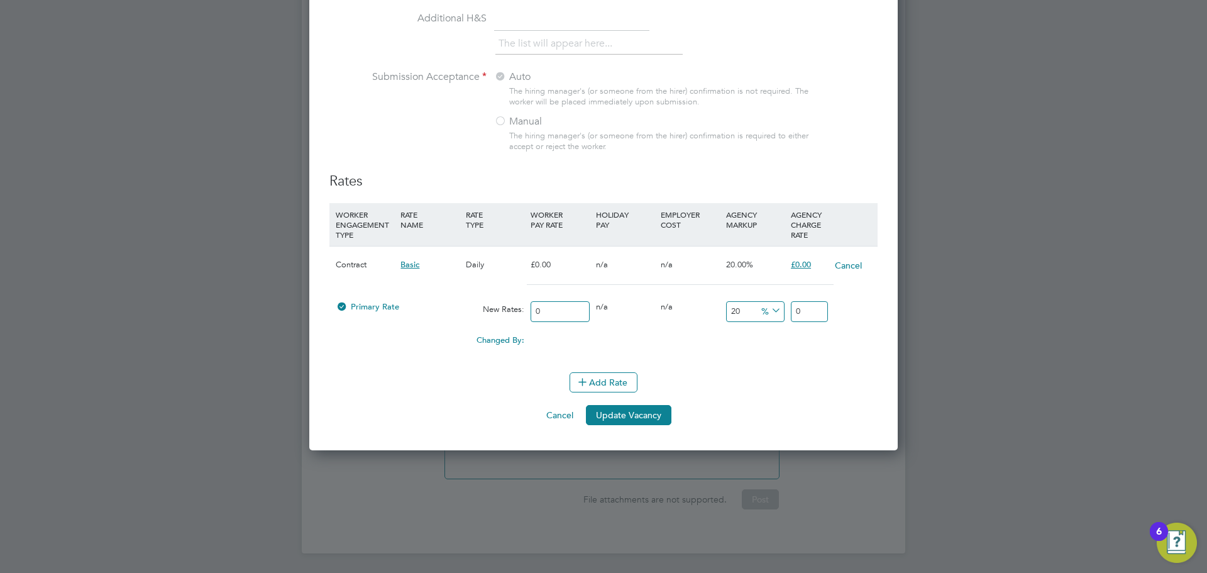
drag, startPoint x: 566, startPoint y: 309, endPoint x: 387, endPoint y: 311, distance: 178.6
click at [410, 312] on div "Primary Rate New Rates: 0 0 n/a 0 n/a 20 0 % 0" at bounding box center [604, 311] width 548 height 33
type input "3"
type input "3.6"
type input "30"
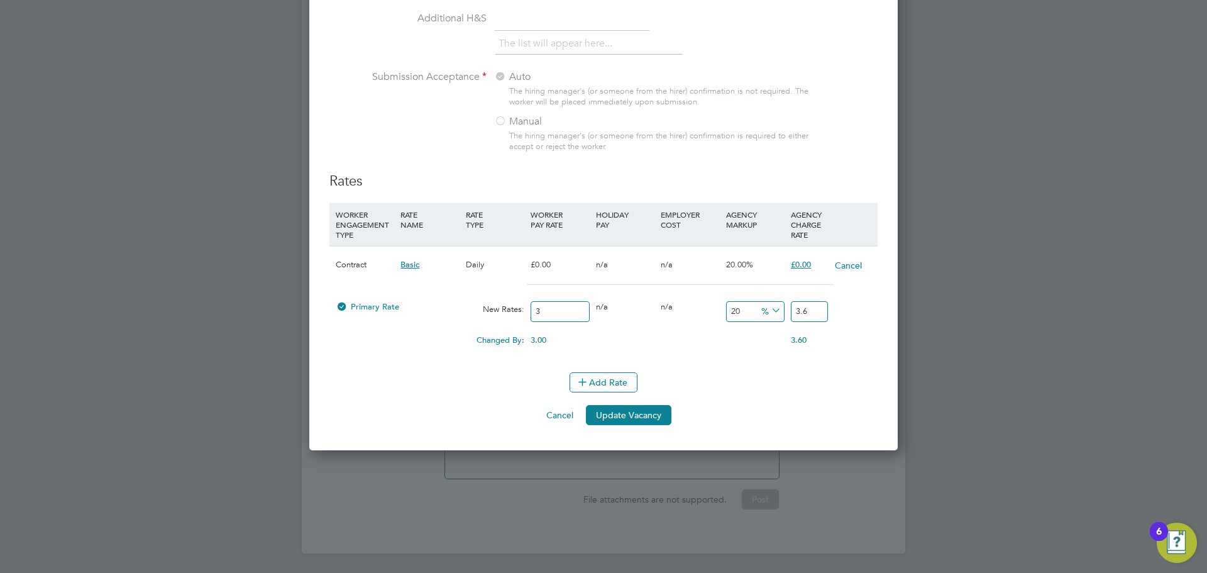
type input "36"
type input "300"
type input "360"
type input "300"
click at [728, 352] on div "Changed By: 300.00 0.00 0.00 0.00 60 360.00" at bounding box center [604, 343] width 548 height 31
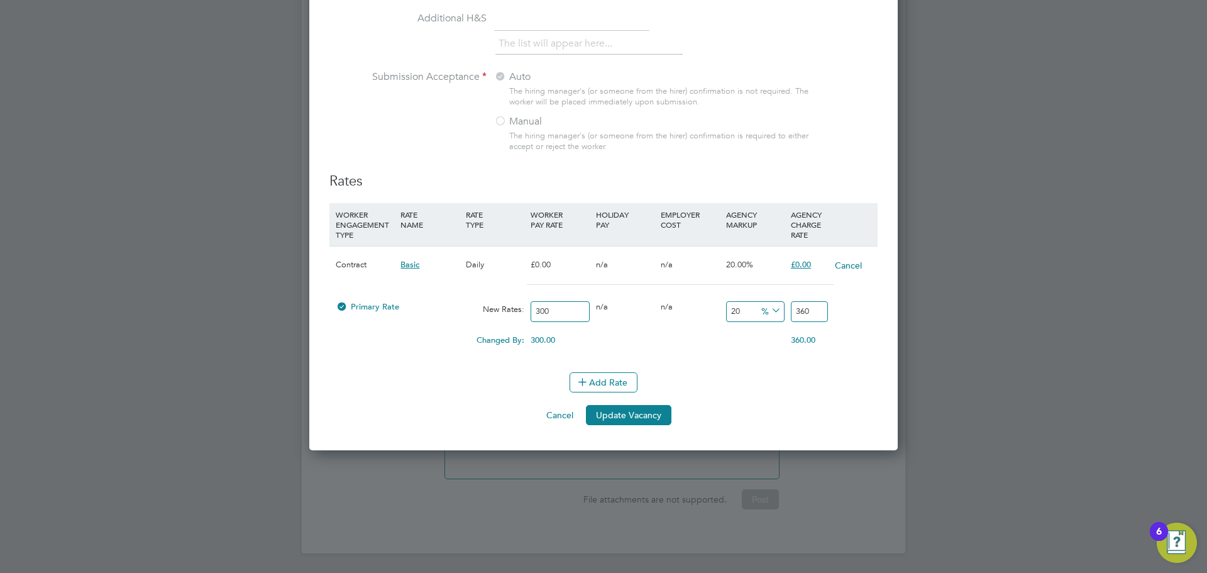
drag, startPoint x: 818, startPoint y: 313, endPoint x: 769, endPoint y: 313, distance: 49.7
click at [787, 313] on div "Primary Rate New Rates: 300 0 n/a 0 n/a 20 60 % 360" at bounding box center [604, 311] width 548 height 33
type input "-99"
type input "3"
type input "-88.33333333333333"
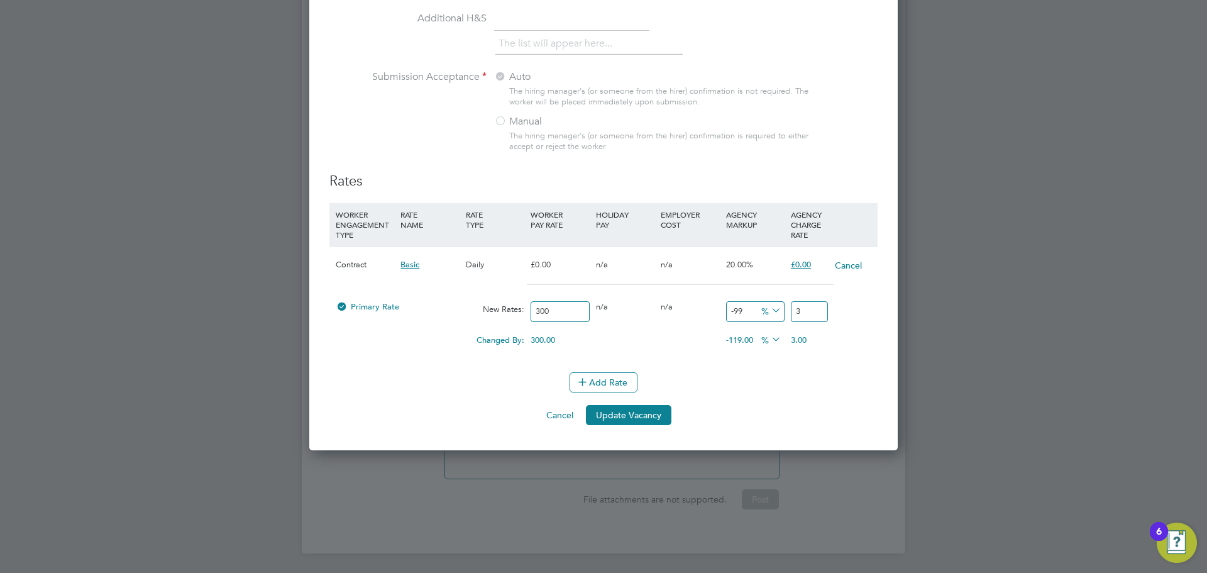
type input "35"
type input "17.333333333333332"
type input "352"
type input "17.5"
type input "352.50"
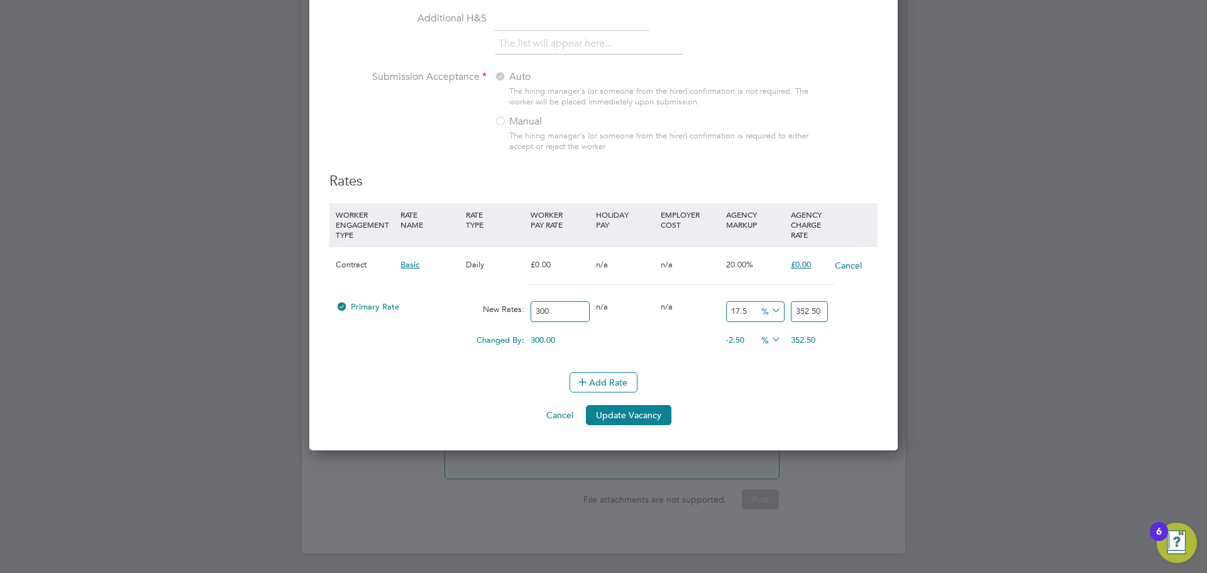
click at [806, 380] on div "Add Rate" at bounding box center [604, 382] width 548 height 20
click at [625, 416] on button "Update Vacancy" at bounding box center [629, 415] width 86 height 20
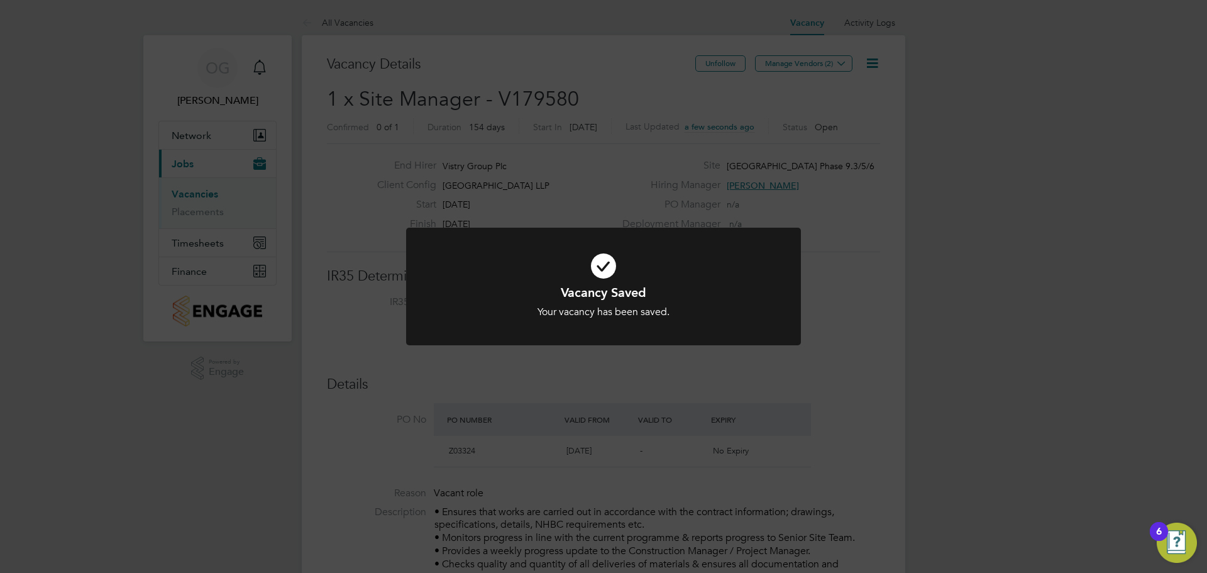
click at [849, 232] on div "Vacancy Saved Your vacancy has been saved. Cancel Okay" at bounding box center [603, 286] width 1207 height 573
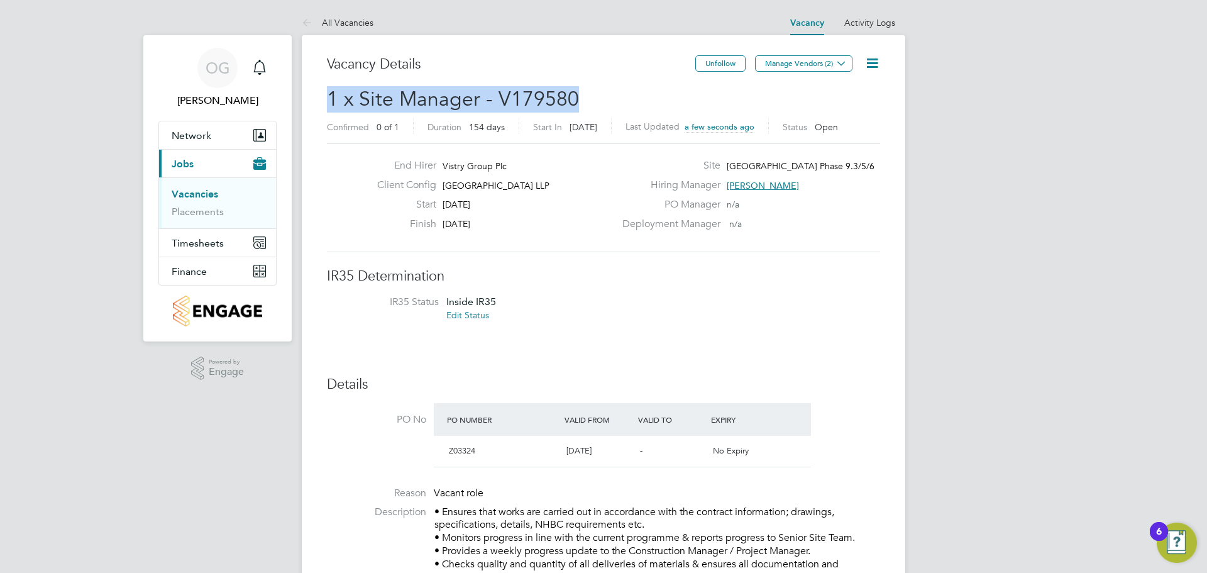
drag, startPoint x: 592, startPoint y: 94, endPoint x: 318, endPoint y: 94, distance: 274.2
copy span "1 x Site Manager - V179580"
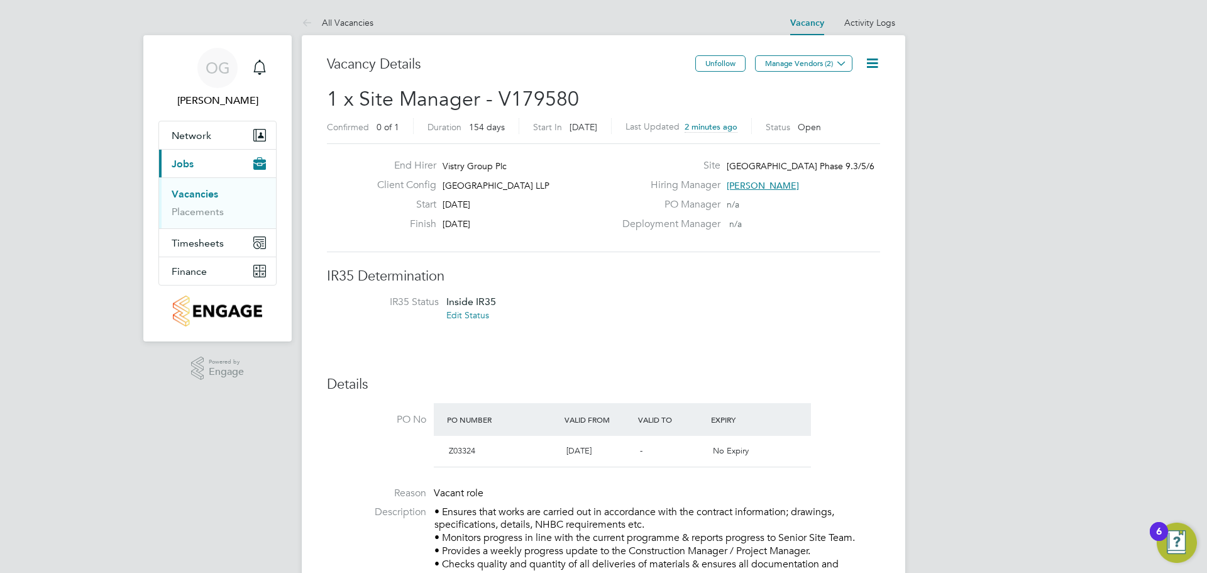
click at [606, 298] on li "IR35 Status Inside IR35 Edit Status" at bounding box center [604, 311] width 528 height 30
click at [191, 211] on link "Placements" at bounding box center [198, 212] width 52 height 12
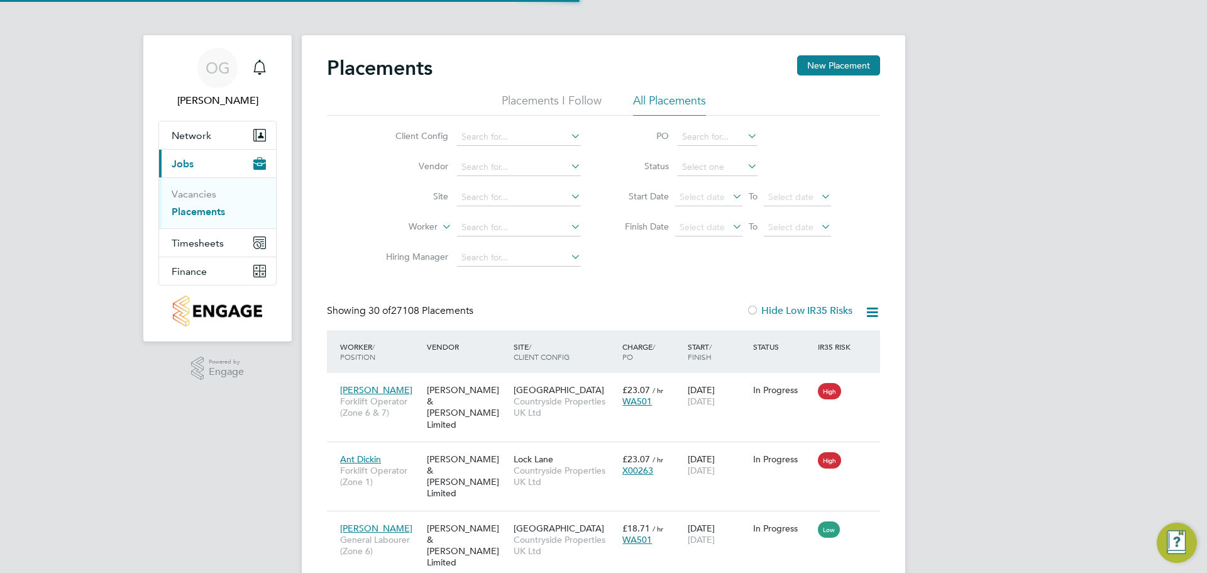
scroll to position [47, 109]
click at [516, 194] on input at bounding box center [519, 198] width 124 height 18
click at [538, 209] on li "Northwic k Park" at bounding box center [519, 214] width 125 height 17
type input "Northwick Park"
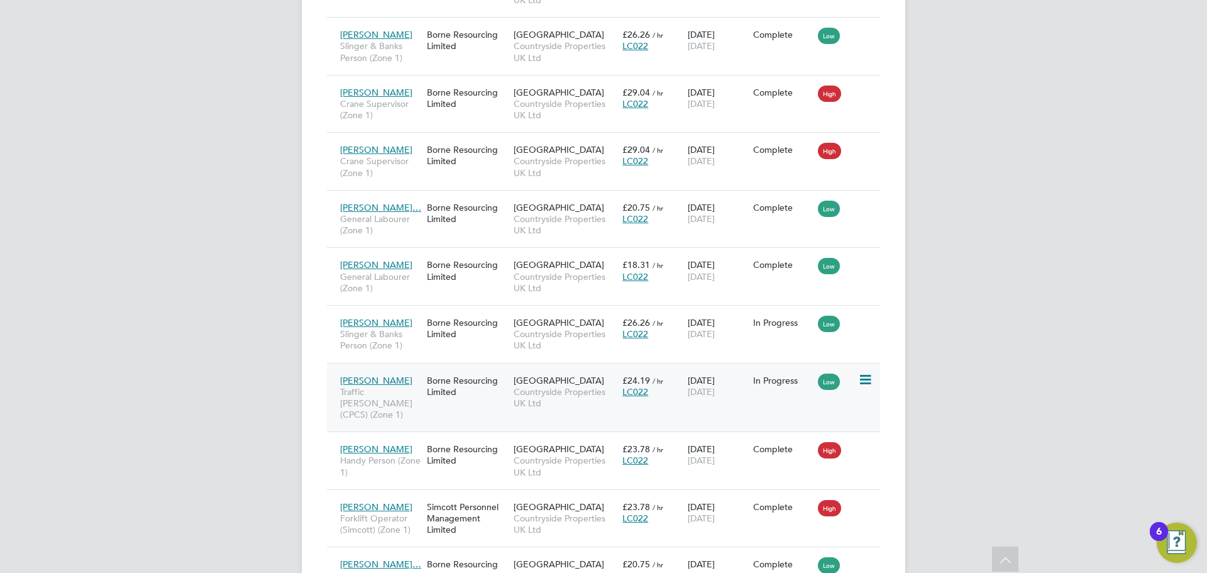
click at [373, 375] on span "Solomon Gabisa" at bounding box center [376, 380] width 72 height 11
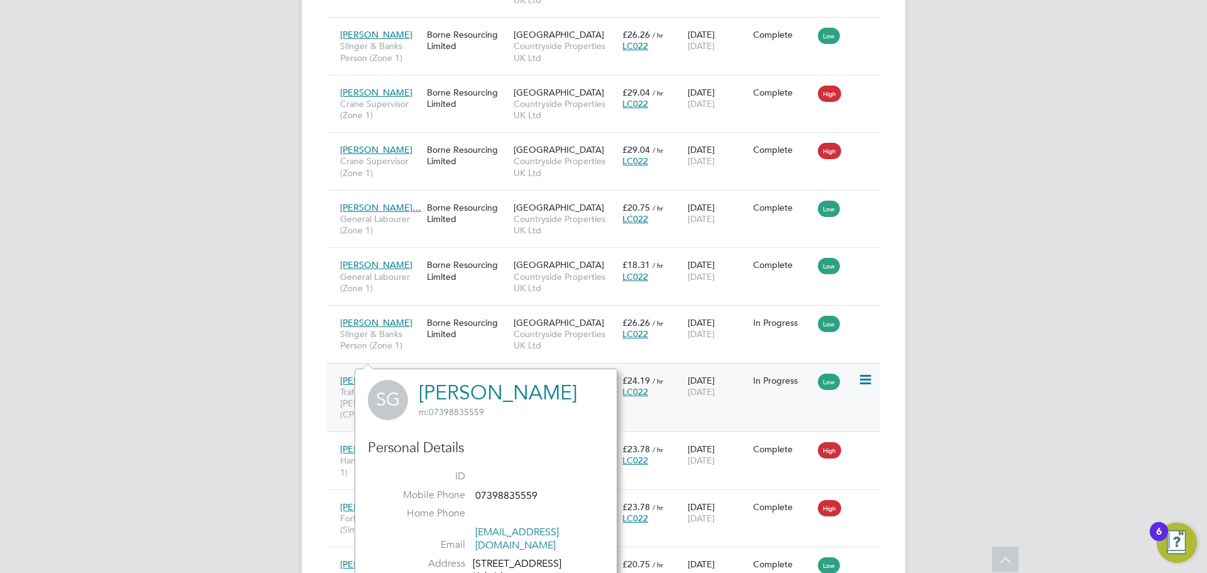
click at [526, 375] on span "Northwick Park" at bounding box center [559, 380] width 91 height 11
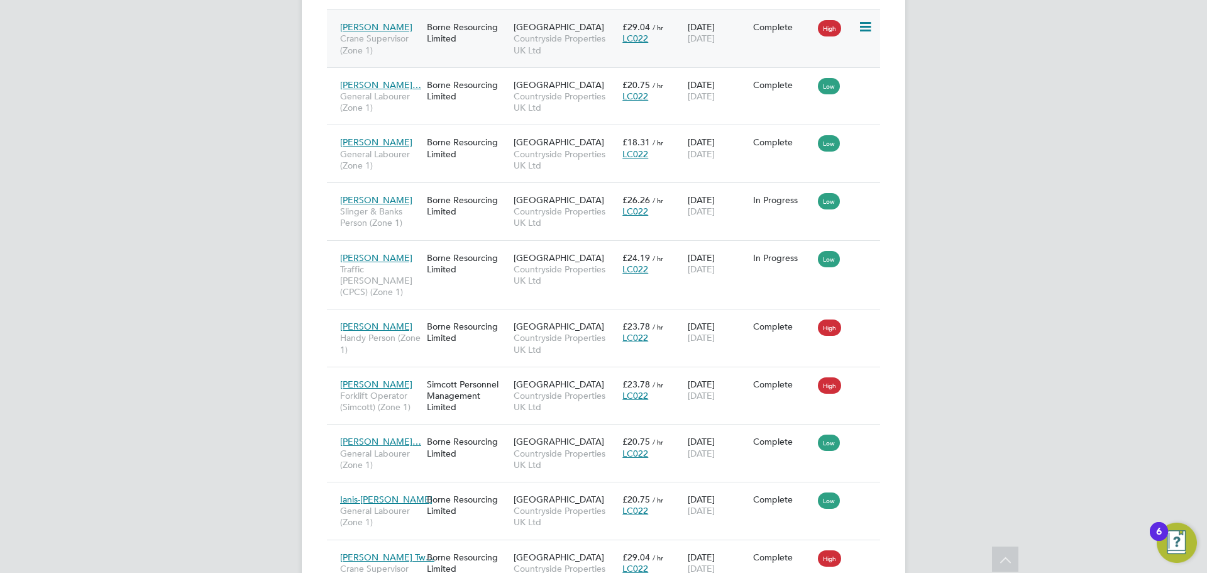
scroll to position [1195, 0]
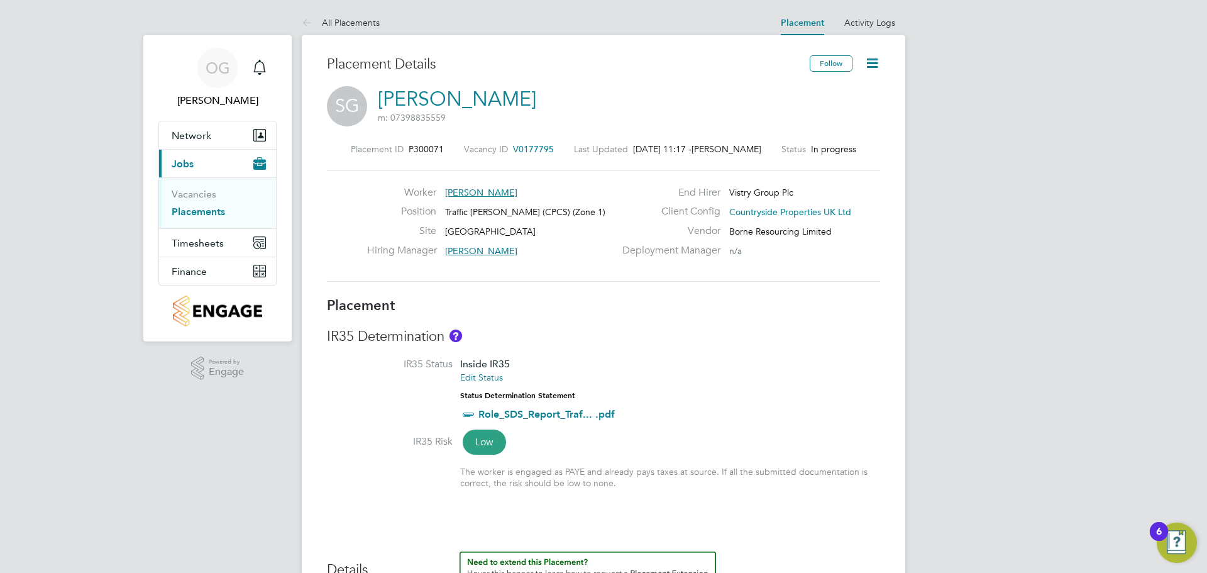
click at [875, 61] on icon at bounding box center [873, 63] width 16 height 16
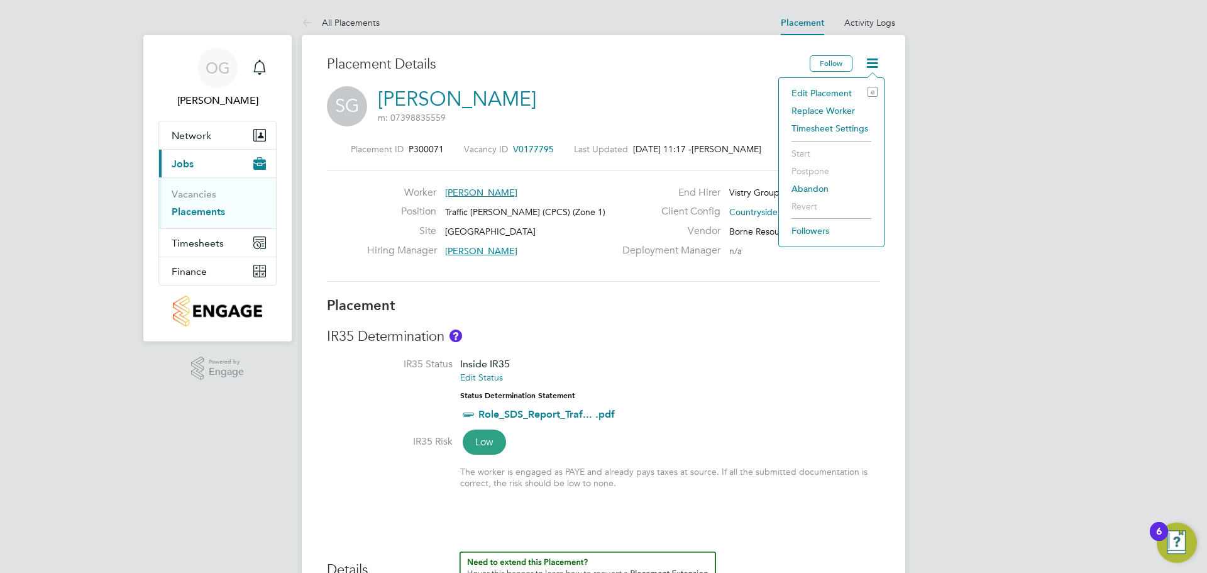
click at [820, 92] on li "Edit Placement e" at bounding box center [831, 93] width 92 height 18
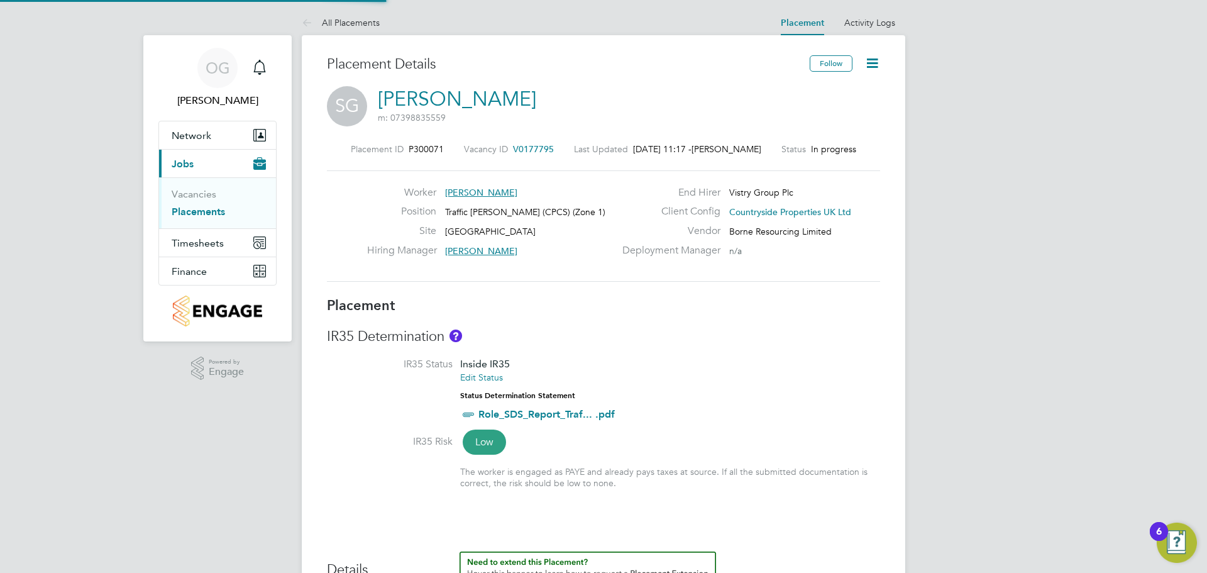
type input "[PERSON_NAME]"
type input "[DATE]"
type input "08:00"
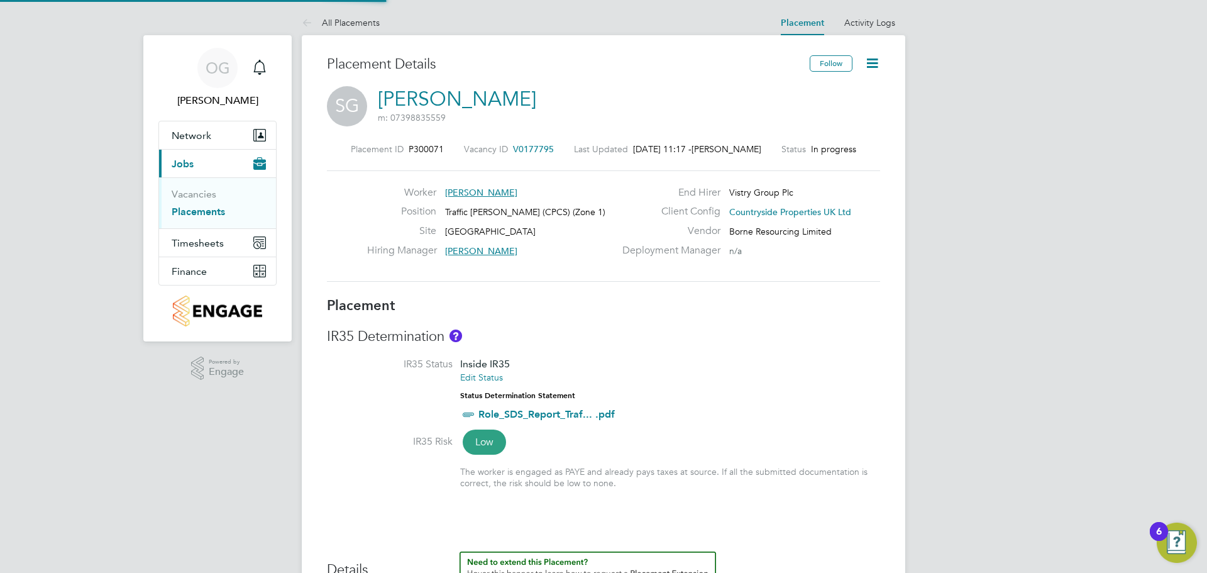
type input "18:00"
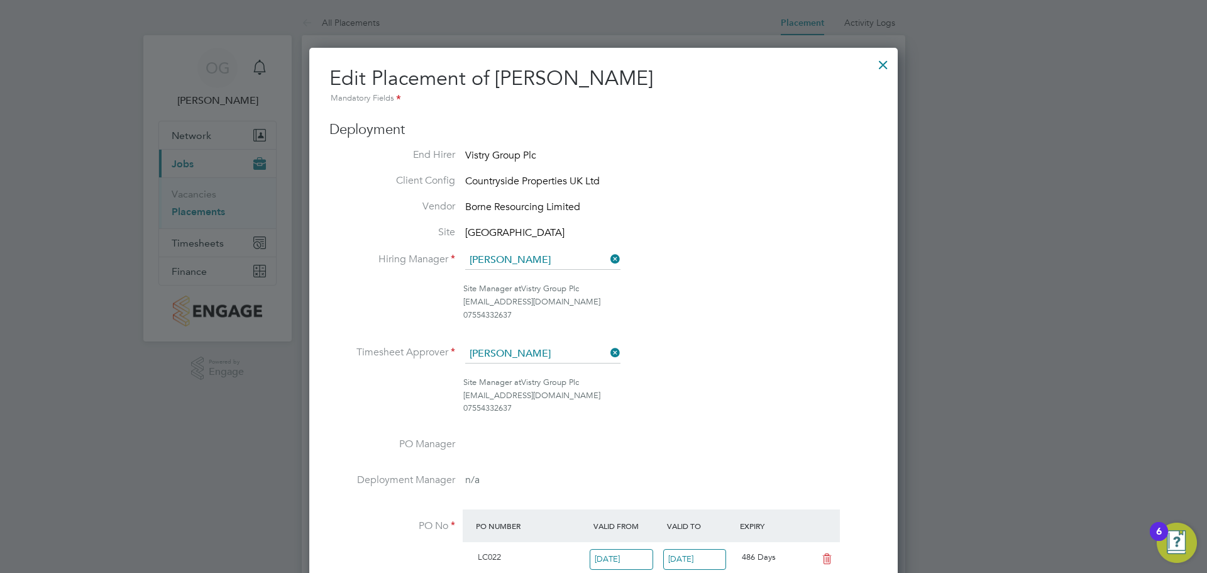
click at [884, 66] on div at bounding box center [883, 61] width 23 height 23
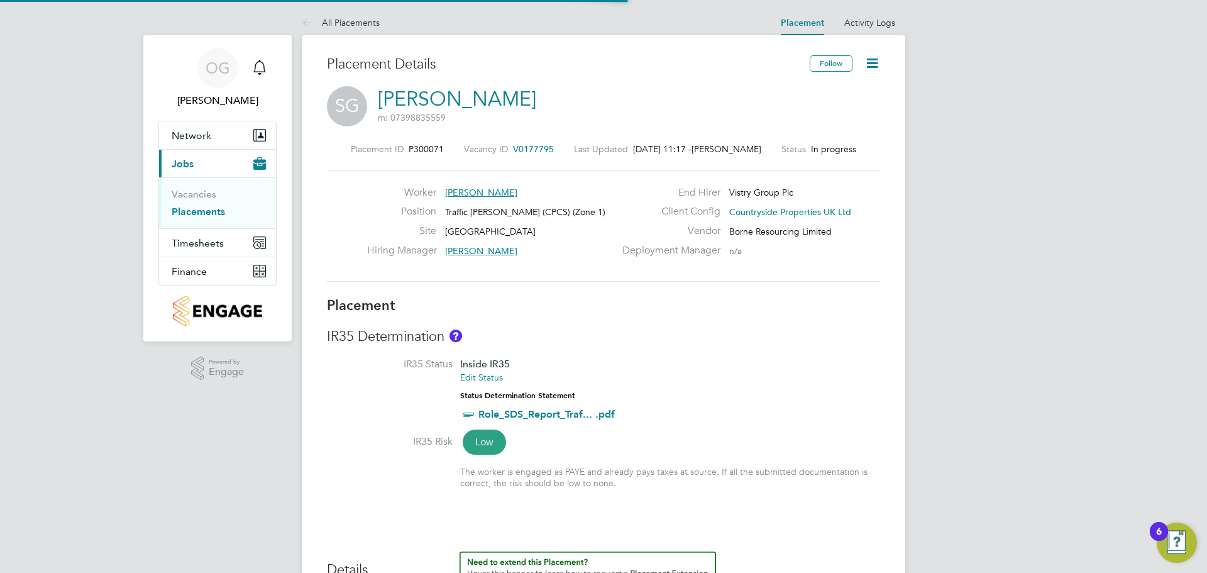
click at [875, 60] on icon at bounding box center [873, 63] width 16 height 16
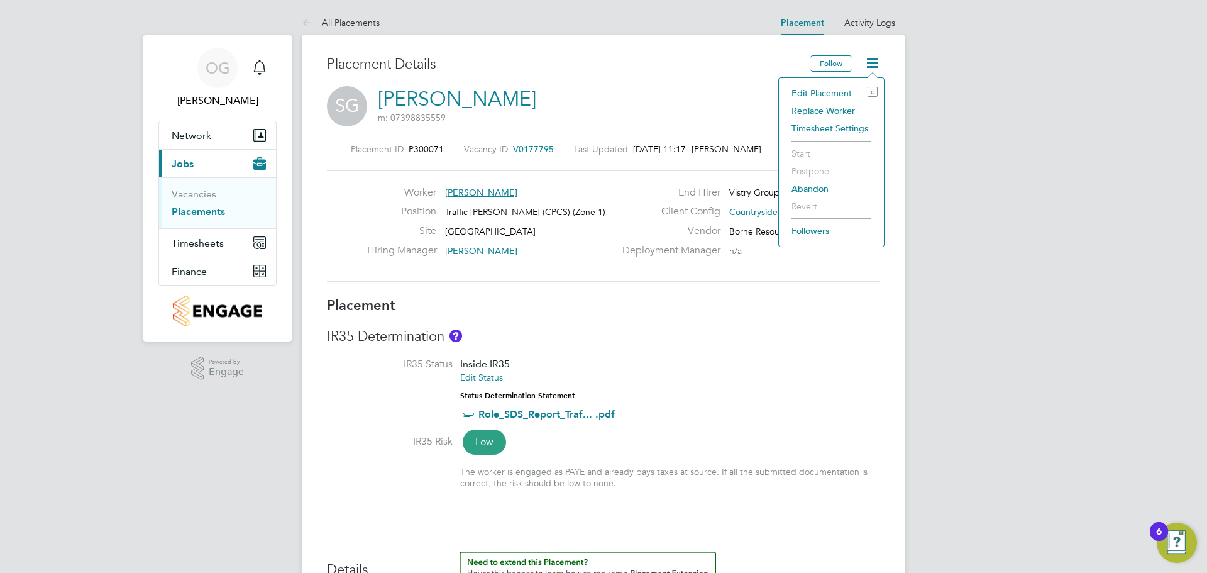
click at [833, 109] on li "Replace Worker" at bounding box center [831, 111] width 92 height 18
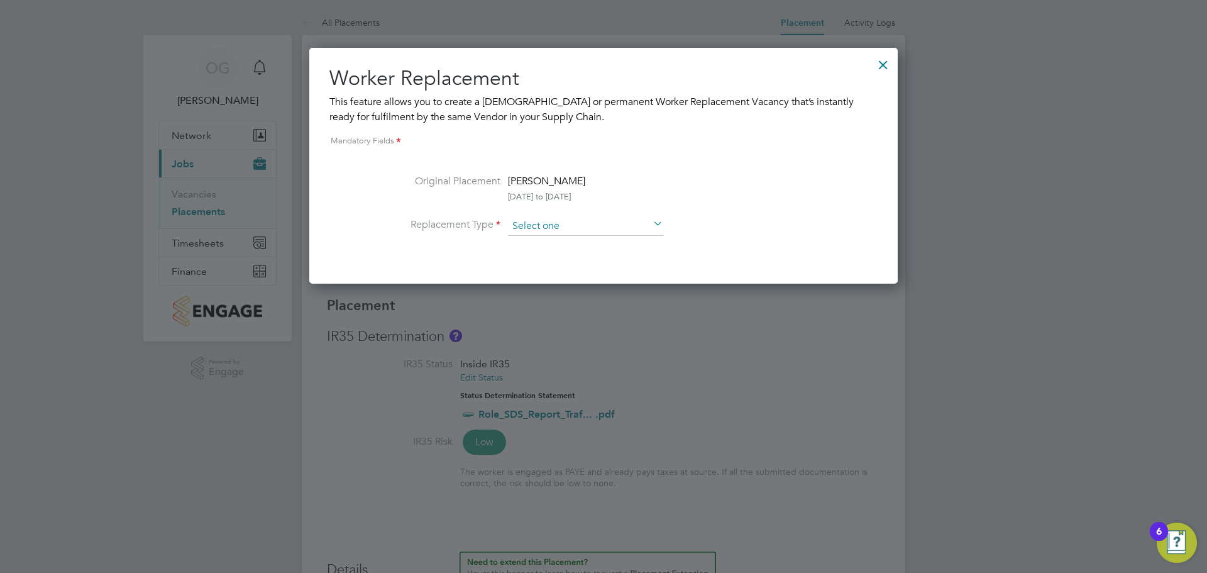
click at [544, 228] on input at bounding box center [585, 226] width 155 height 19
click at [550, 245] on li "Temporary" at bounding box center [586, 244] width 157 height 16
type input "Temporary"
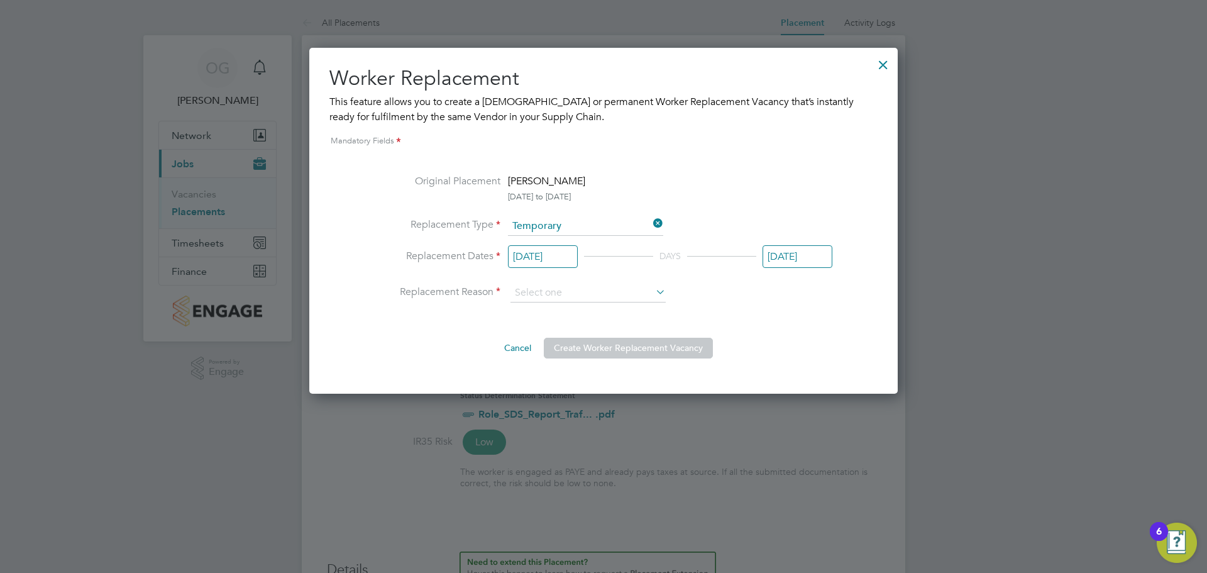
click at [542, 257] on input "[DATE]" at bounding box center [543, 256] width 70 height 23
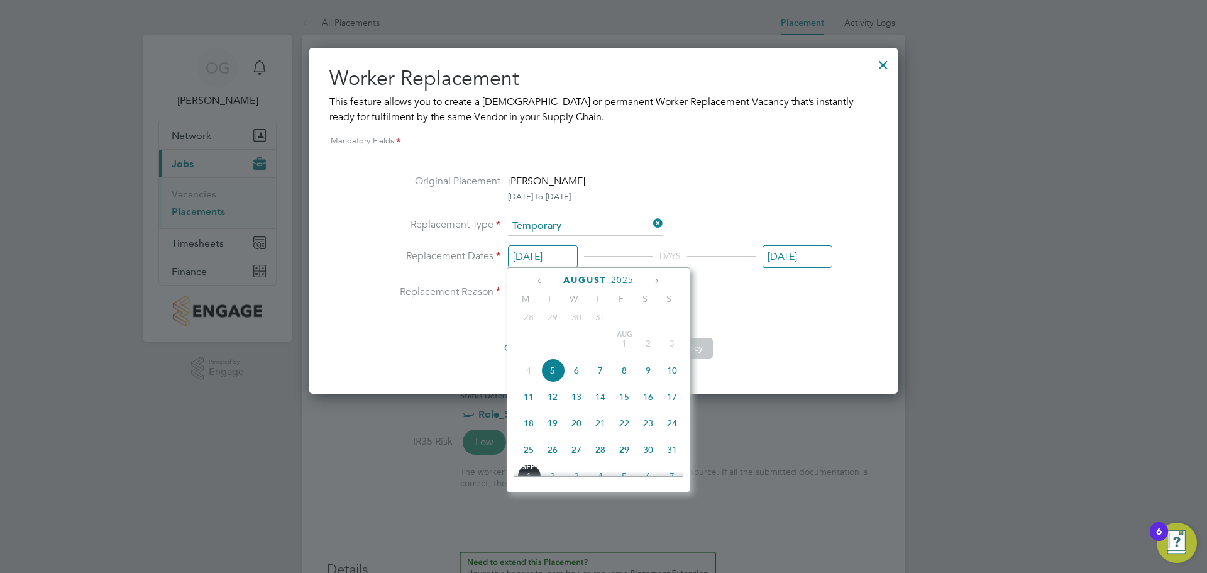
click at [652, 281] on icon at bounding box center [656, 281] width 12 height 14
click at [532, 326] on span "[DATE]" at bounding box center [529, 314] width 24 height 24
type input "[DATE]"
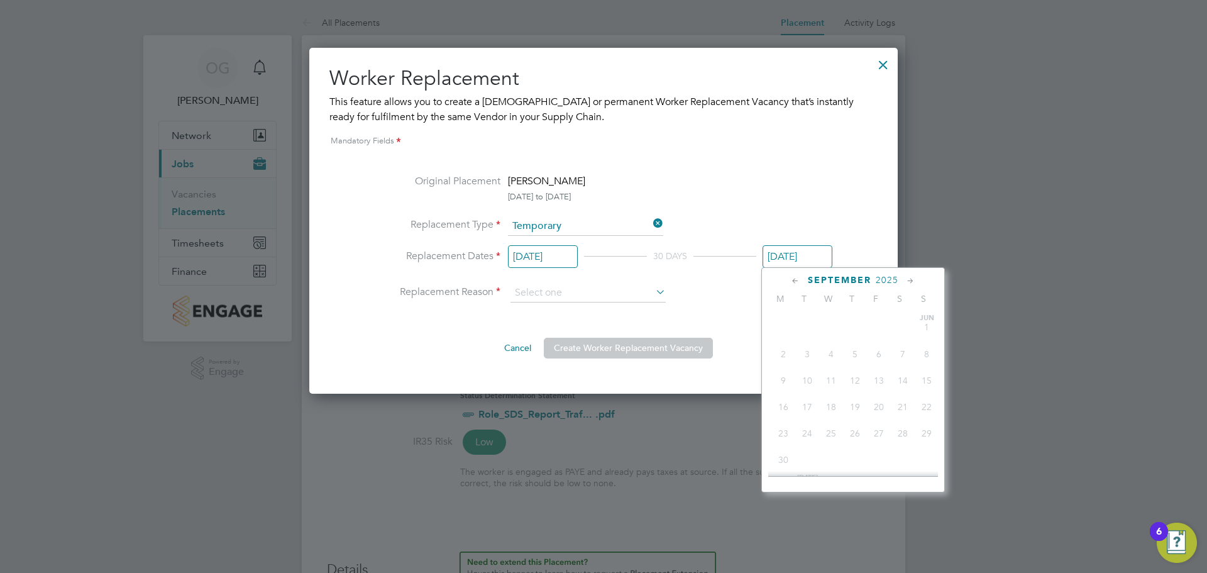
click at [805, 252] on input "[DATE]" at bounding box center [798, 256] width 70 height 23
click at [906, 280] on icon at bounding box center [911, 281] width 12 height 14
click at [909, 279] on icon at bounding box center [911, 281] width 12 height 14
click at [794, 282] on icon at bounding box center [796, 281] width 12 height 14
click at [730, 312] on div "Original Placement [PERSON_NAME] [DATE] to [DATE] Replacement Type Temporary Re…" at bounding box center [604, 266] width 458 height 185
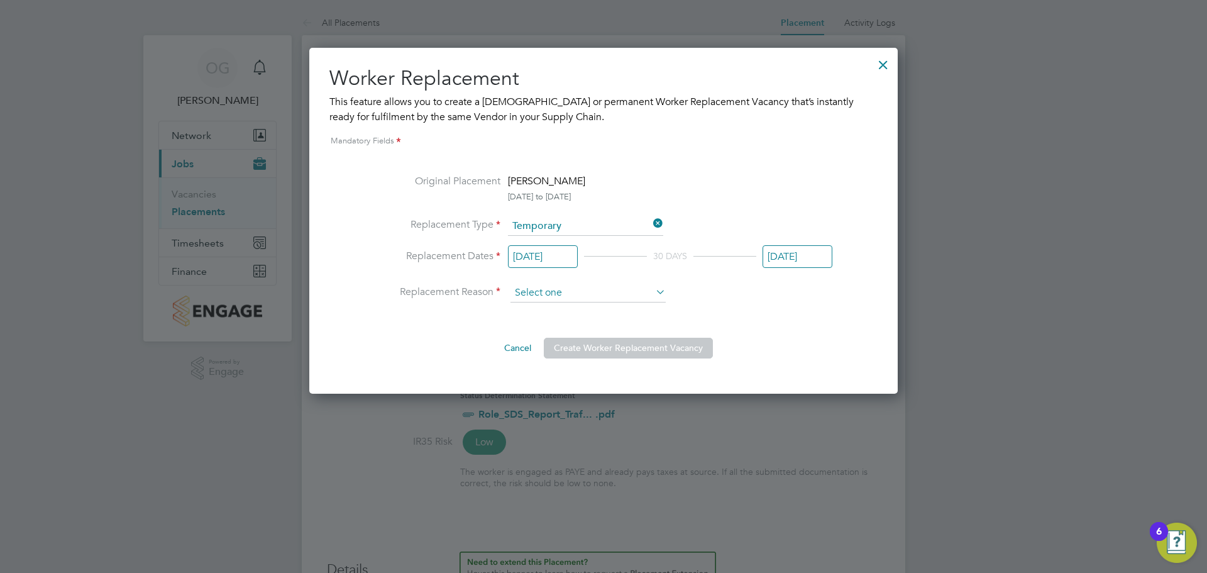
click at [585, 289] on input at bounding box center [588, 293] width 155 height 19
click at [597, 291] on input at bounding box center [588, 293] width 155 height 19
click at [526, 342] on li "Vacant Role" at bounding box center [588, 344] width 157 height 16
type input "Vacant Role"
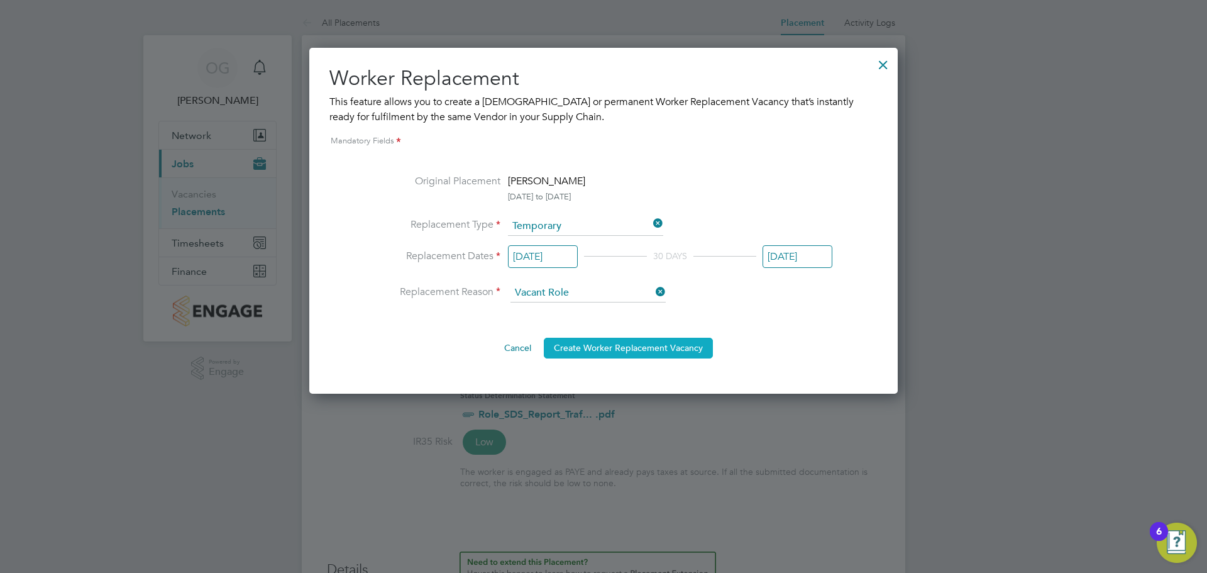
click at [570, 348] on button "Create Worker Replacement Vacancy" at bounding box center [628, 348] width 169 height 20
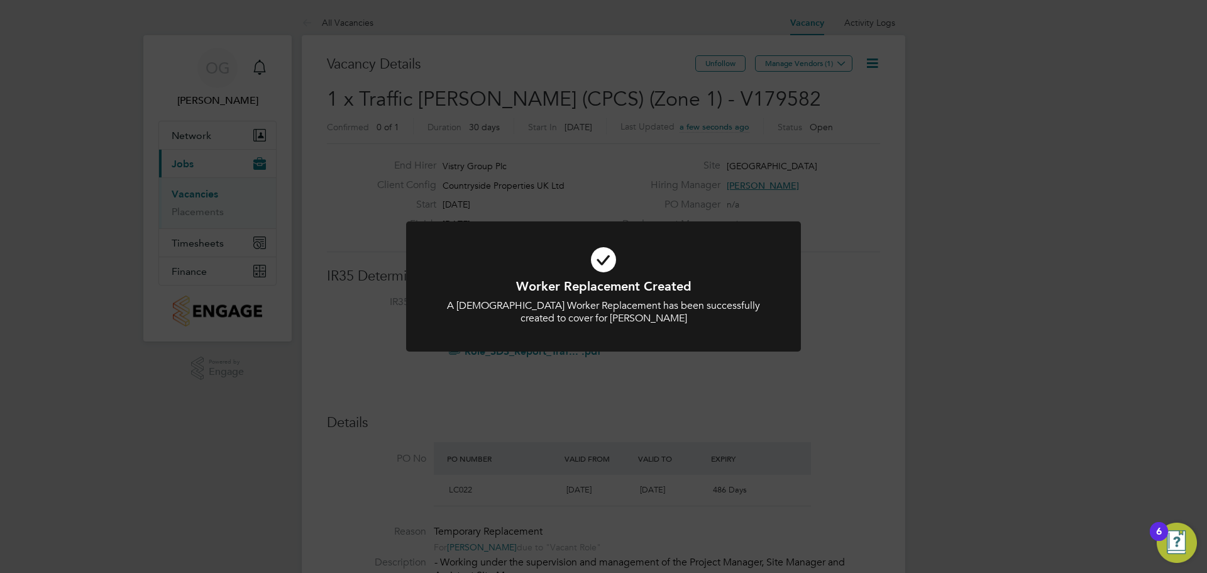
click at [878, 64] on div "Worker Replacement Created A Temporary Worker Replacement has been successfully…" at bounding box center [603, 286] width 1207 height 573
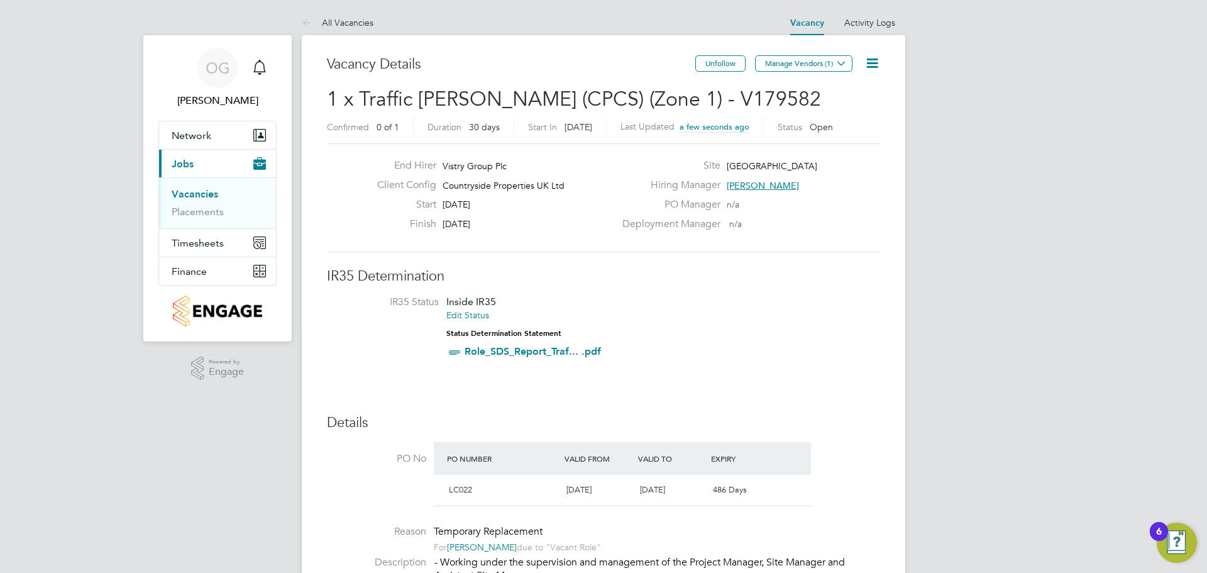
click at [868, 69] on icon at bounding box center [873, 63] width 16 height 16
click at [836, 91] on li "Edit Vacancy e" at bounding box center [842, 93] width 73 height 18
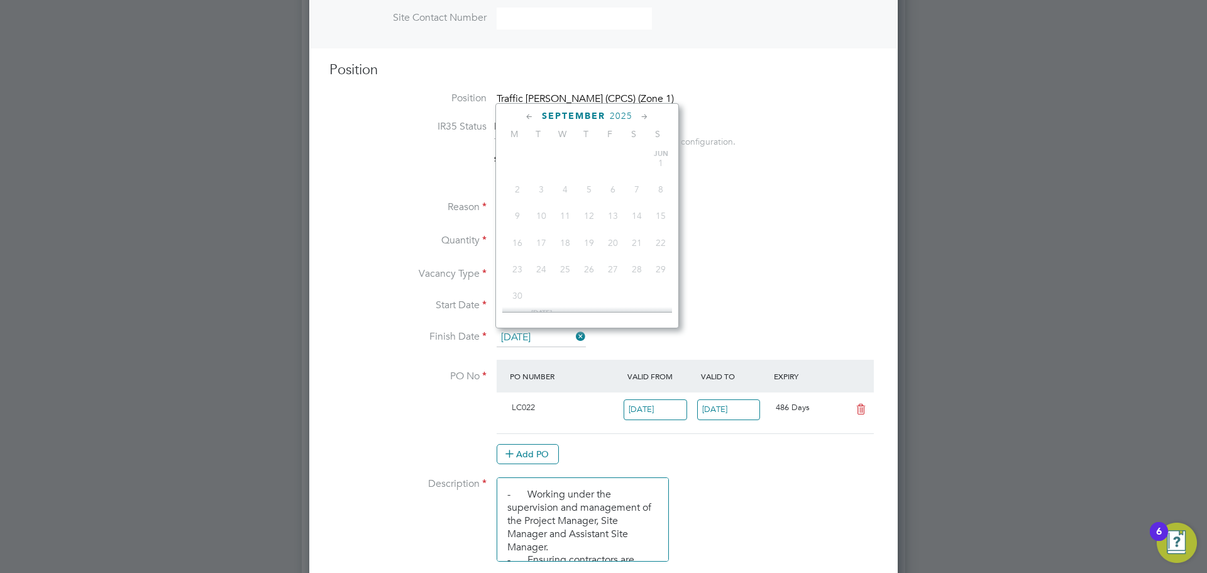
click at [555, 341] on input "30 Sep 2025" at bounding box center [541, 337] width 89 height 19
click at [641, 116] on icon at bounding box center [645, 117] width 12 height 14
click at [649, 117] on icon at bounding box center [645, 117] width 12 height 14
click at [567, 262] on span "31" at bounding box center [565, 250] width 24 height 24
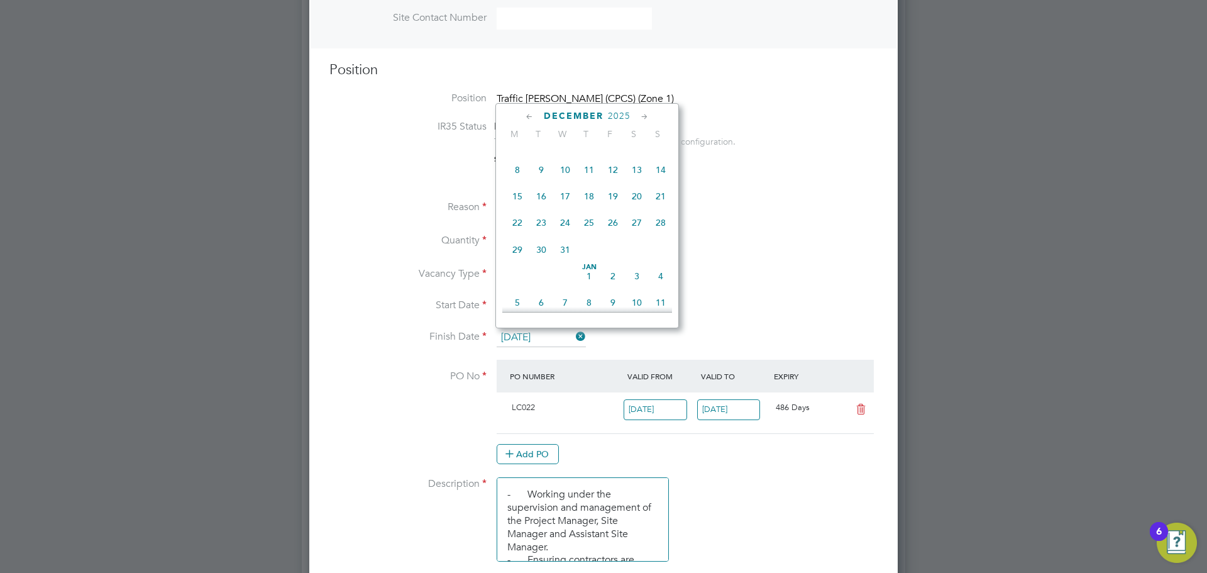
type input "31 Dec 2025"
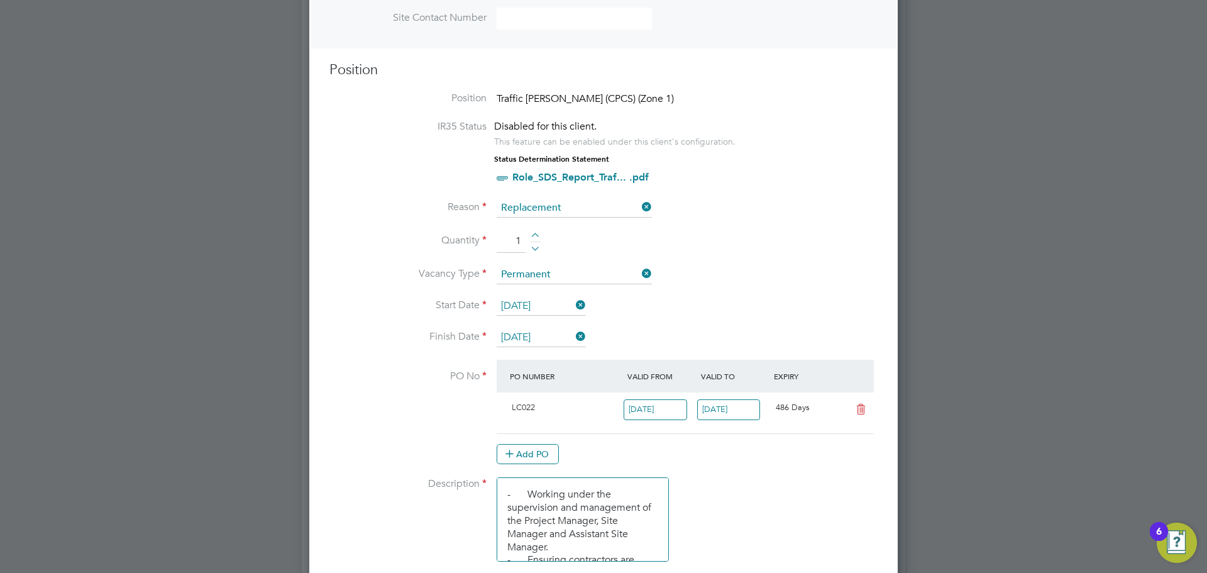
click at [755, 290] on li "Vacancy Type Permanent" at bounding box center [604, 280] width 548 height 31
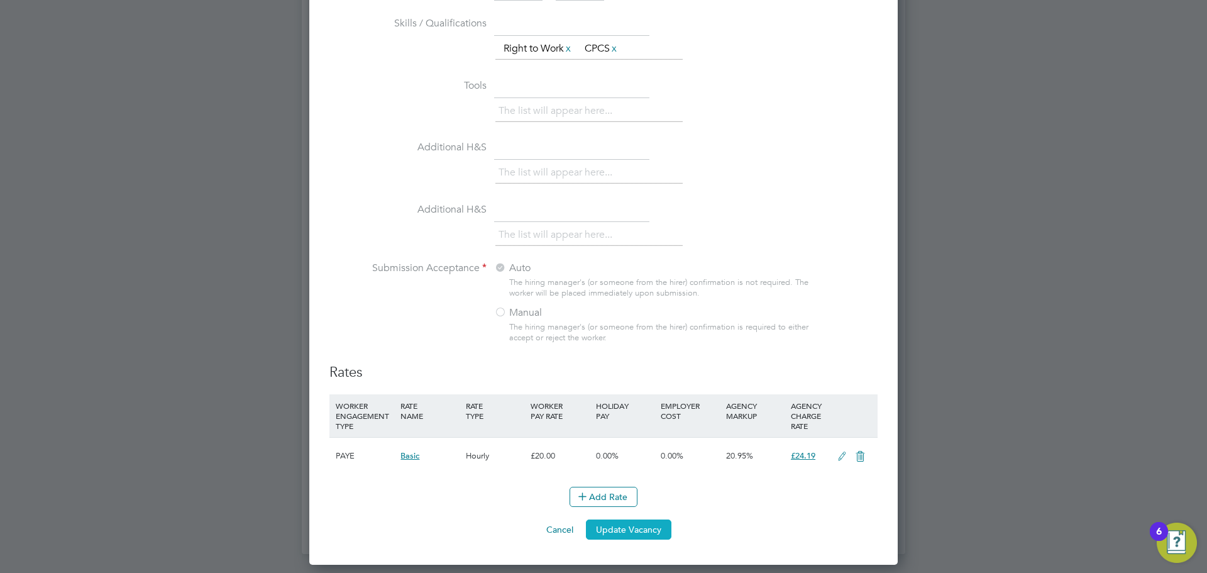
click at [618, 532] on button "Update Vacancy" at bounding box center [629, 529] width 86 height 20
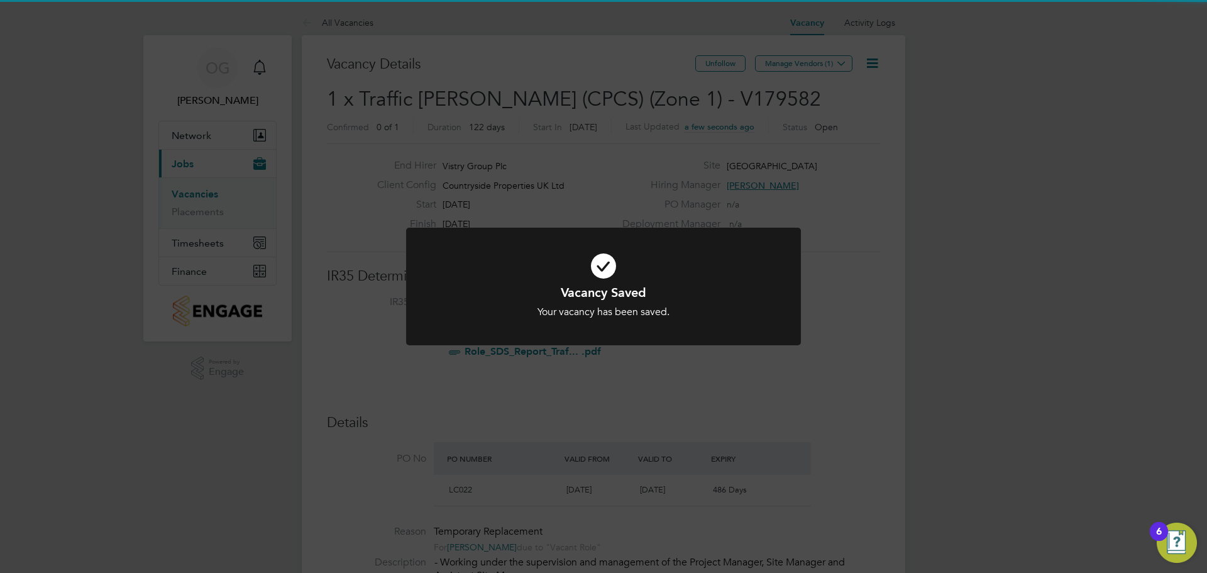
click at [837, 64] on div "Vacancy Saved Your vacancy has been saved. Cancel Okay" at bounding box center [603, 286] width 1207 height 573
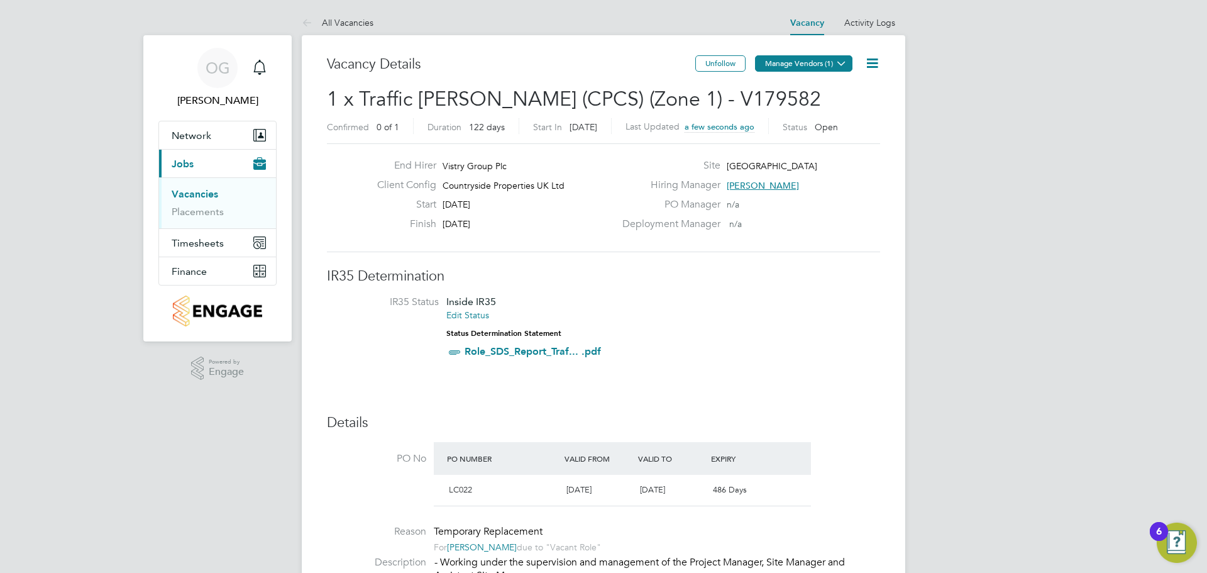
click at [828, 67] on button "Manage Vendors (1)" at bounding box center [803, 63] width 97 height 16
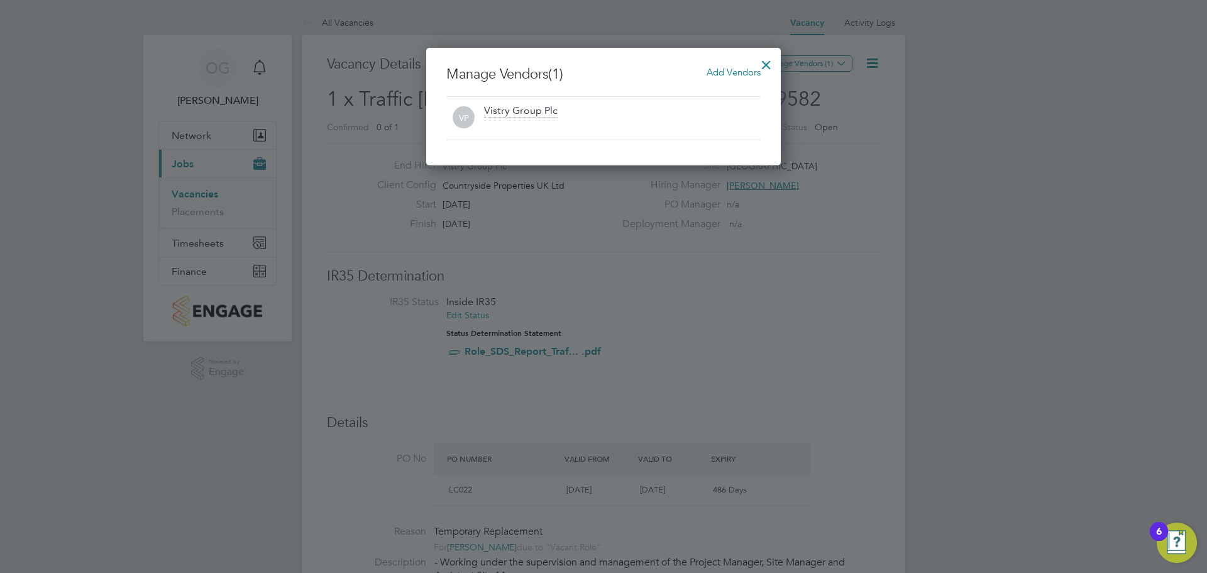
click at [731, 72] on span "Add Vendors" at bounding box center [734, 72] width 54 height 12
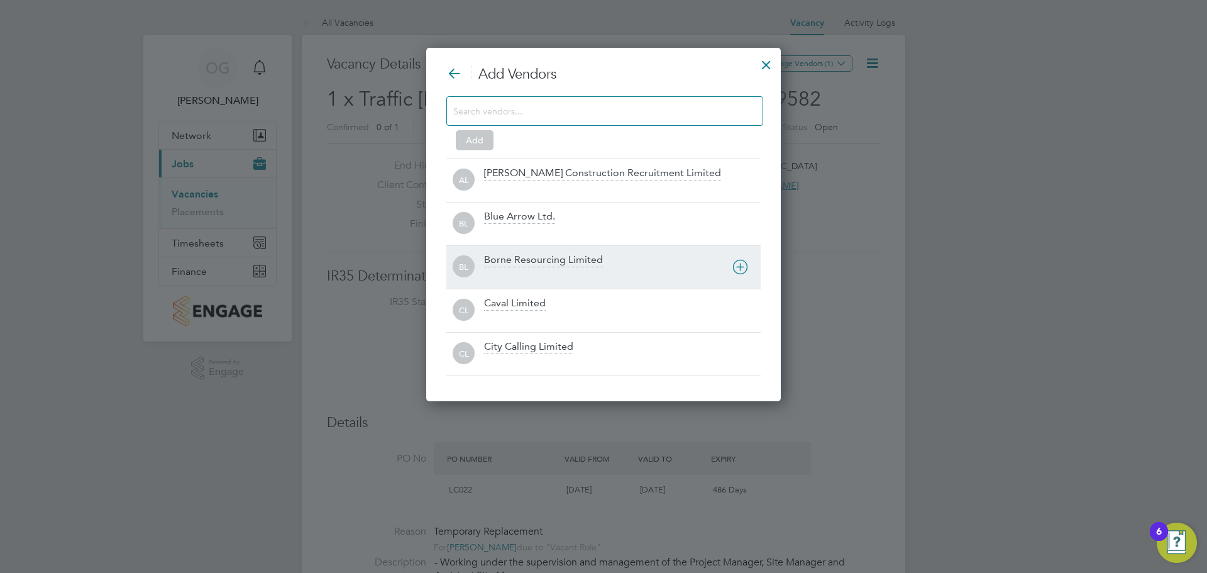
click at [562, 255] on div "Borne Resourcing Limited" at bounding box center [543, 260] width 119 height 14
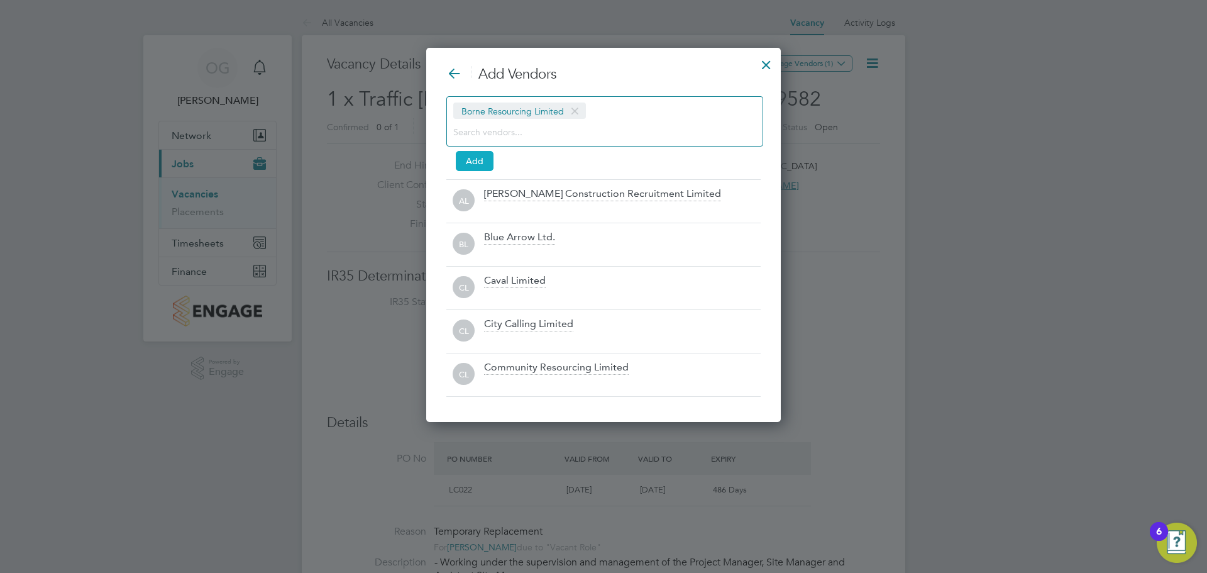
click at [467, 158] on button "Add" at bounding box center [475, 161] width 38 height 20
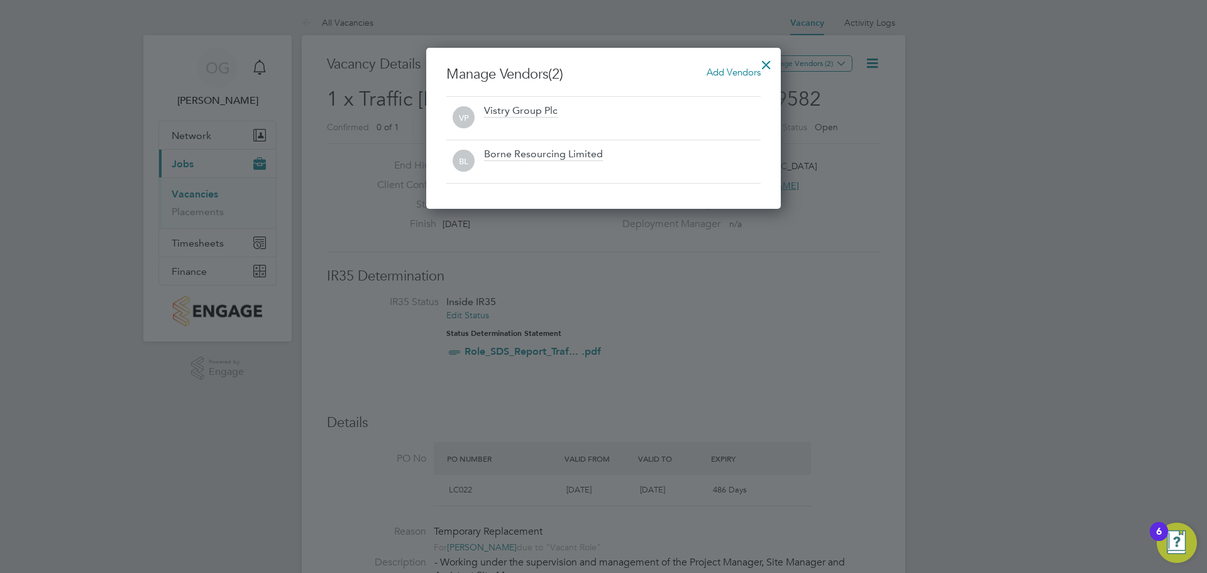
click at [773, 58] on div at bounding box center [766, 61] width 23 height 23
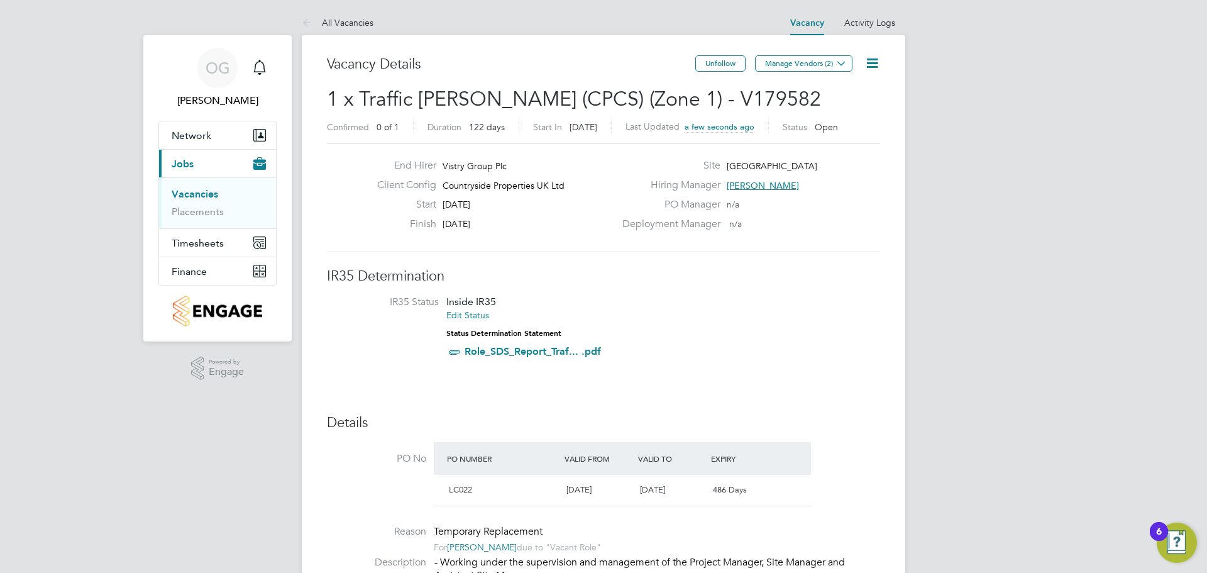
drag, startPoint x: 761, startPoint y: 104, endPoint x: 296, endPoint y: 112, distance: 464.8
click at [763, 111] on h2 "1 x Traffic Marshall (CPCS) (Zone 1) - V179582 Confirmed 0 of 1 Duration 122 da…" at bounding box center [603, 112] width 553 height 53
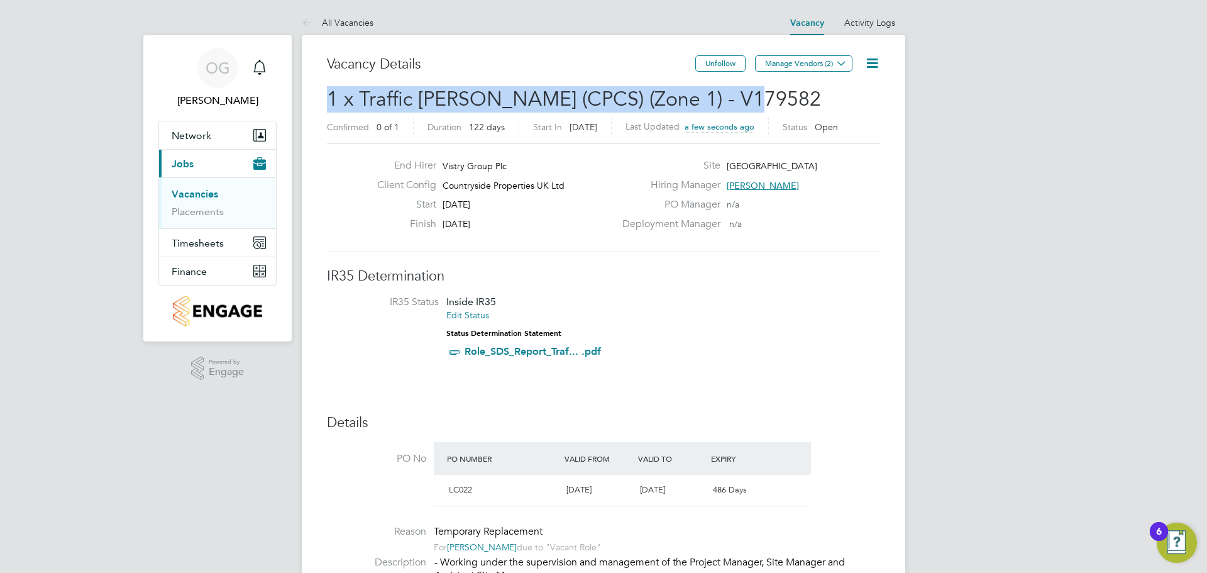
drag, startPoint x: 472, startPoint y: 106, endPoint x: 365, endPoint y: 103, distance: 106.3
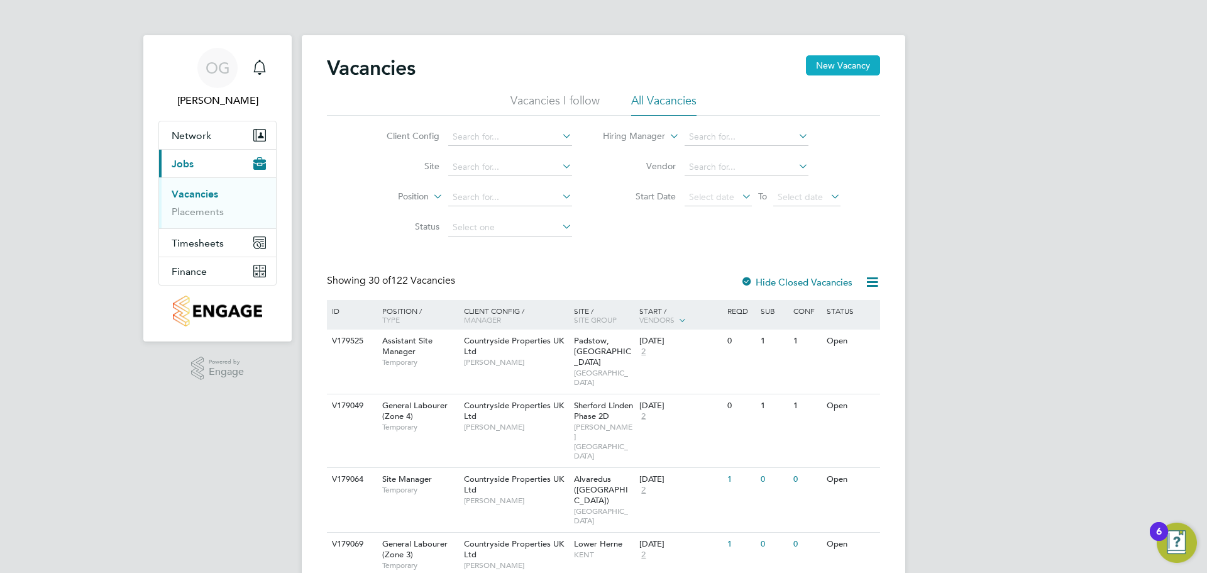
click at [838, 65] on button "New Vacancy" at bounding box center [843, 65] width 74 height 20
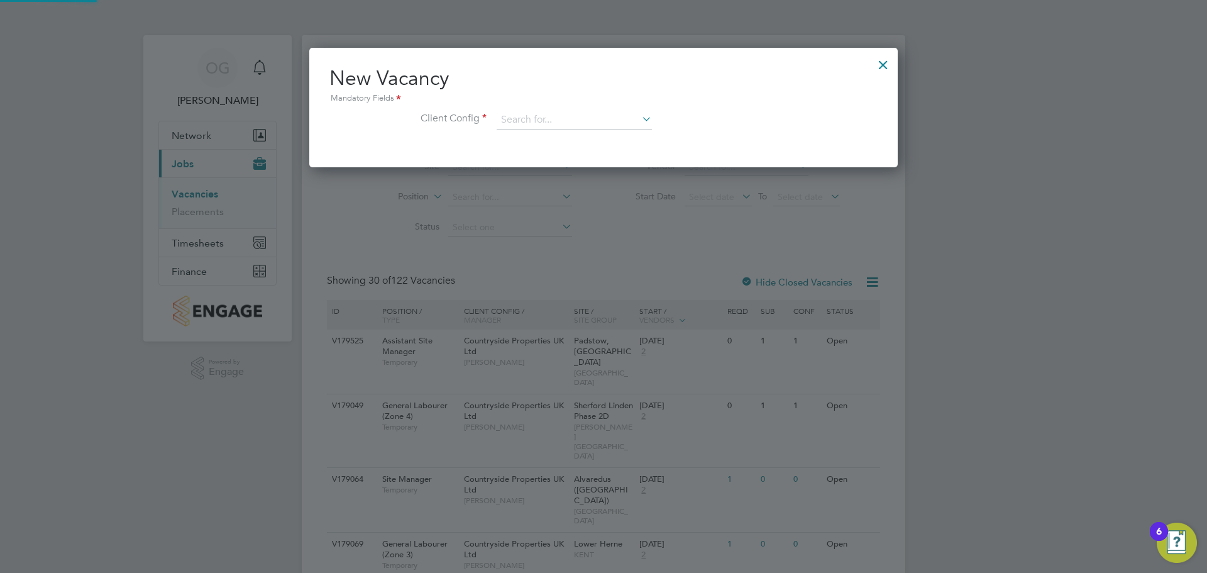
scroll to position [119, 589]
click at [545, 123] on input at bounding box center [574, 120] width 155 height 19
click at [530, 121] on input at bounding box center [574, 120] width 155 height 19
click at [555, 136] on li "[GEOGRAPHIC_DATA] LLP" at bounding box center [657, 138] width 322 height 17
type input "[GEOGRAPHIC_DATA] LLP"
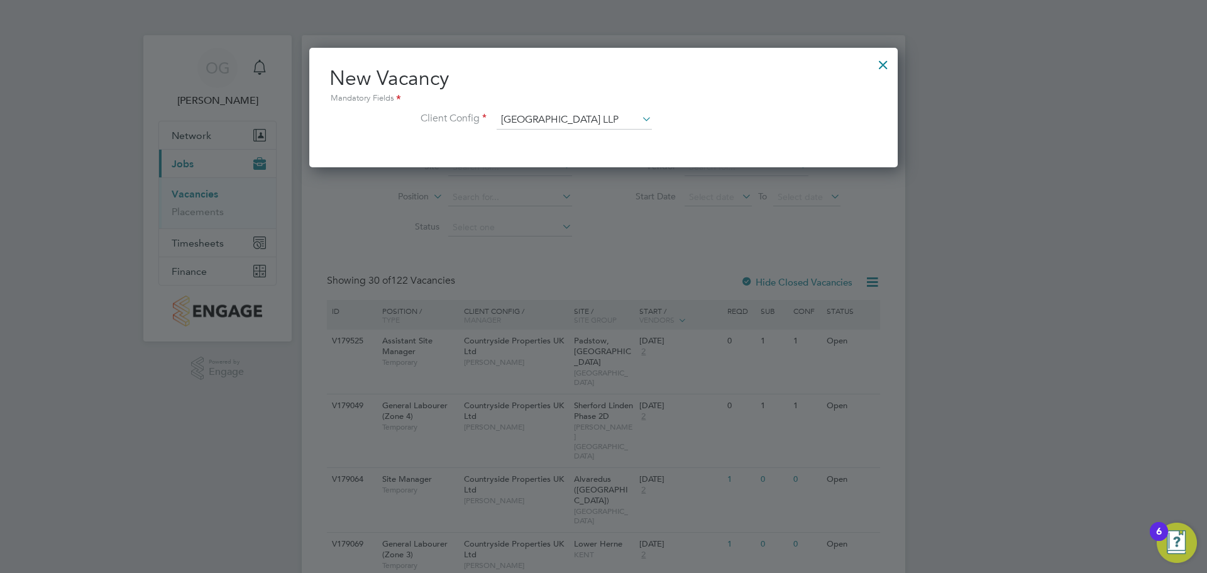
scroll to position [213, 589]
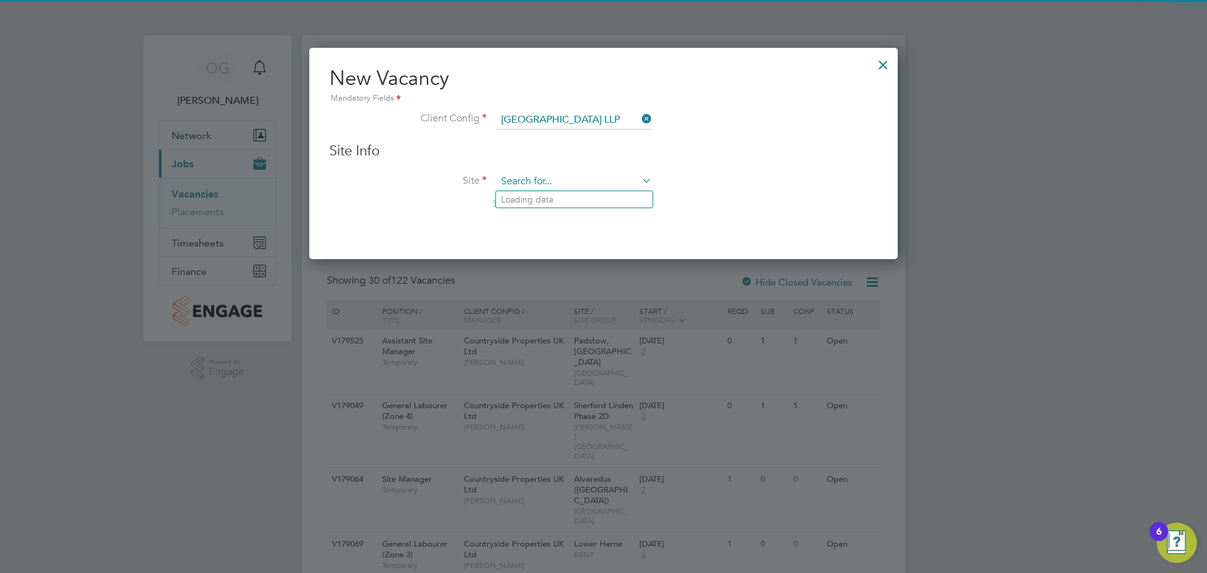
click at [537, 174] on input at bounding box center [574, 181] width 155 height 19
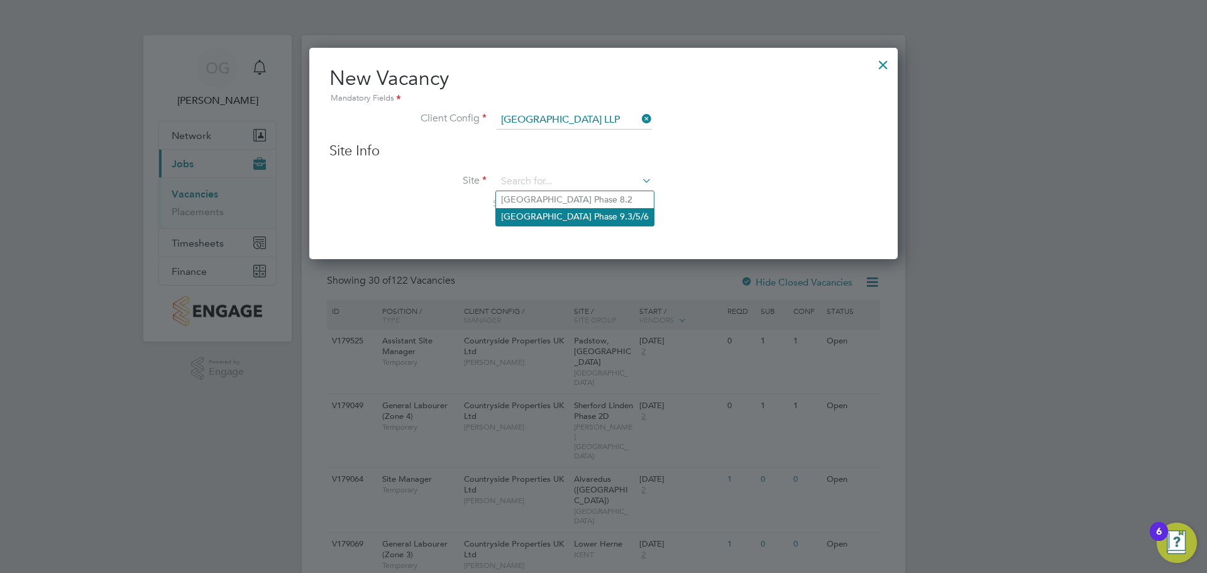
click at [555, 213] on li "[GEOGRAPHIC_DATA] Phase 9.3/5/6" at bounding box center [575, 216] width 158 height 17
type input "[GEOGRAPHIC_DATA] Phase 9.3/5/6"
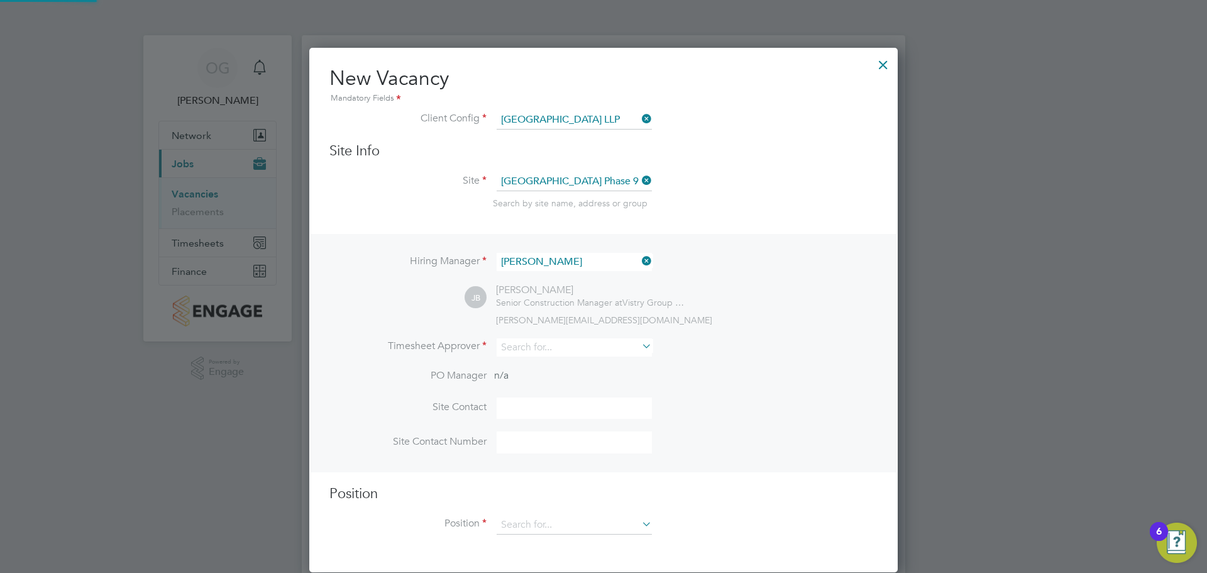
scroll to position [526, 589]
click at [640, 260] on icon at bounding box center [640, 261] width 0 height 18
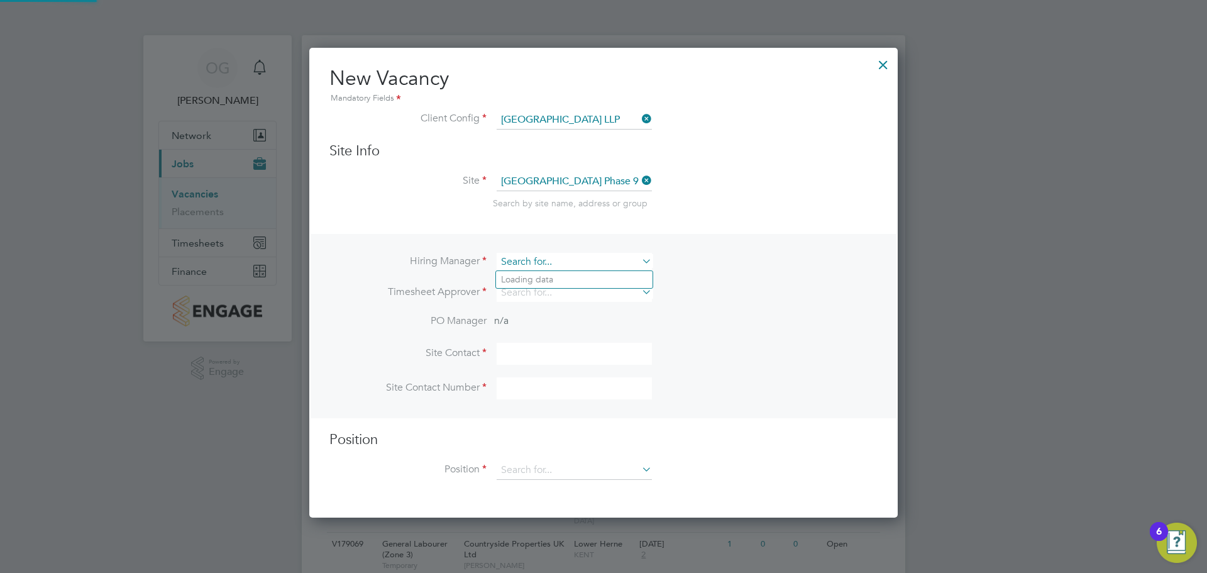
click at [620, 262] on input at bounding box center [574, 262] width 155 height 18
click at [552, 279] on li "Krist offer [PERSON_NAME]" at bounding box center [574, 279] width 157 height 17
type input "[PERSON_NAME]"
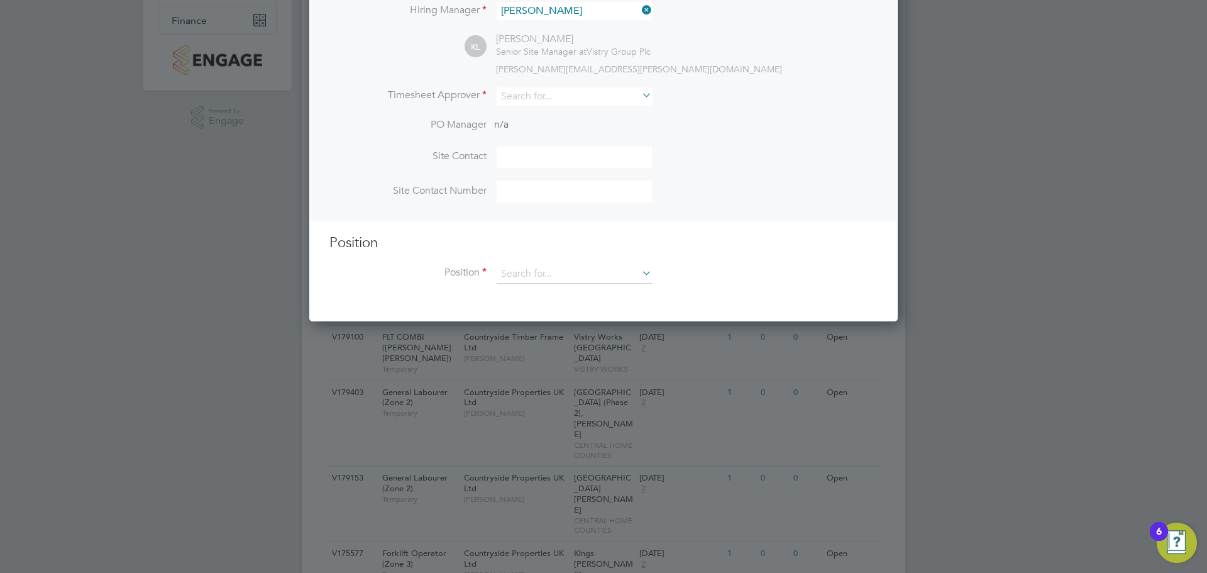
scroll to position [252, 0]
click at [539, 275] on input at bounding box center [574, 273] width 155 height 19
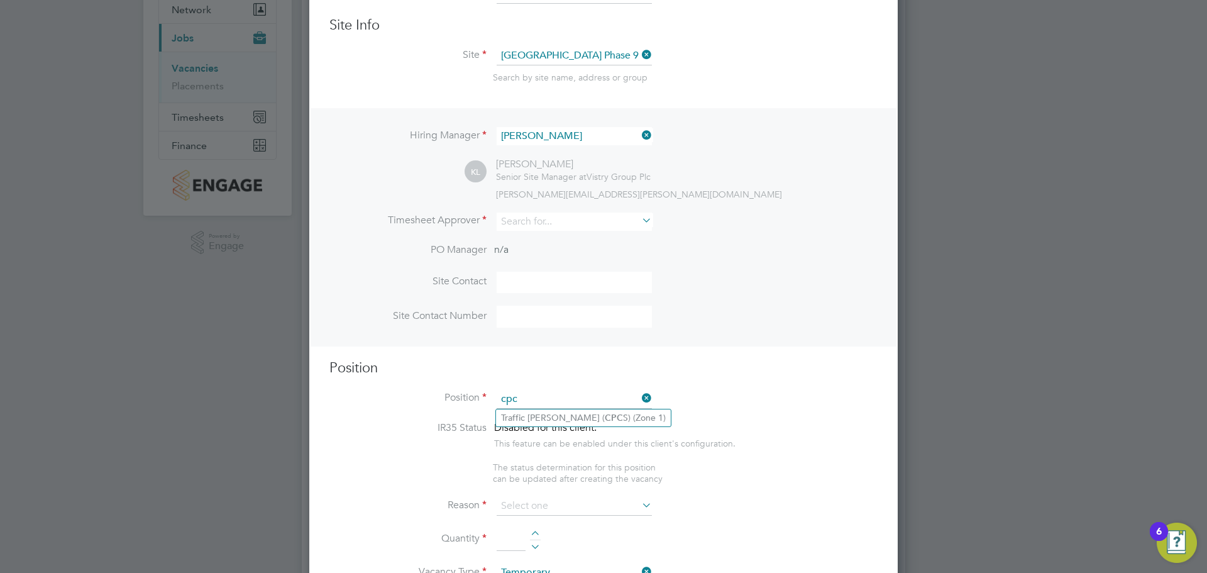
scroll to position [189, 0]
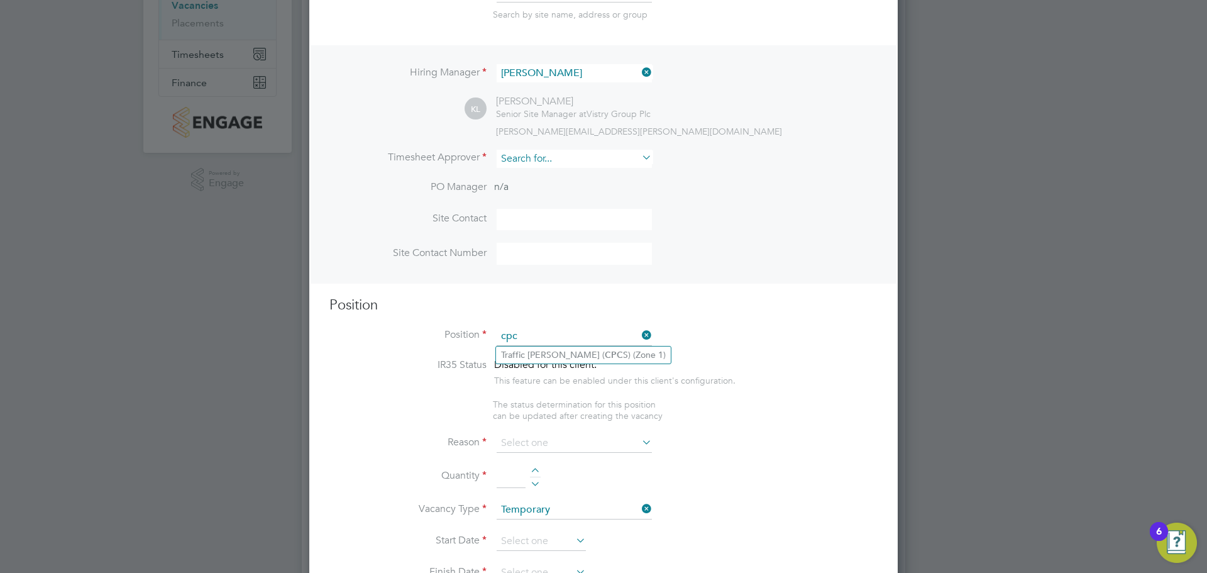
type input "cpc"
click at [557, 163] on input at bounding box center [574, 159] width 155 height 18
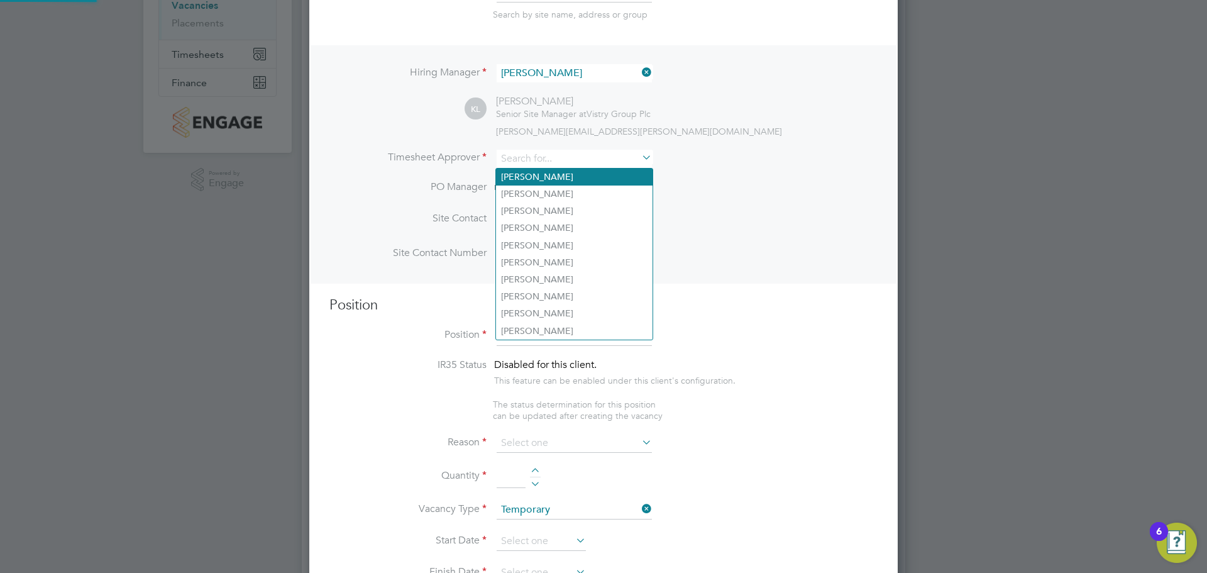
scroll to position [526, 589]
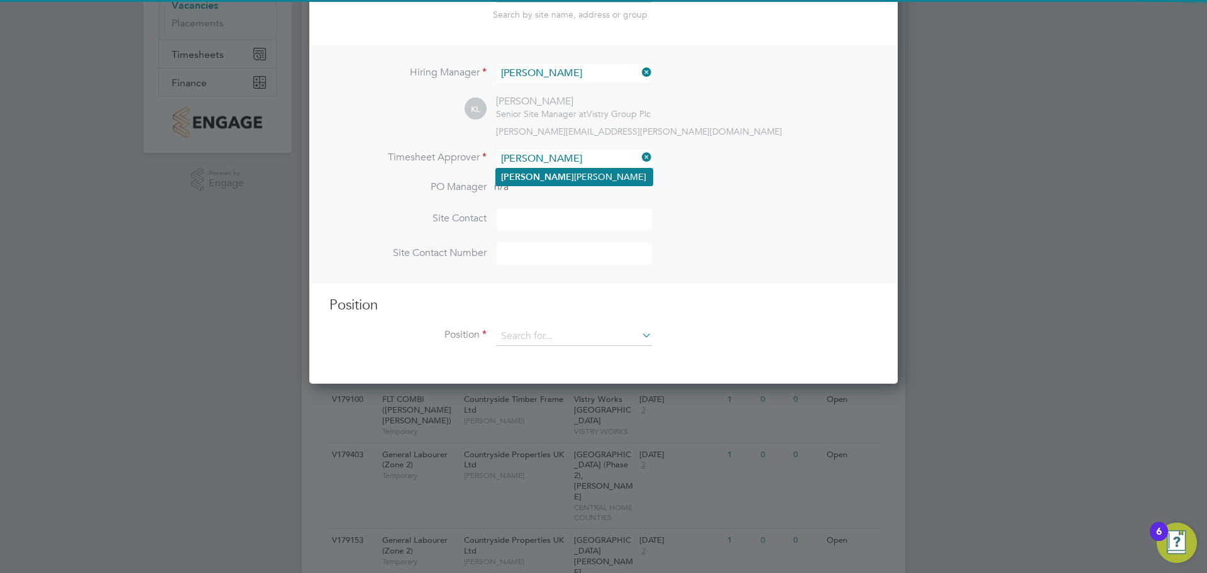
click at [554, 177] on li "[PERSON_NAME] [PERSON_NAME]" at bounding box center [574, 177] width 157 height 17
type input "[PERSON_NAME]"
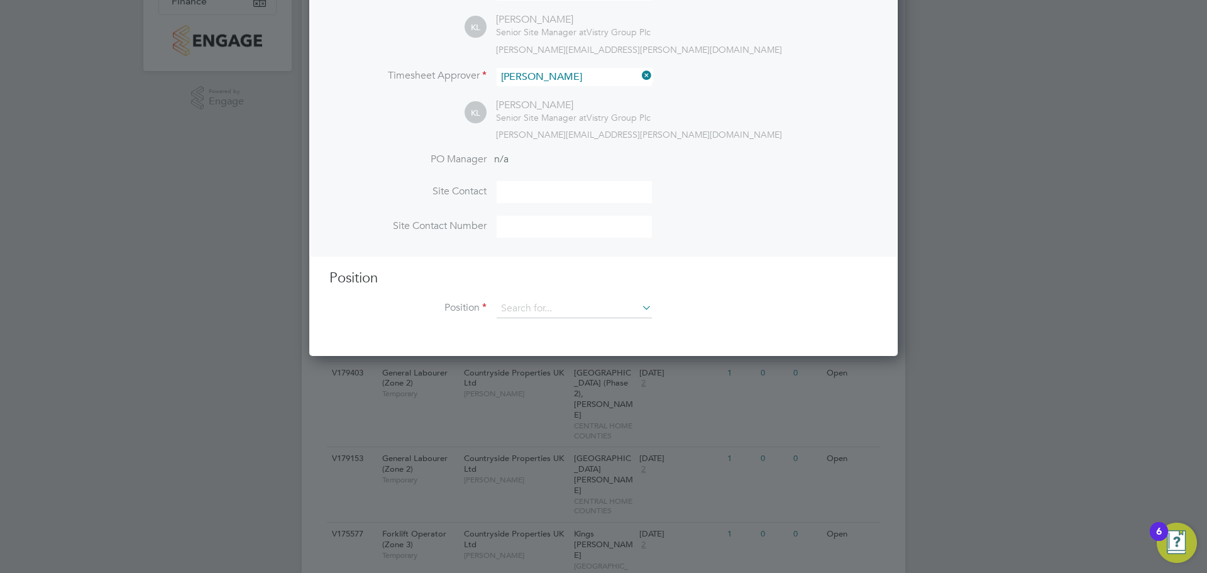
scroll to position [377, 0]
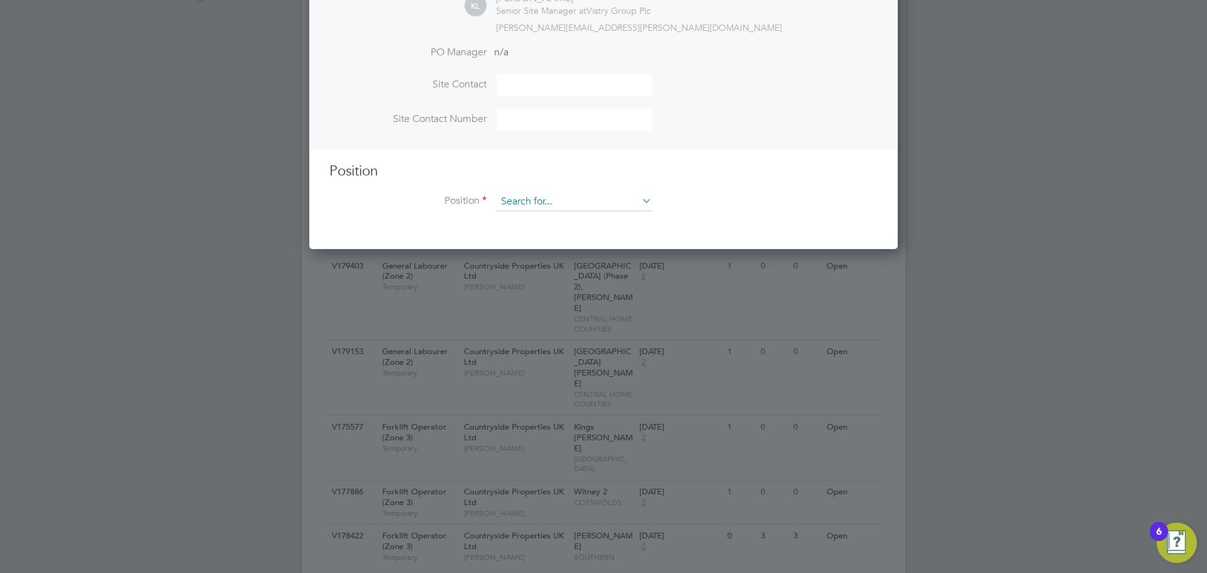
click at [552, 198] on input at bounding box center [574, 201] width 155 height 19
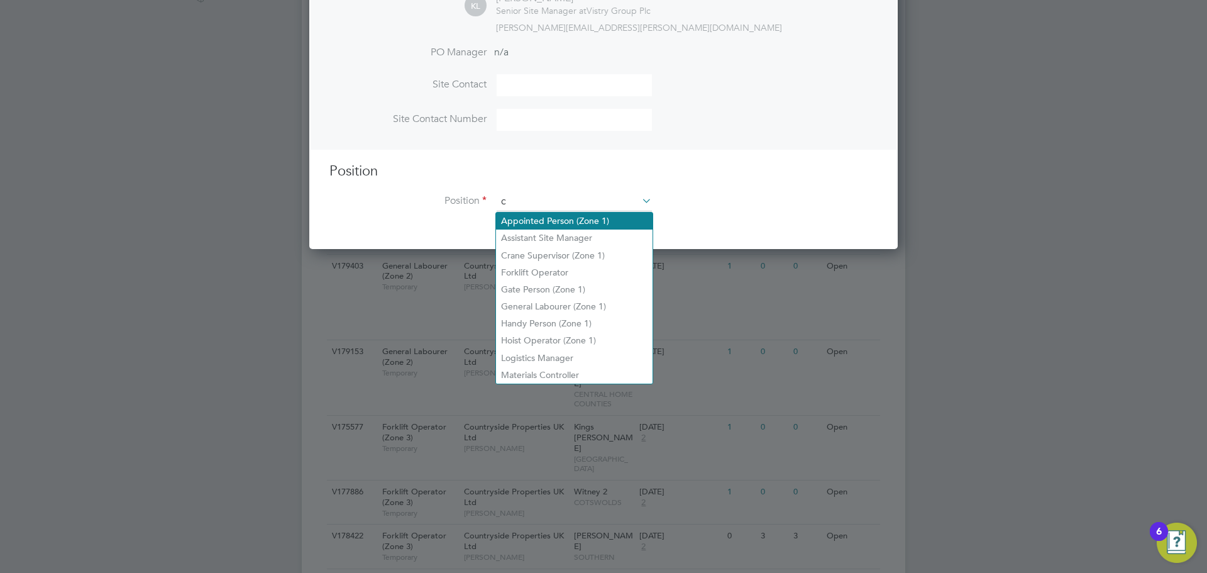
scroll to position [1813, 589]
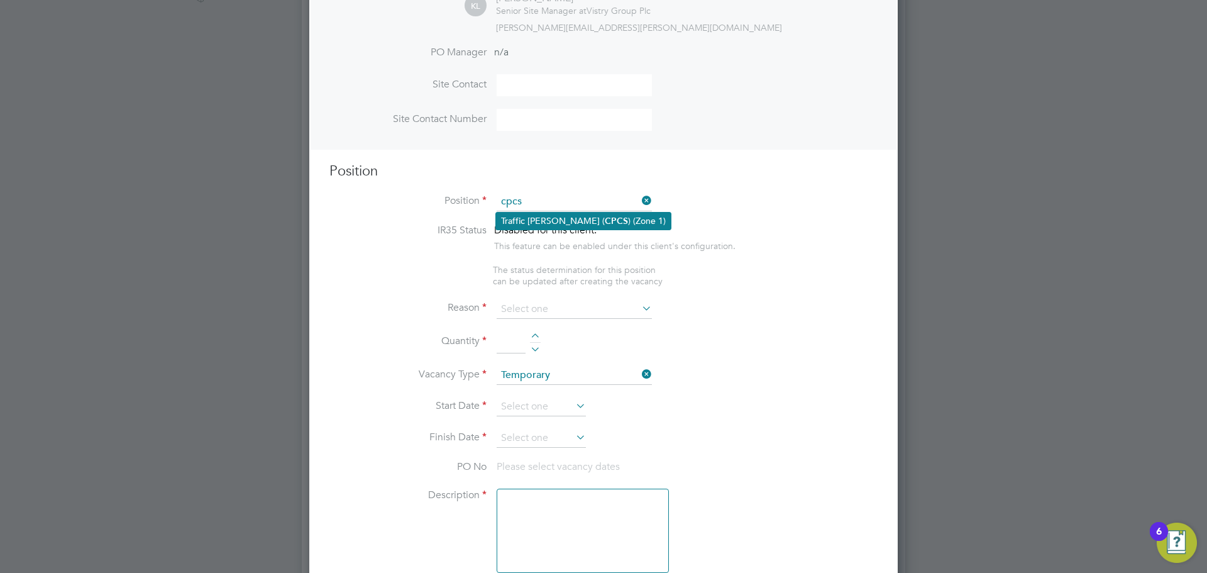
click at [605, 223] on b "CPCS" at bounding box center [616, 221] width 23 height 11
type input "Traffic [PERSON_NAME] (CPCS) (Zone 1)"
type textarea "- Working under the supervision and management of the Project Manager, Site Man…"
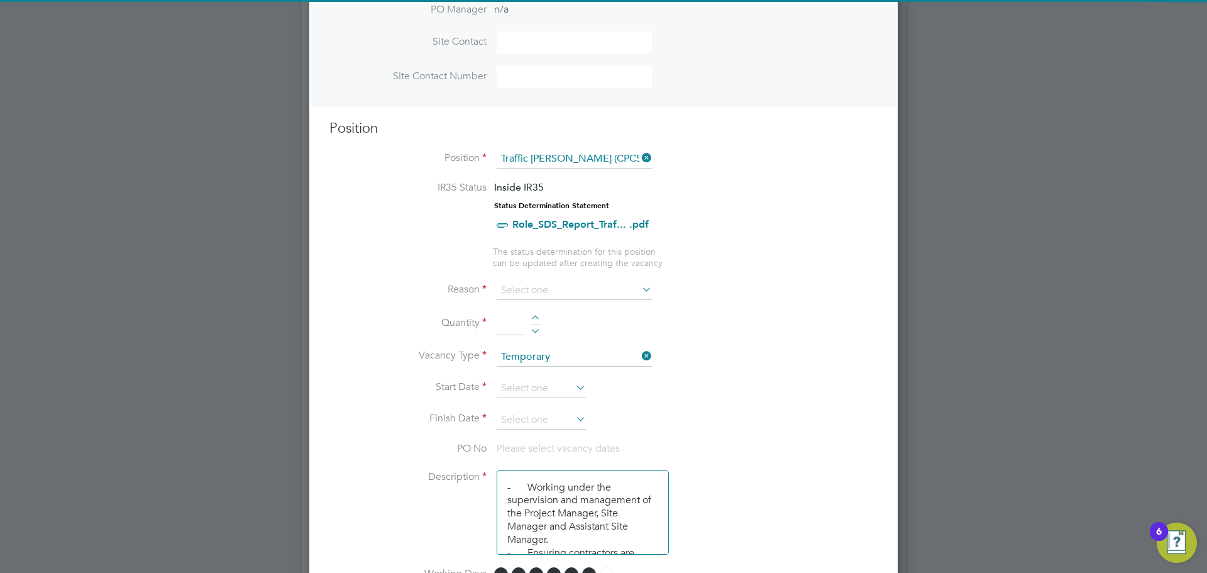
scroll to position [503, 0]
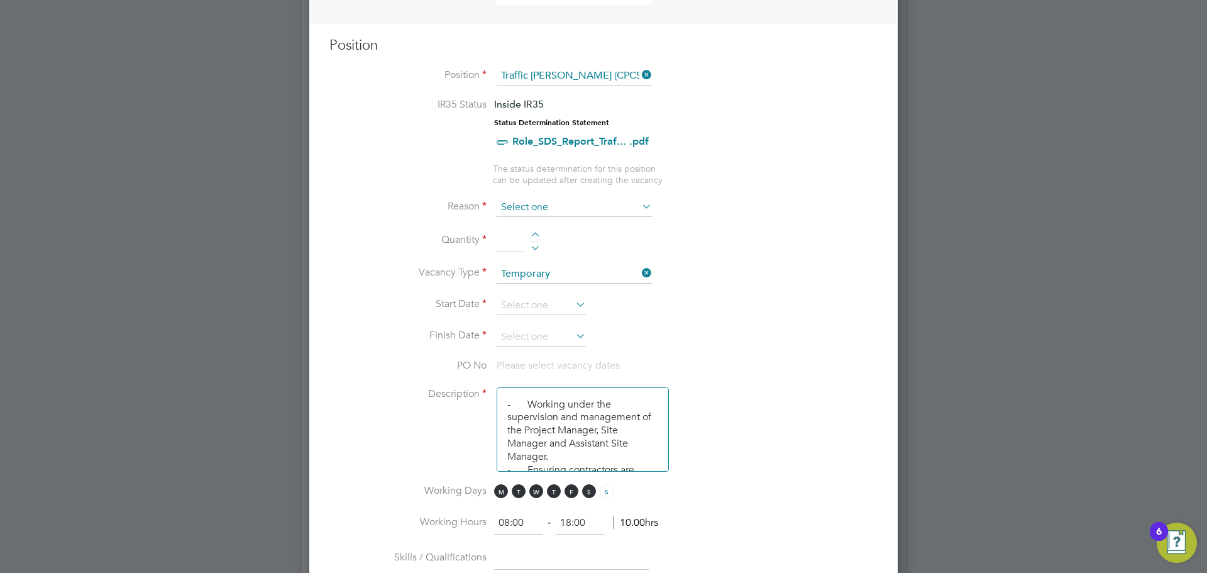
click at [518, 205] on input at bounding box center [574, 207] width 155 height 19
click at [580, 322] on li "Vacant Role" at bounding box center [574, 324] width 157 height 16
type input "Vacant Role"
click at [507, 235] on input at bounding box center [511, 241] width 29 height 23
type input "1"
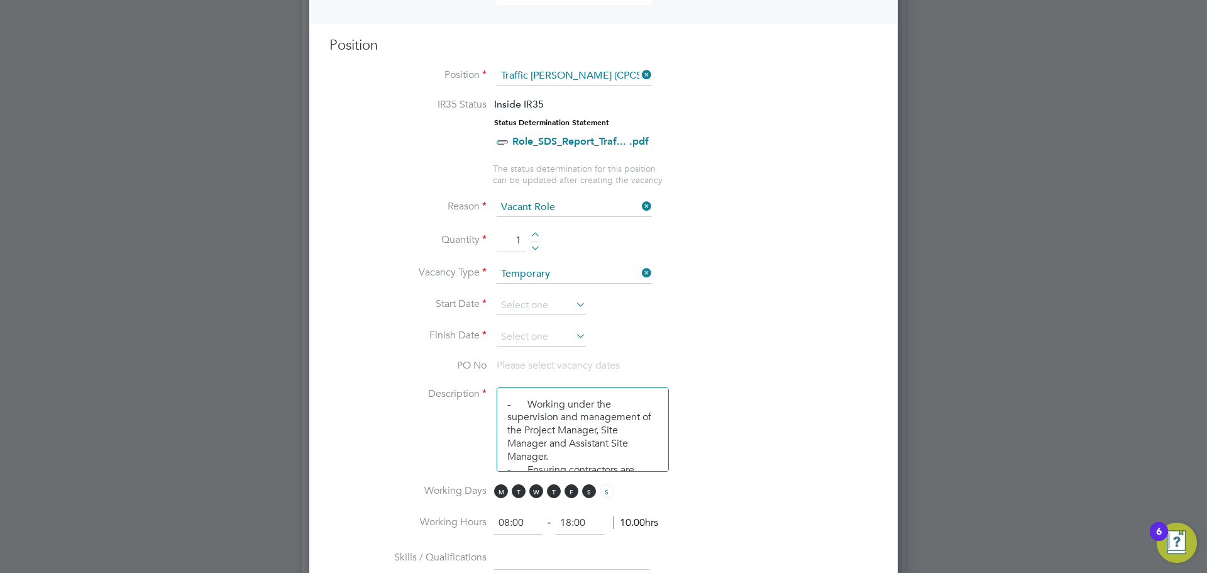
drag, startPoint x: 826, startPoint y: 267, endPoint x: 708, endPoint y: 266, distance: 117.6
click at [827, 267] on li "Vacancy Type Temporary" at bounding box center [604, 280] width 548 height 31
click at [552, 305] on input at bounding box center [541, 305] width 89 height 19
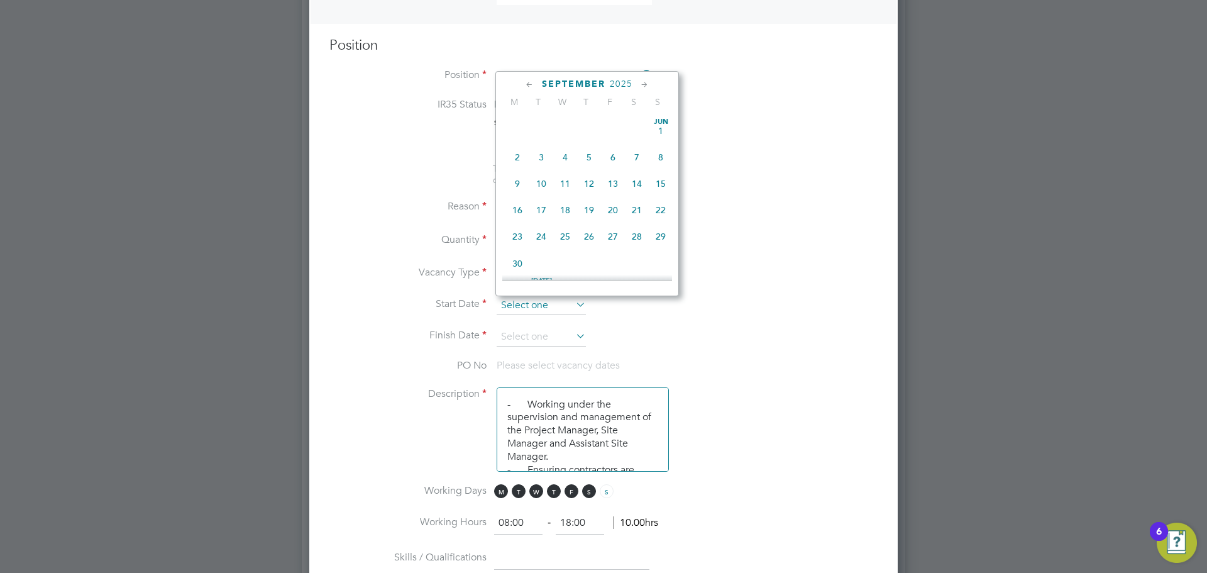
scroll to position [381, 0]
click at [518, 157] on span "25" at bounding box center [518, 148] width 24 height 24
type input "[DATE]"
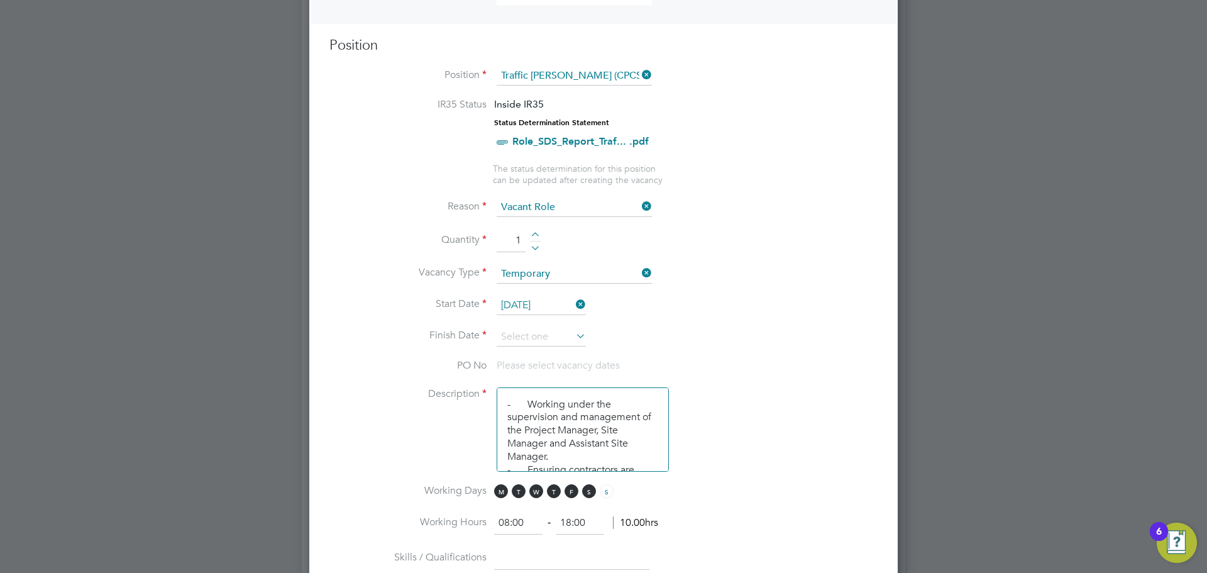
click at [749, 328] on li "Finish Date" at bounding box center [604, 343] width 548 height 31
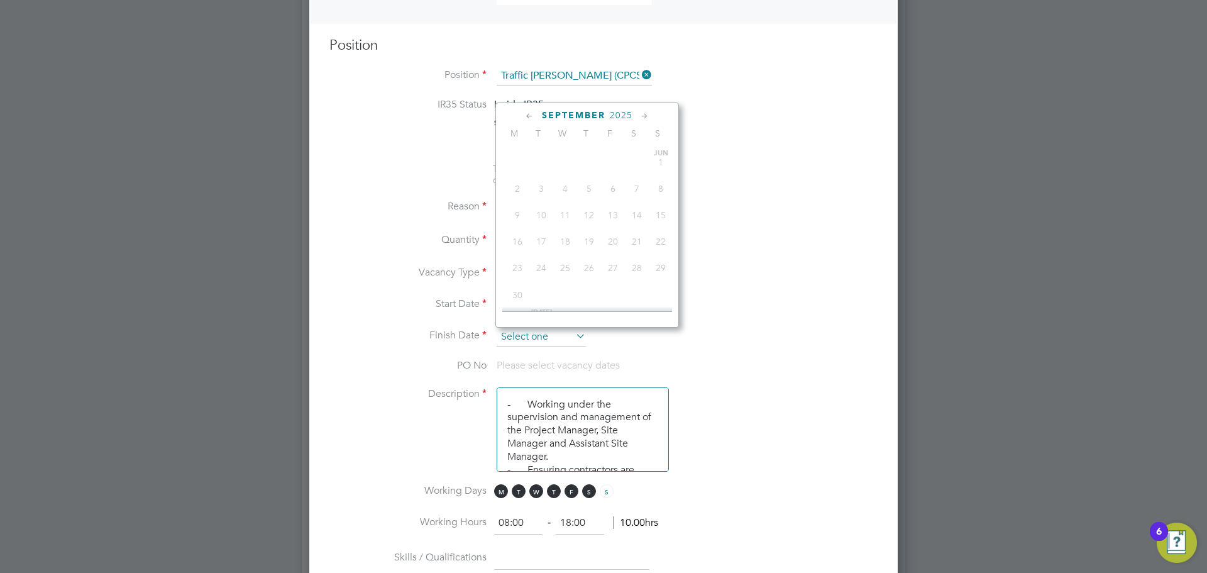
click at [526, 335] on input at bounding box center [541, 337] width 89 height 19
click at [645, 113] on icon at bounding box center [645, 116] width 12 height 14
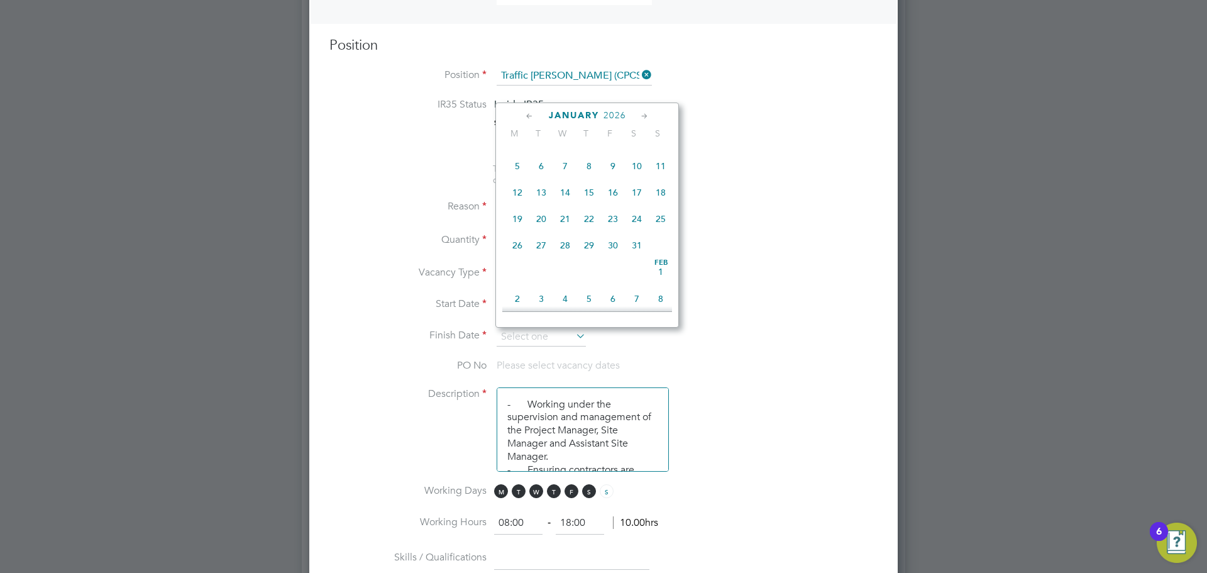
click at [645, 113] on icon at bounding box center [645, 116] width 12 height 14
click at [562, 254] on span "25" at bounding box center [565, 242] width 24 height 24
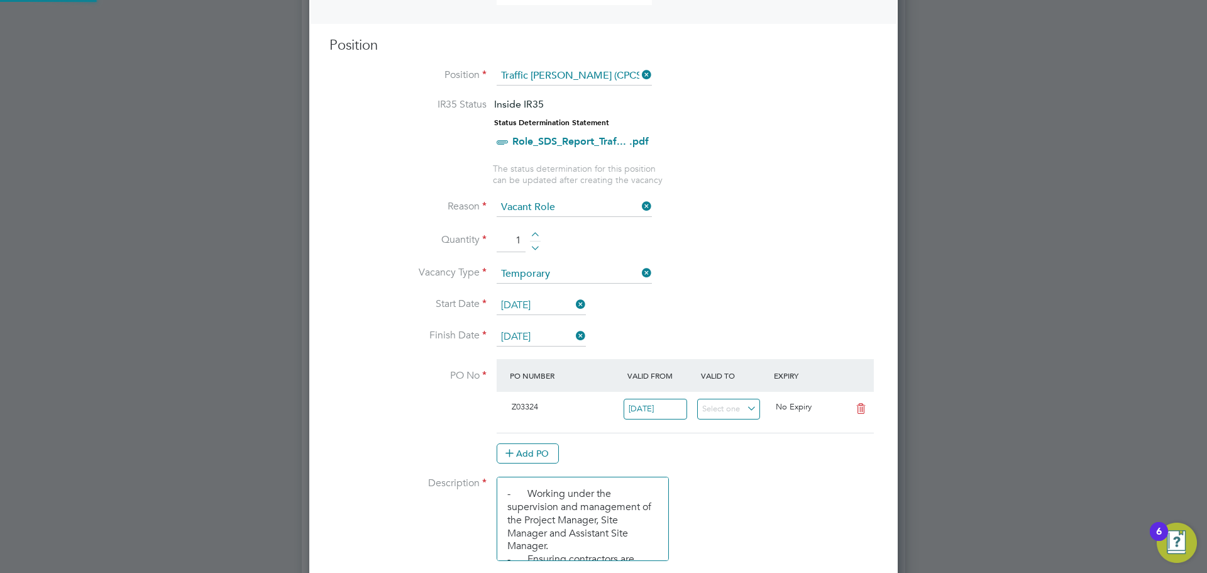
scroll to position [0, 0]
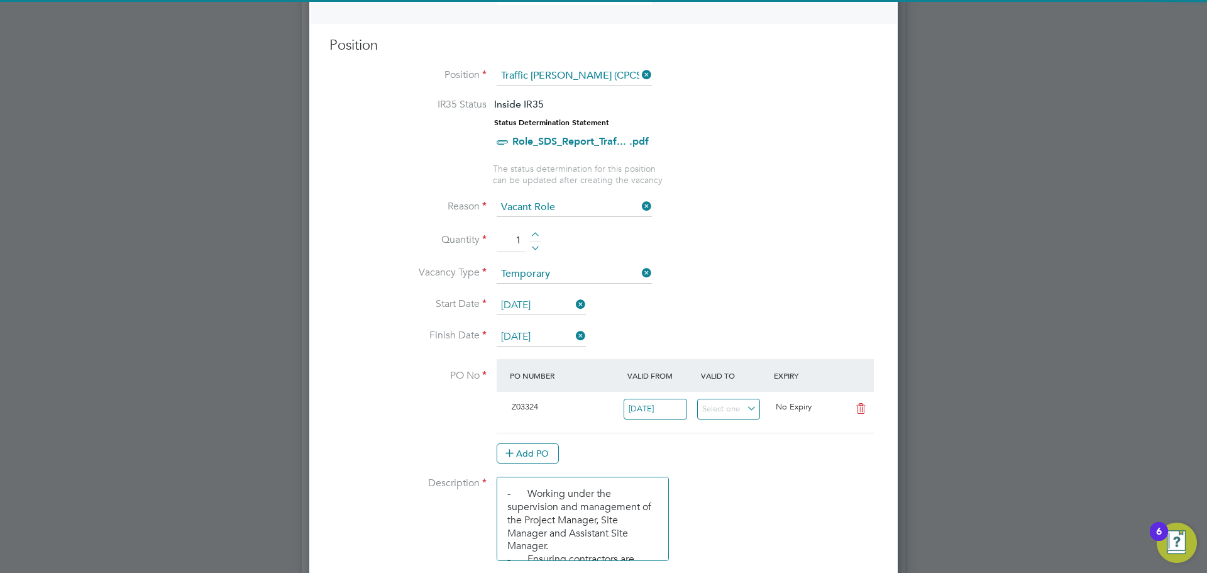
click at [806, 255] on li "Quantity 1" at bounding box center [604, 247] width 548 height 35
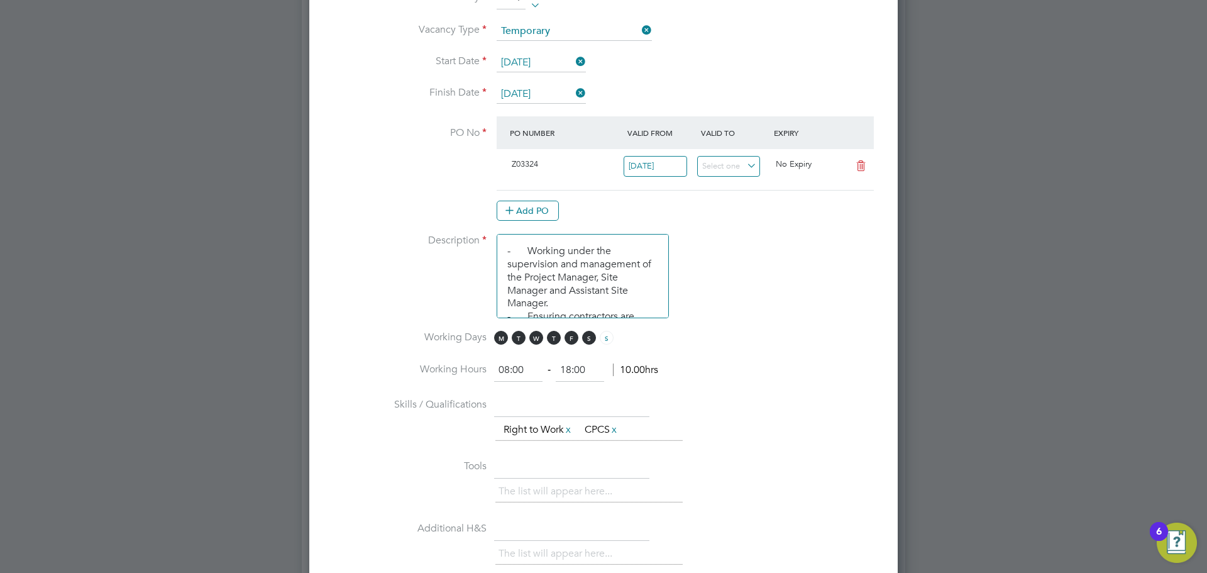
scroll to position [624, 0]
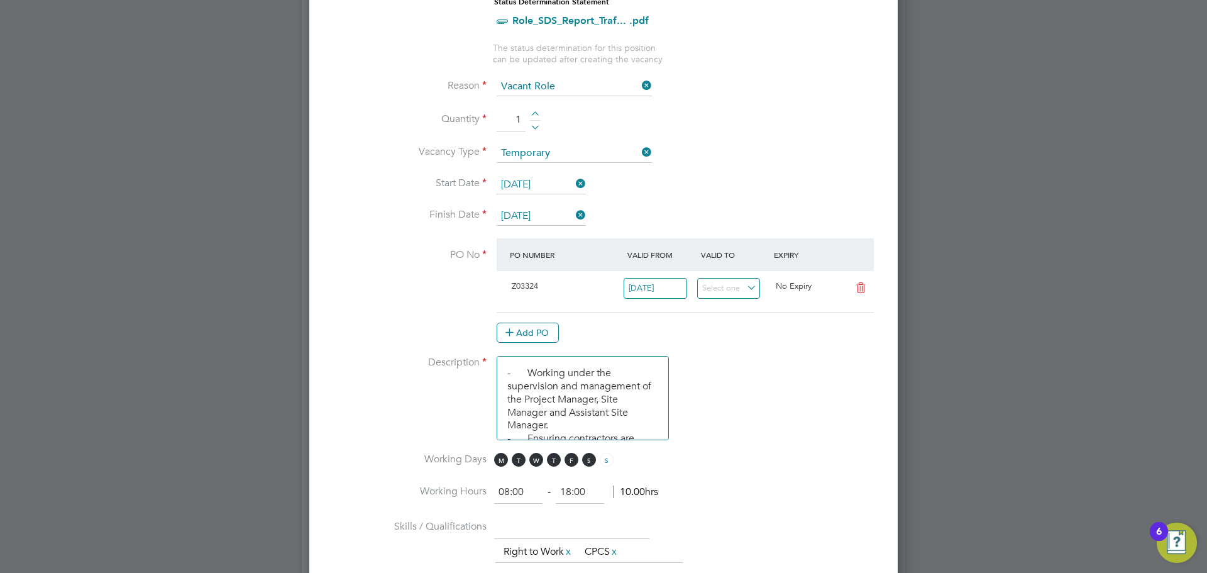
click at [554, 213] on input "[DATE]" at bounding box center [541, 216] width 89 height 19
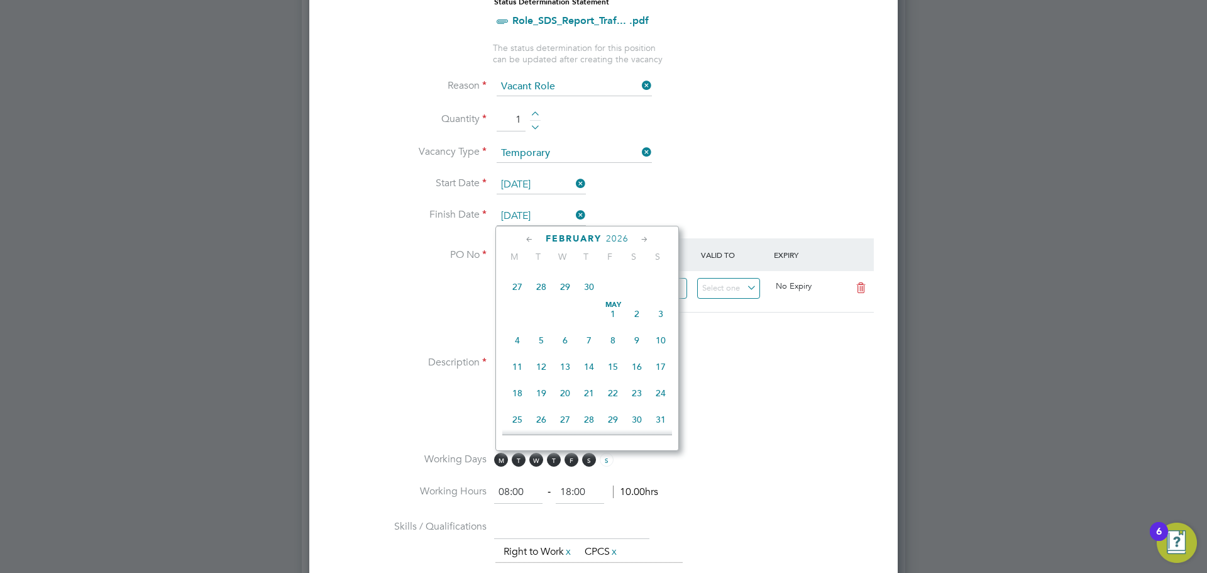
scroll to position [463, 0]
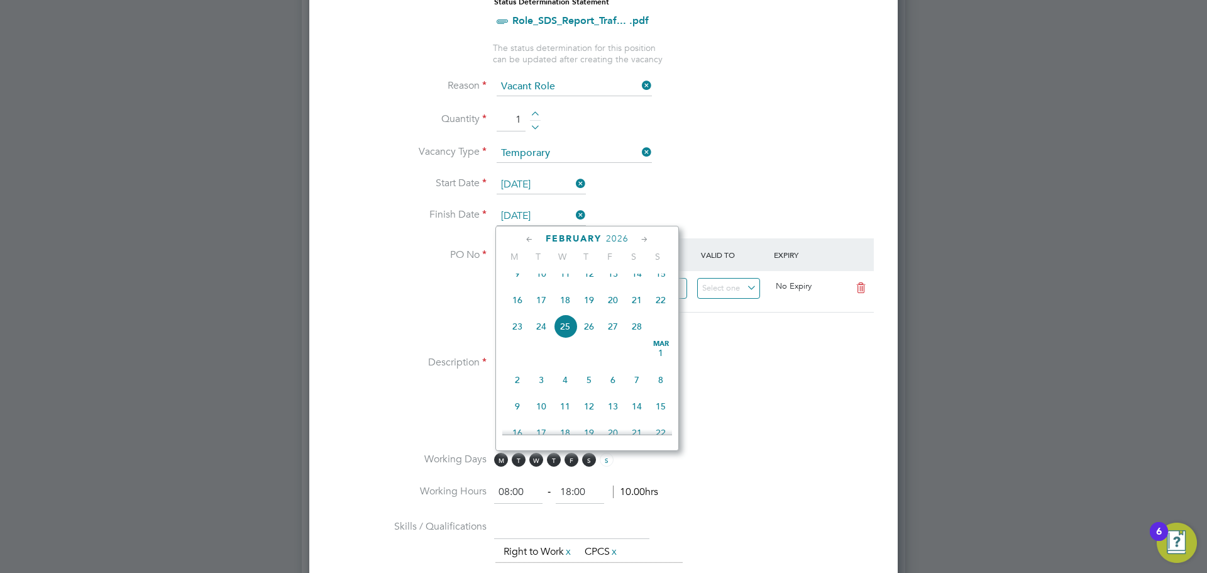
click at [531, 239] on icon at bounding box center [530, 240] width 12 height 14
click at [611, 365] on span "23" at bounding box center [613, 359] width 24 height 24
type input "[DATE]"
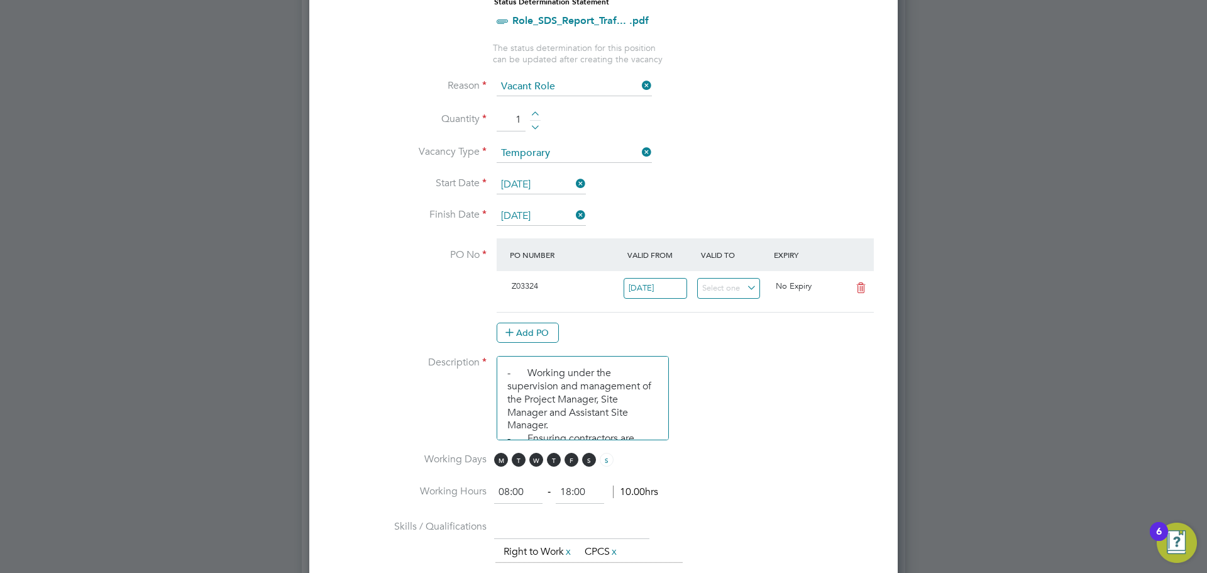
click at [753, 172] on li "Vacancy Type Temporary" at bounding box center [604, 159] width 548 height 31
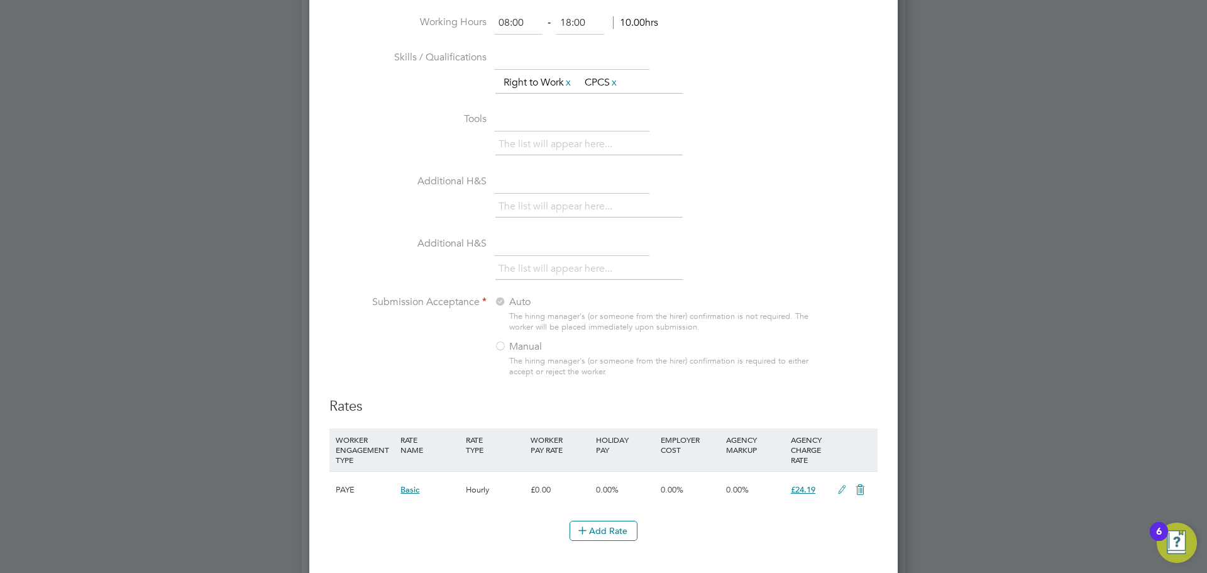
scroll to position [1379, 0]
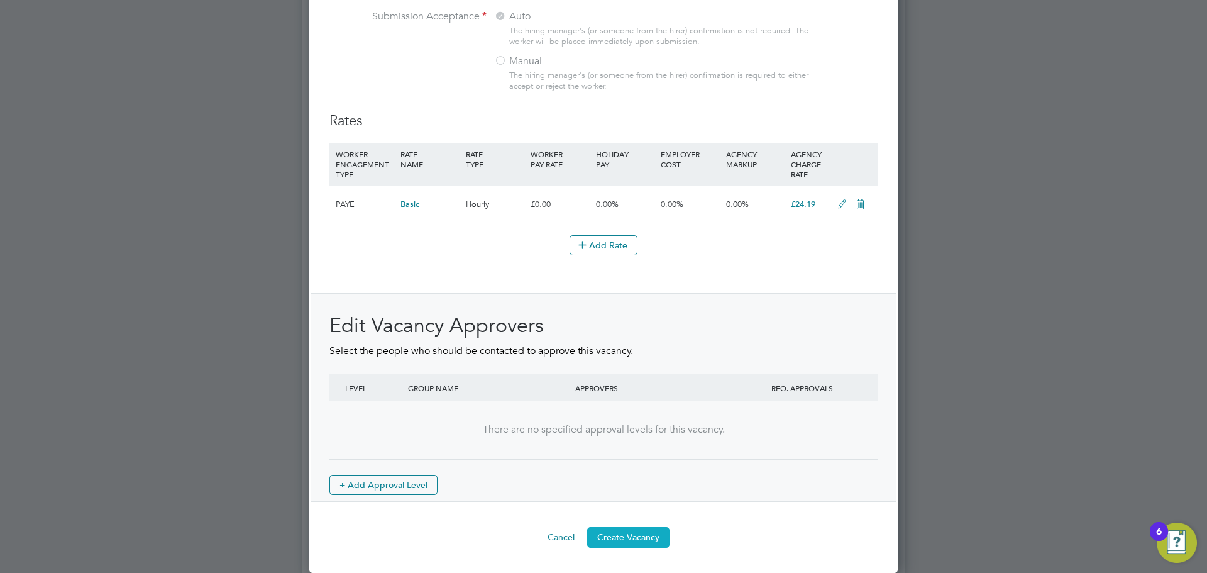
click at [612, 538] on button "Create Vacancy" at bounding box center [628, 537] width 82 height 20
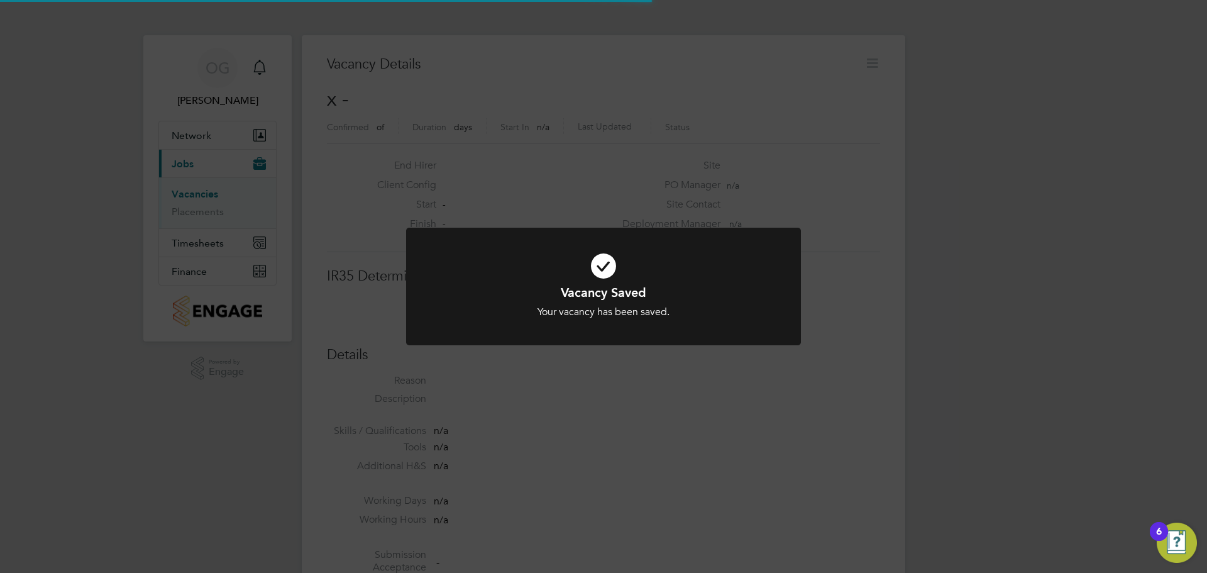
scroll to position [20, 248]
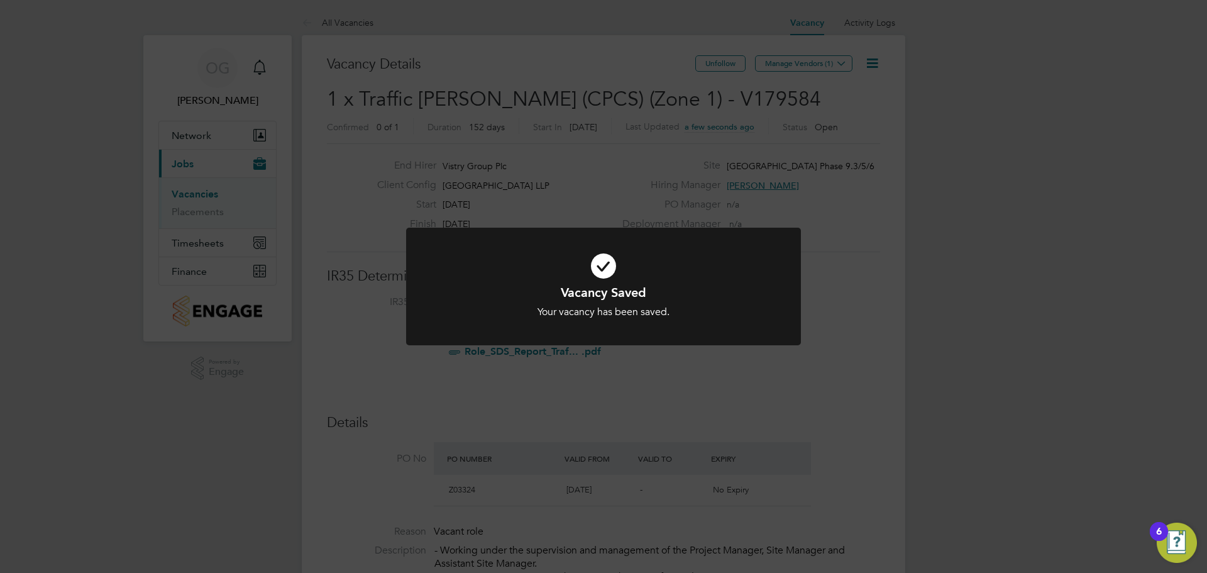
click at [862, 158] on div "Vacancy Saved Your vacancy has been saved. Cancel Okay" at bounding box center [603, 286] width 1207 height 573
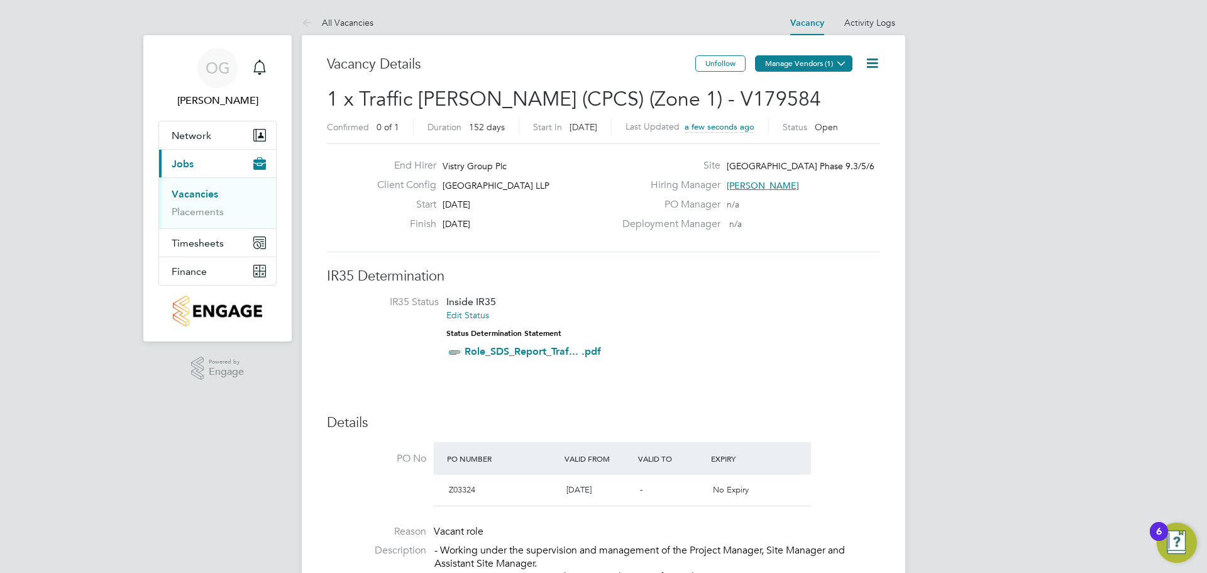
click at [845, 63] on icon at bounding box center [841, 62] width 9 height 9
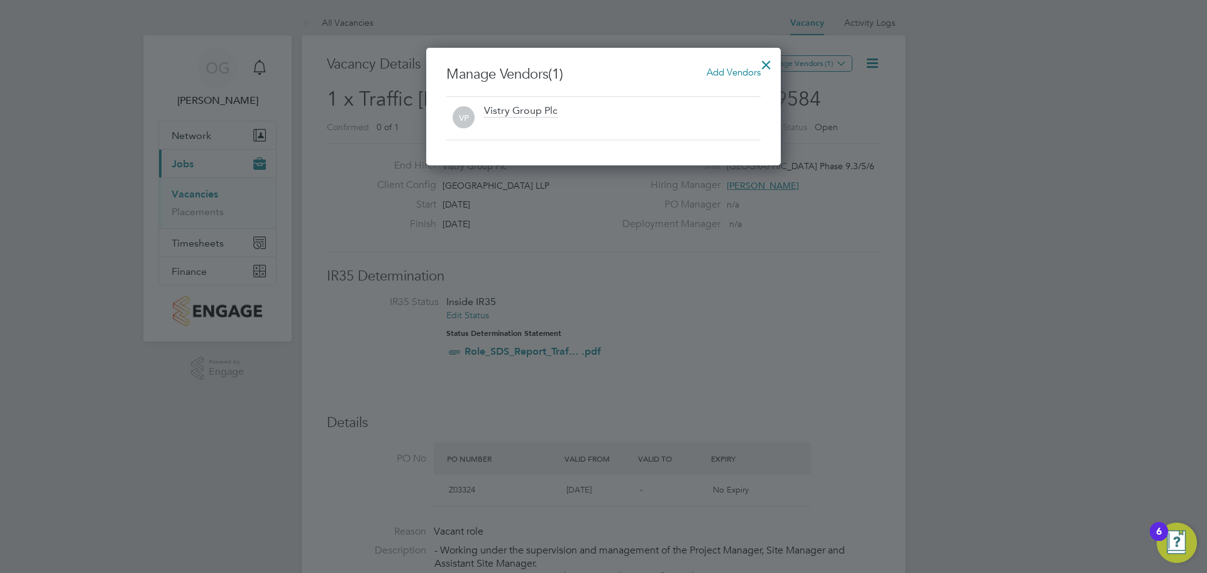
click at [767, 65] on div at bounding box center [766, 61] width 23 height 23
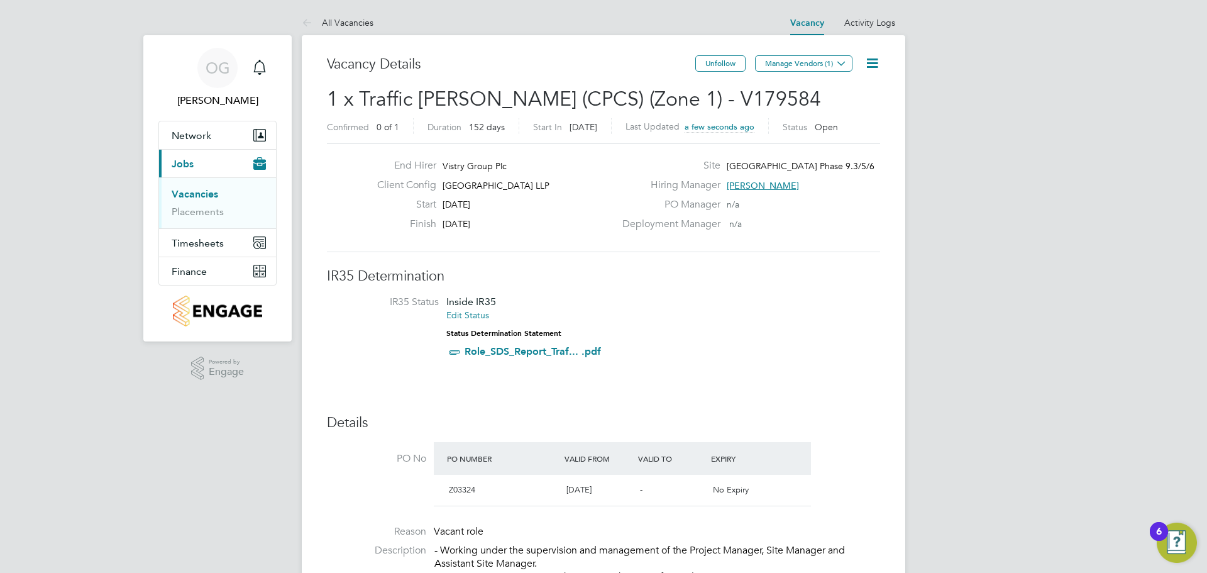
click at [876, 58] on icon at bounding box center [873, 63] width 16 height 16
drag, startPoint x: 765, startPoint y: 97, endPoint x: 816, endPoint y: 72, distance: 57.1
click at [766, 97] on h2 "1 x Traffic [PERSON_NAME] (CPCS) (Zone 1) - V179584 Confirmed 0 of 1 Duration 1…" at bounding box center [603, 112] width 553 height 53
click at [824, 64] on button "Manage Vendors (1)" at bounding box center [803, 63] width 97 height 16
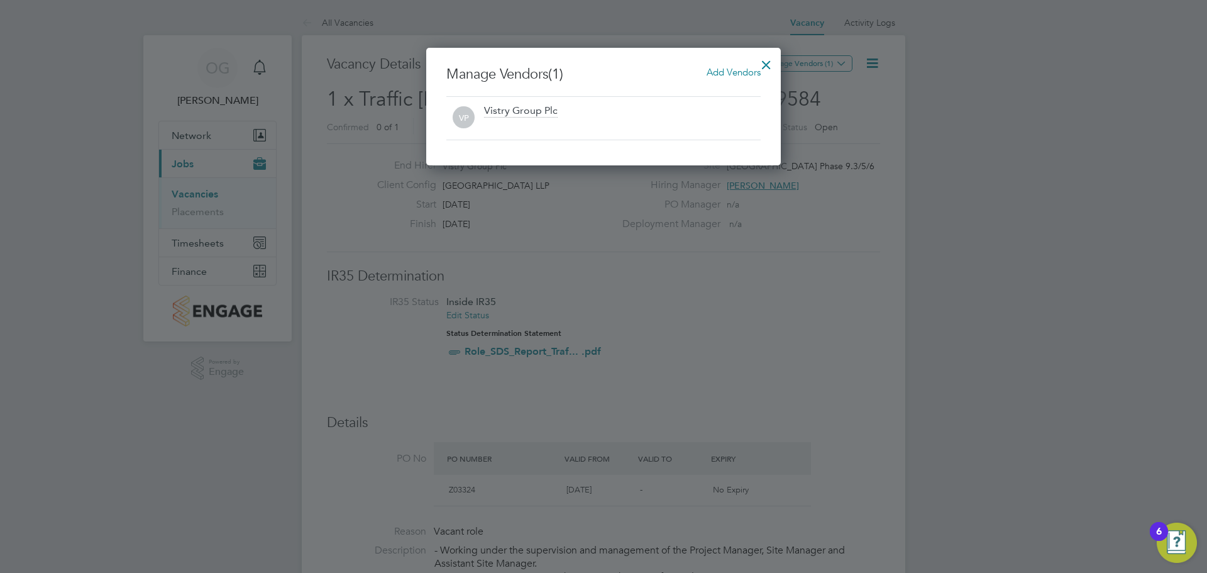
click at [741, 75] on span "Add Vendors" at bounding box center [734, 72] width 54 height 12
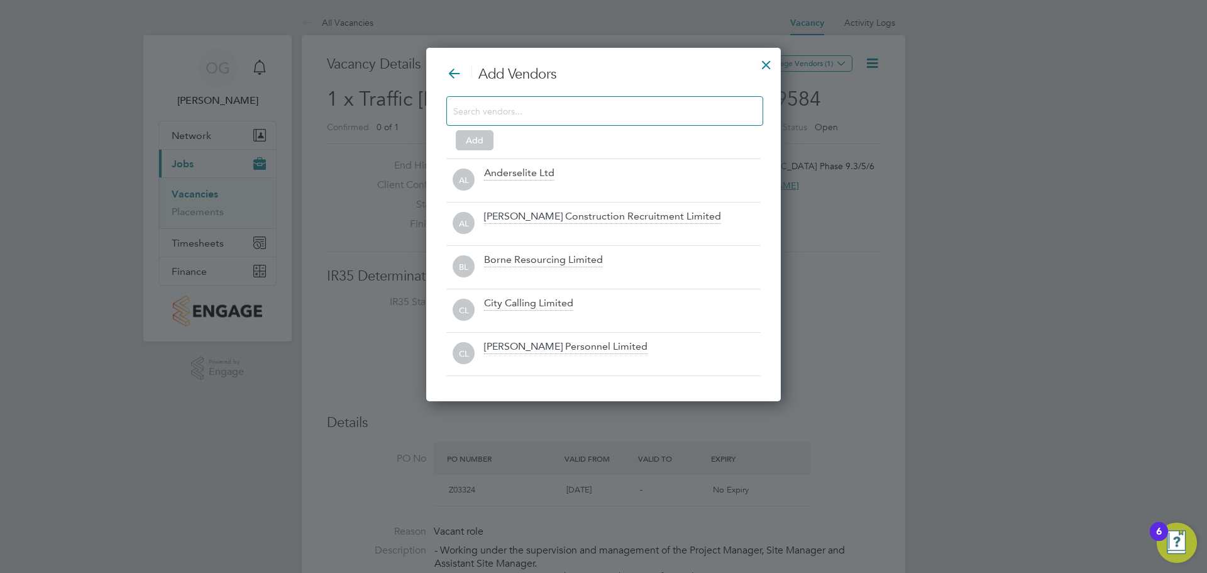
click at [563, 111] on input at bounding box center [594, 111] width 283 height 16
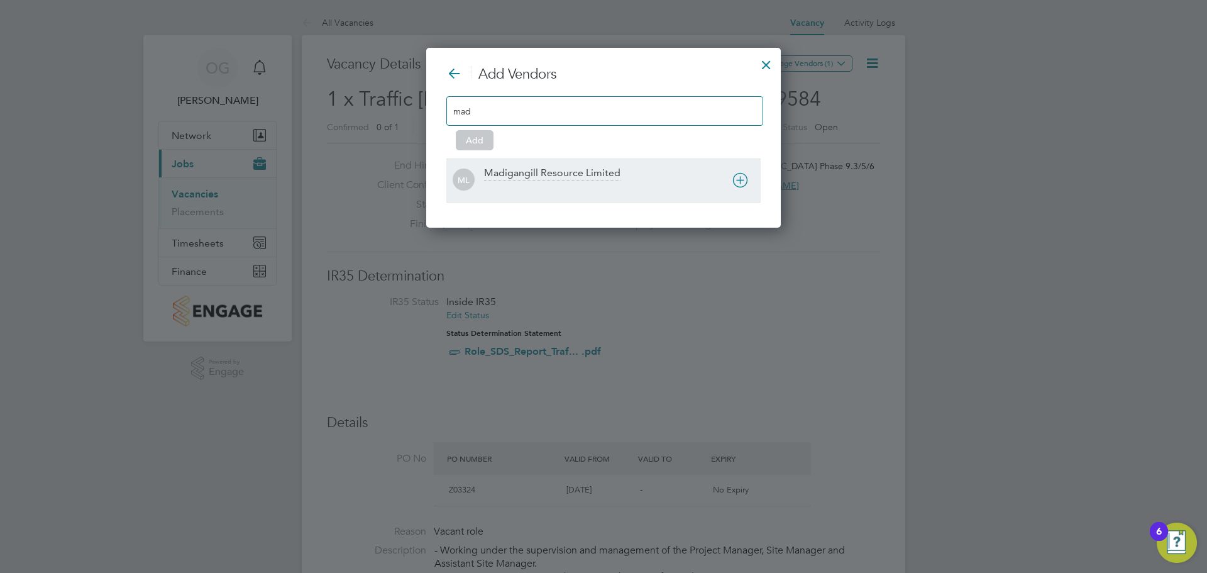
type input "mad"
click at [574, 168] on div "Madigangill Resource Limited" at bounding box center [552, 174] width 136 height 14
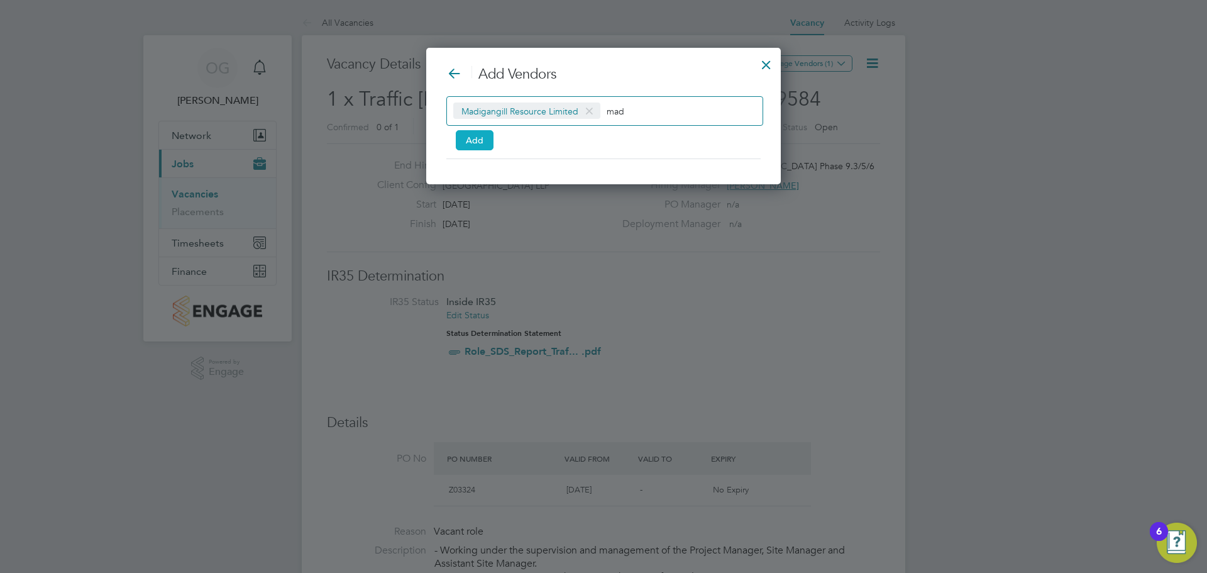
click at [468, 140] on button "Add" at bounding box center [475, 140] width 38 height 20
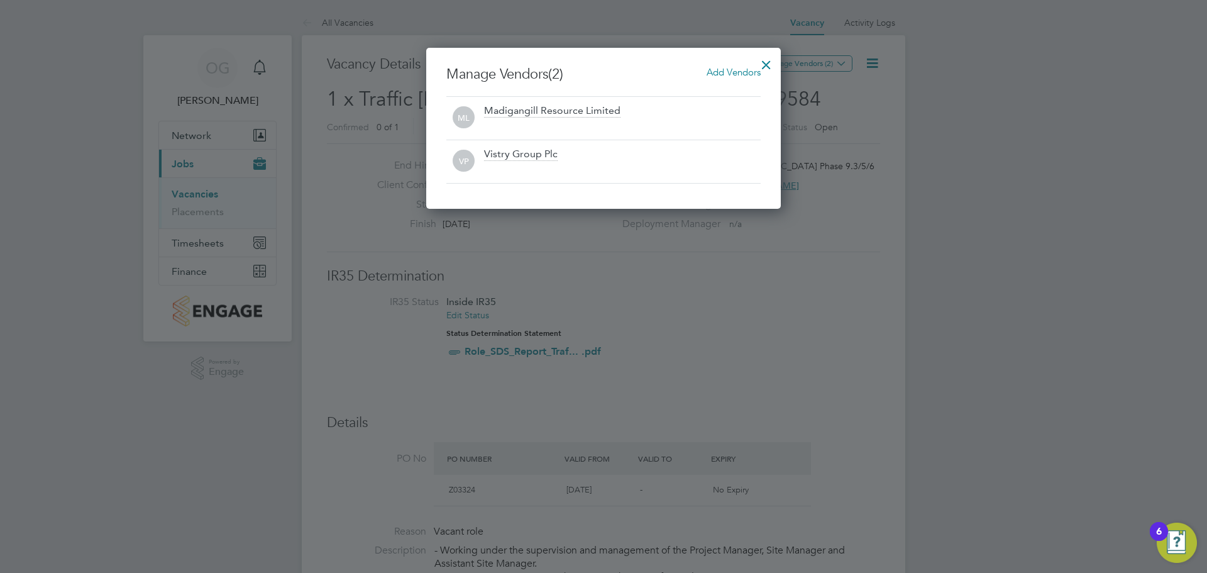
click at [761, 58] on div at bounding box center [766, 61] width 23 height 23
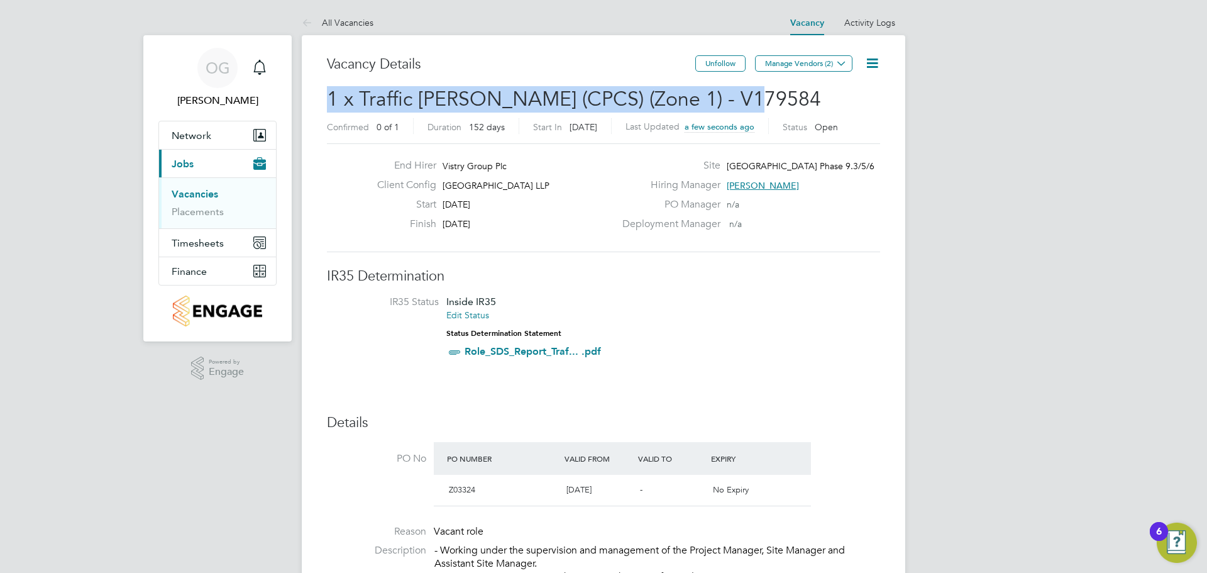
drag, startPoint x: 755, startPoint y: 96, endPoint x: 408, endPoint y: 99, distance: 346.5
copy span "1 x Traffic [PERSON_NAME] (CPCS) (Zone 1) - V179584"
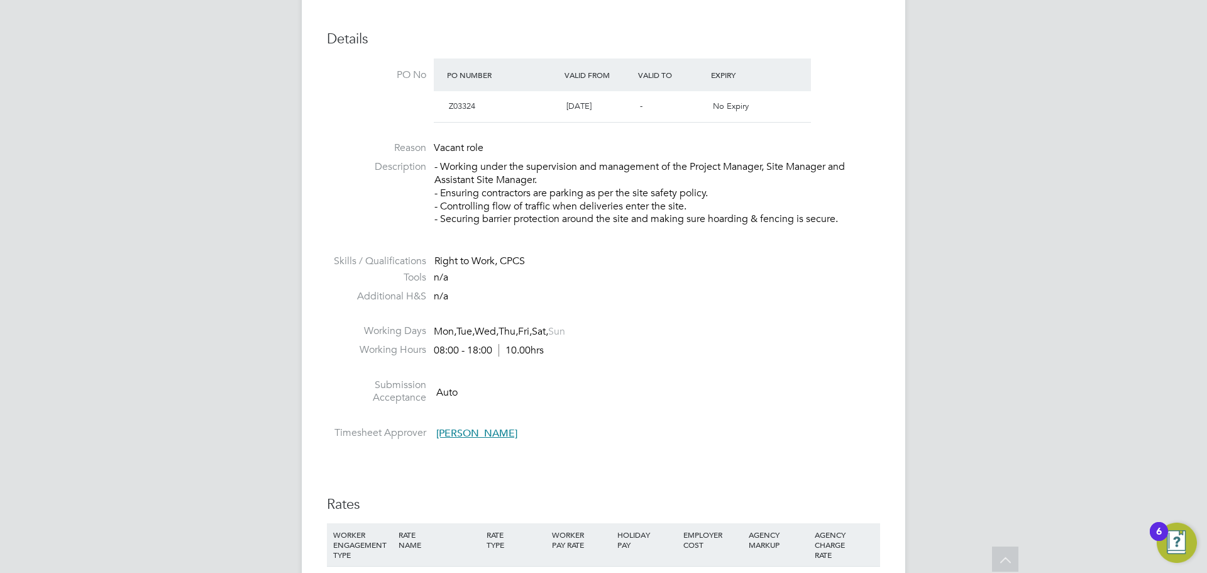
scroll to position [361, 0]
